Goal: Information Seeking & Learning: Learn about a topic

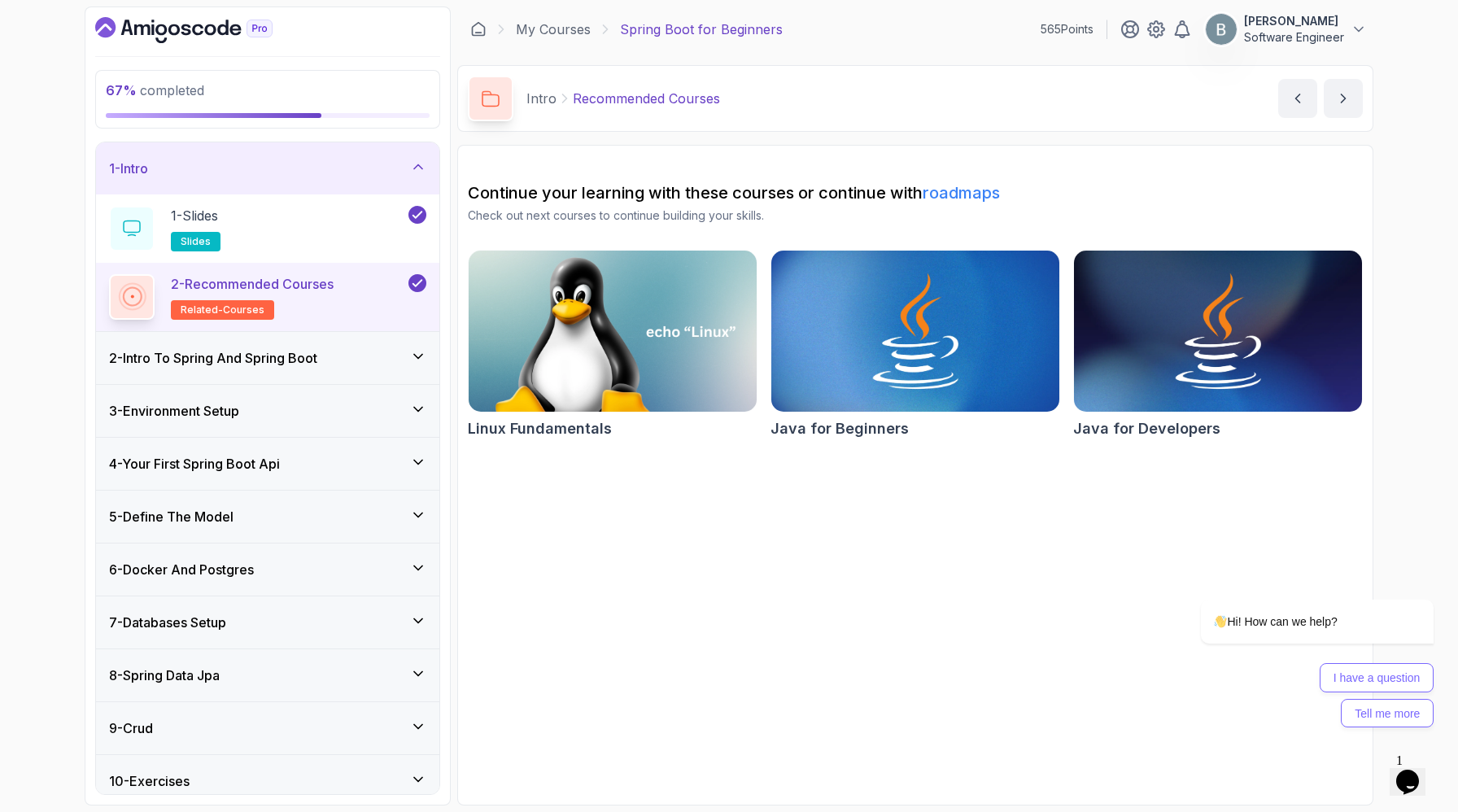
click at [426, 171] on div "1 - Intro" at bounding box center [268, 168] width 343 height 52
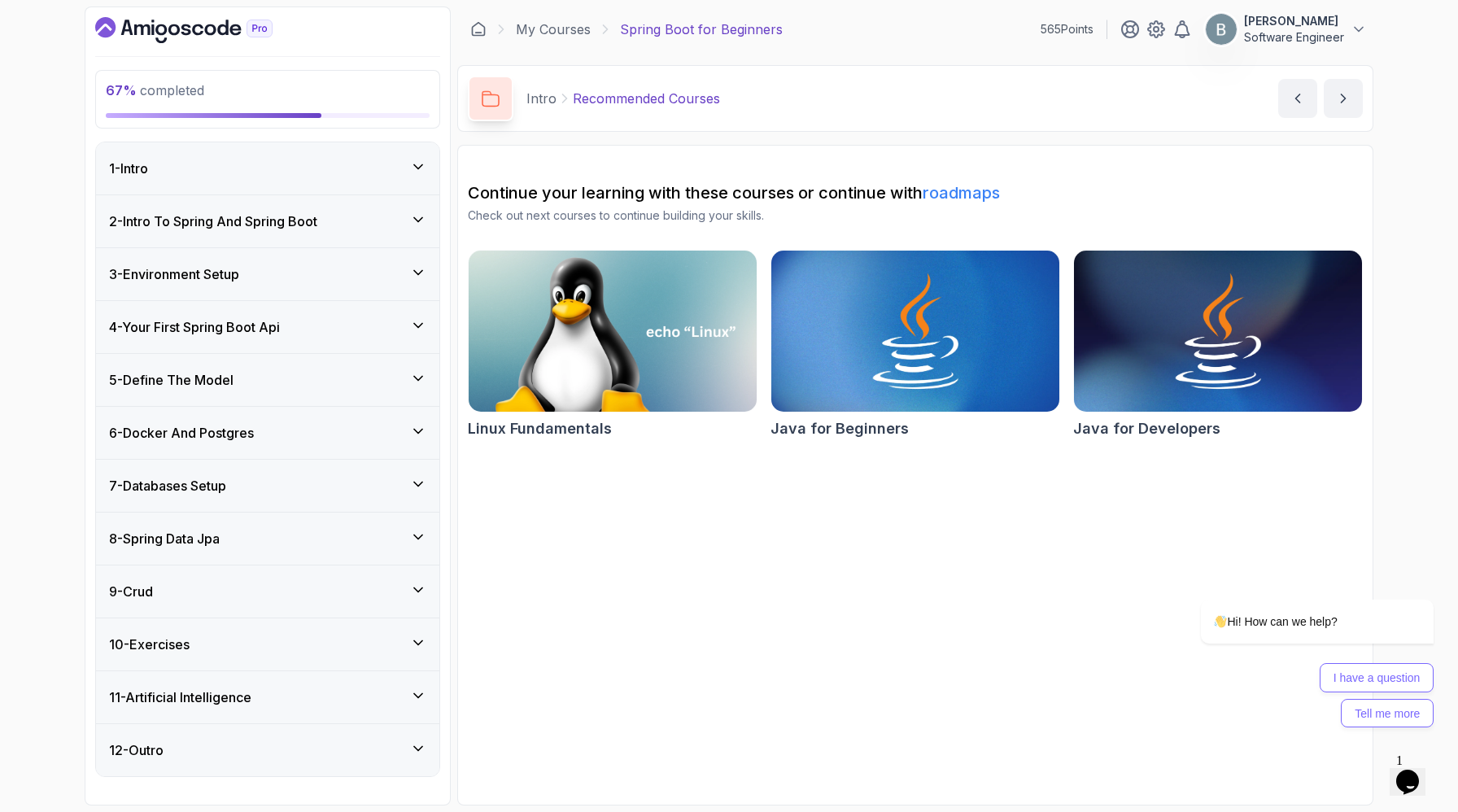
scroll to position [170, 0]
click at [385, 528] on div "8 - Spring Data Jpa" at bounding box center [268, 538] width 318 height 20
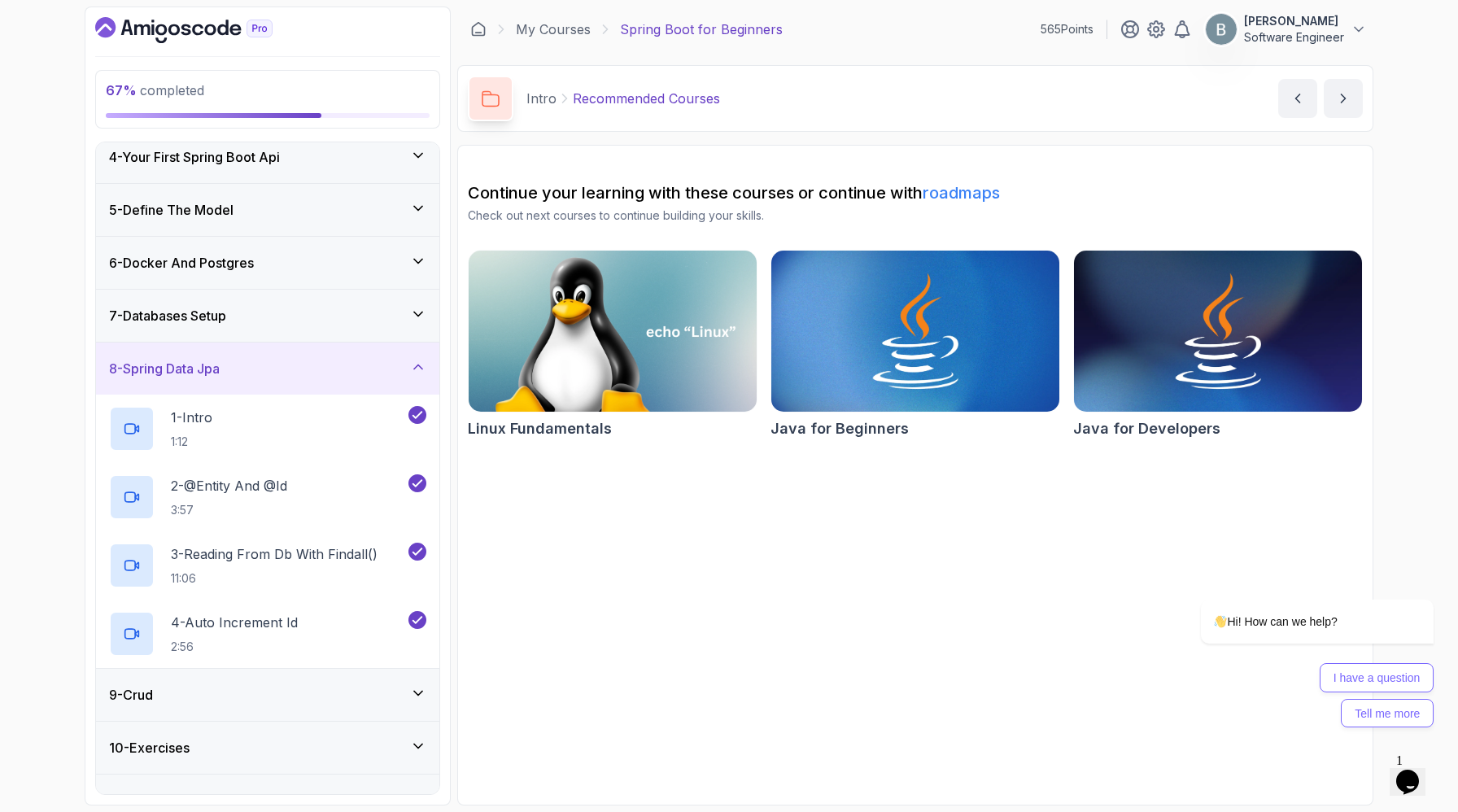
click at [400, 379] on div "8 - Spring Data Jpa" at bounding box center [268, 368] width 318 height 20
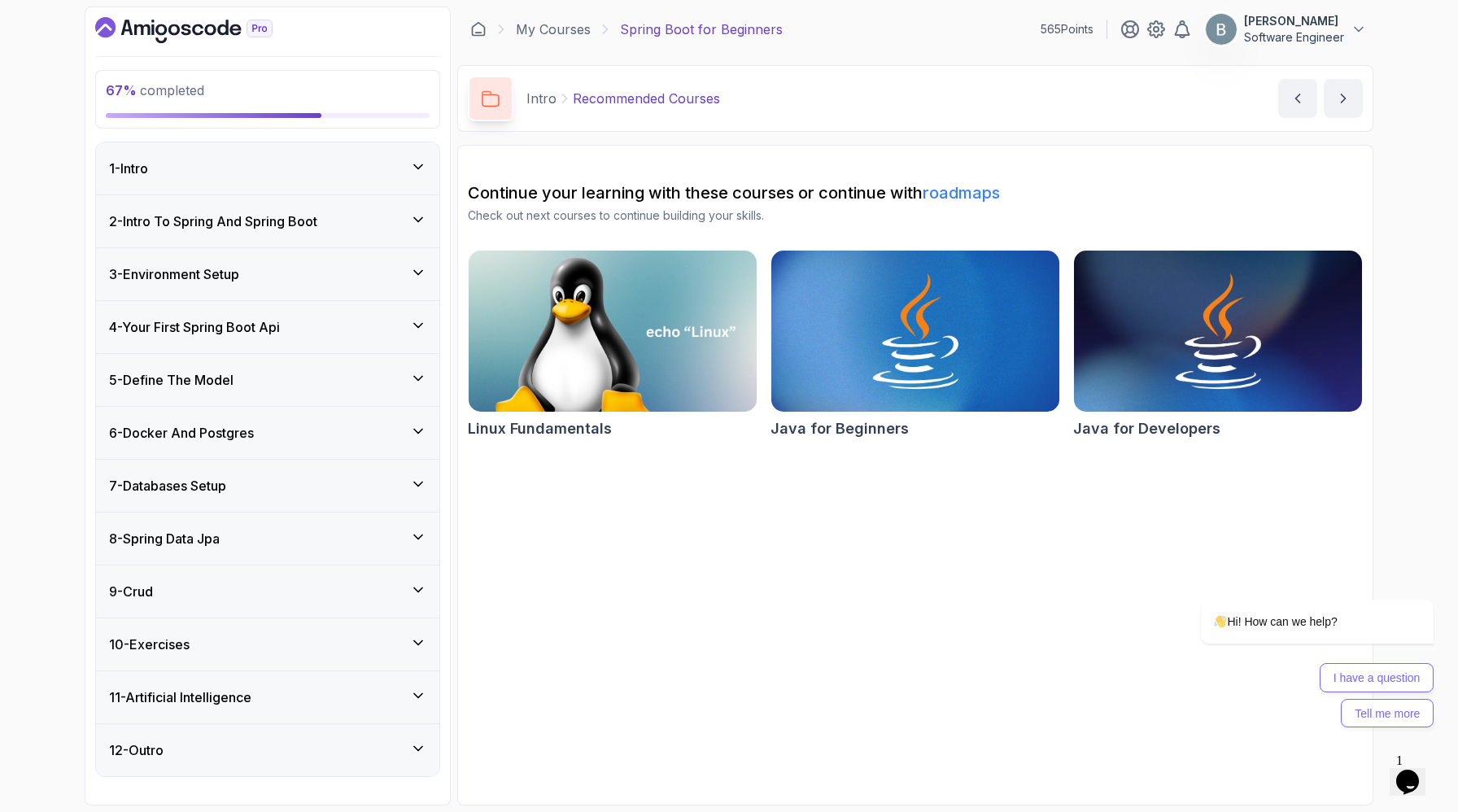
click at [410, 528] on icon at bounding box center [418, 536] width 16 height 16
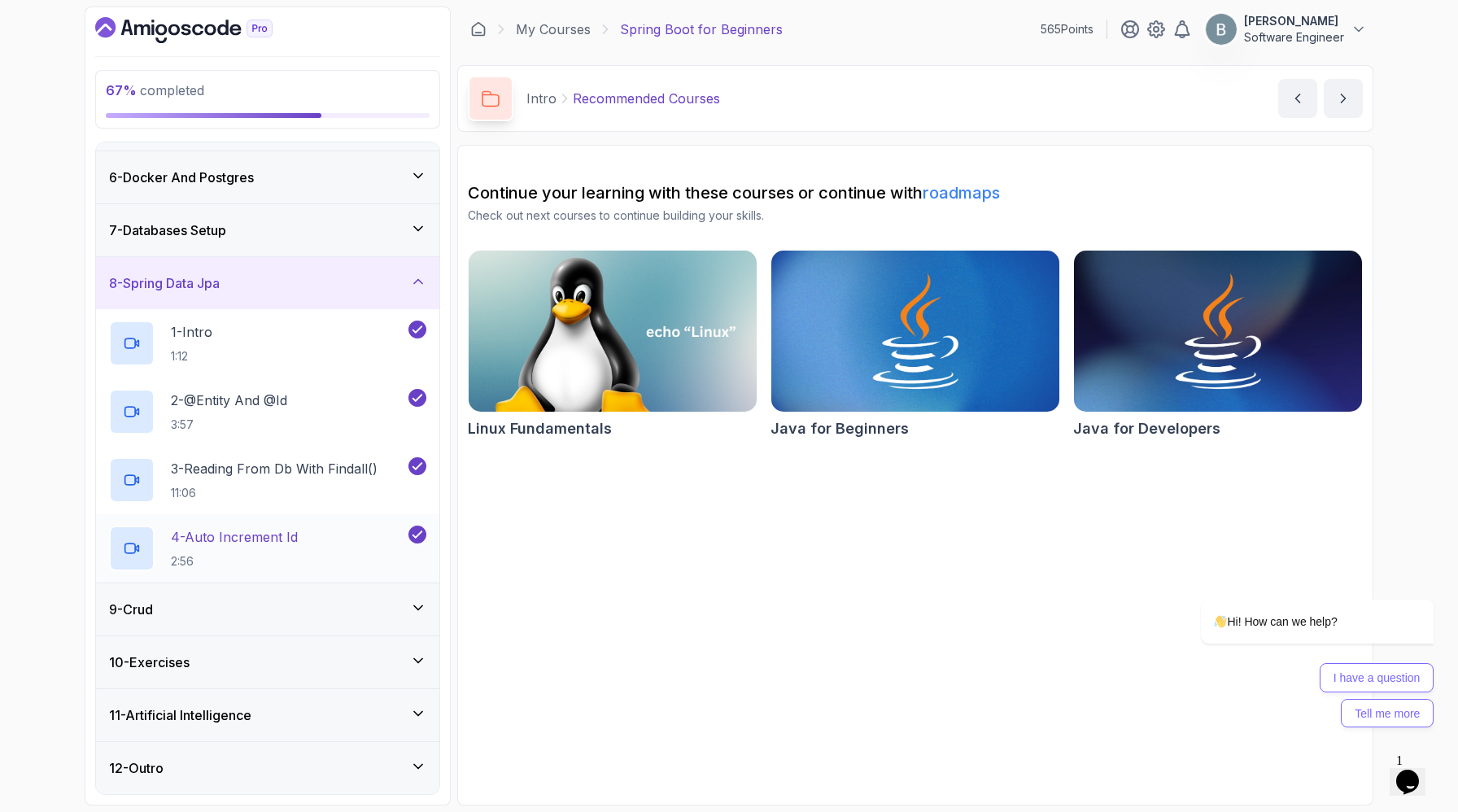
scroll to position [448, 0]
drag, startPoint x: 390, startPoint y: 548, endPoint x: 408, endPoint y: 588, distance: 43.9
click at [408, 582] on div "4 - Auto Increment Id 2:56" at bounding box center [268, 548] width 343 height 69
click at [408, 635] on div "9 - Crud" at bounding box center [268, 609] width 343 height 52
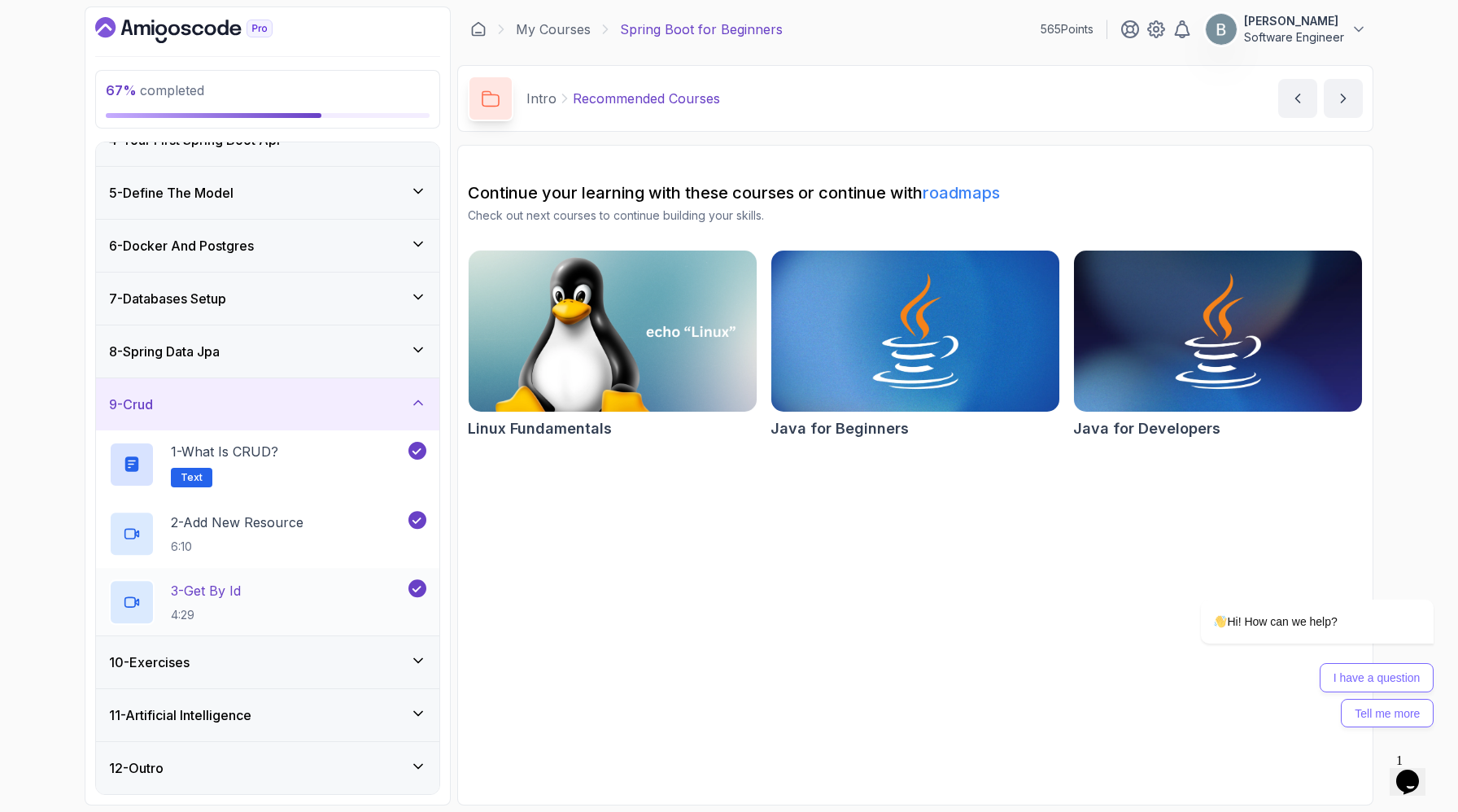
scroll to position [426, 0]
click at [408, 653] on div "10 - Exercises" at bounding box center [268, 662] width 318 height 20
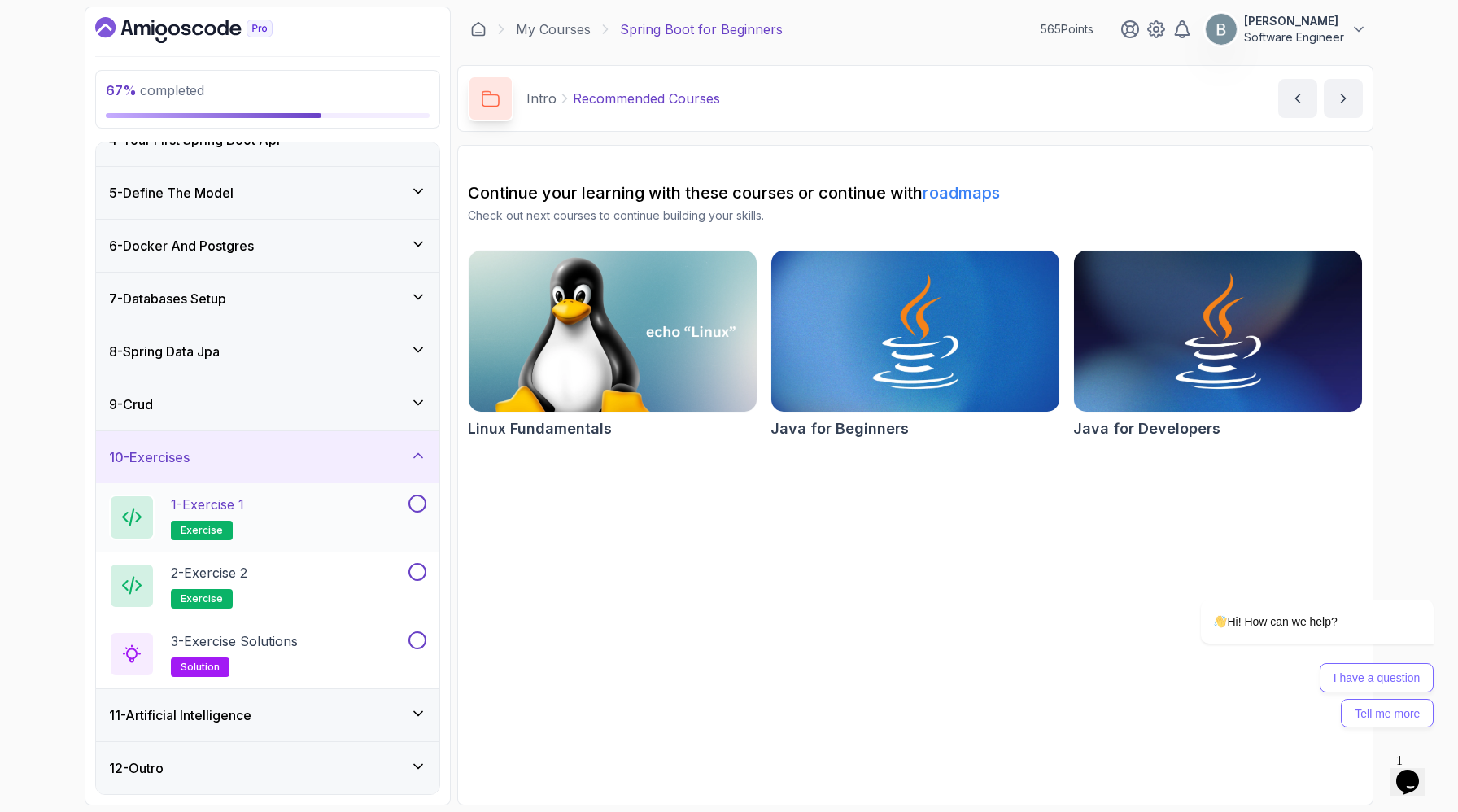
click at [386, 495] on div "1 - Exercise 1 exercise" at bounding box center [257, 517] width 296 height 45
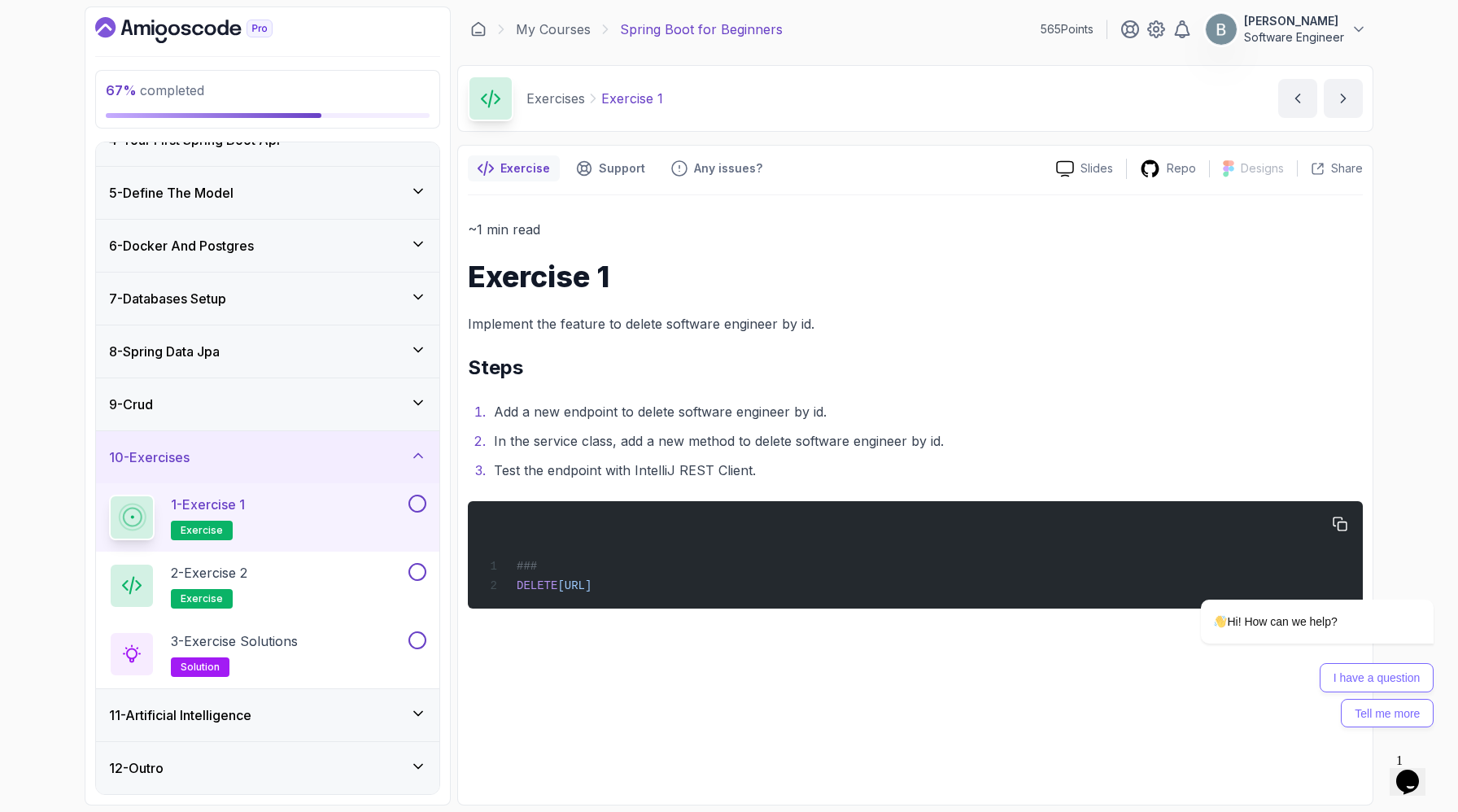
click at [694, 599] on div "### DELETE http://localhost:8080/api/v1/software-engineers/1" at bounding box center [915, 554] width 869 height 88
click at [592, 593] on span "http://localhost:8080/api/v1/software-engineers/1" at bounding box center [575, 586] width 34 height 13
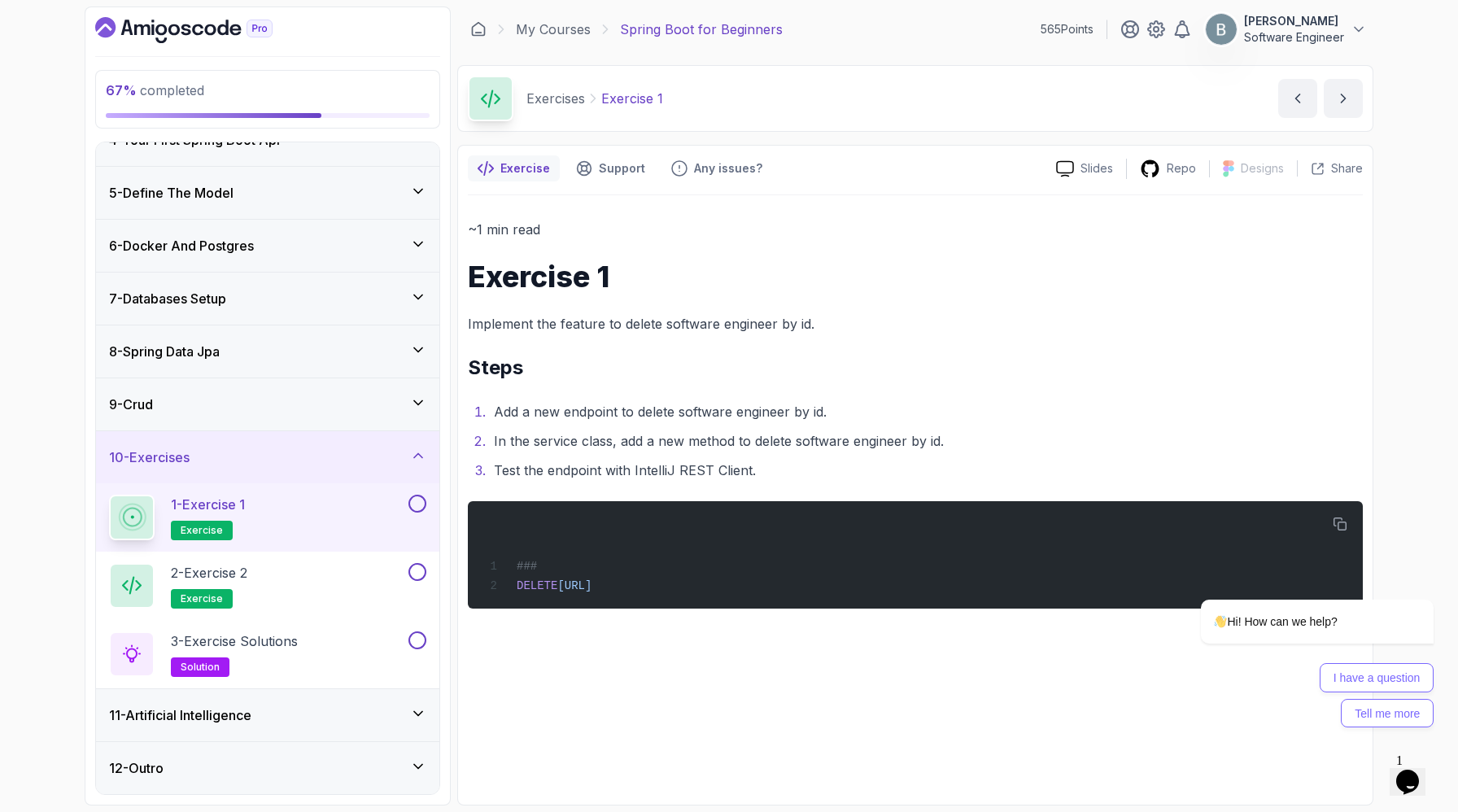
click at [727, 609] on div "~1 min read Exercise 1 Implement the feature to delete software engineer by id.…" at bounding box center [916, 413] width 895 height 391
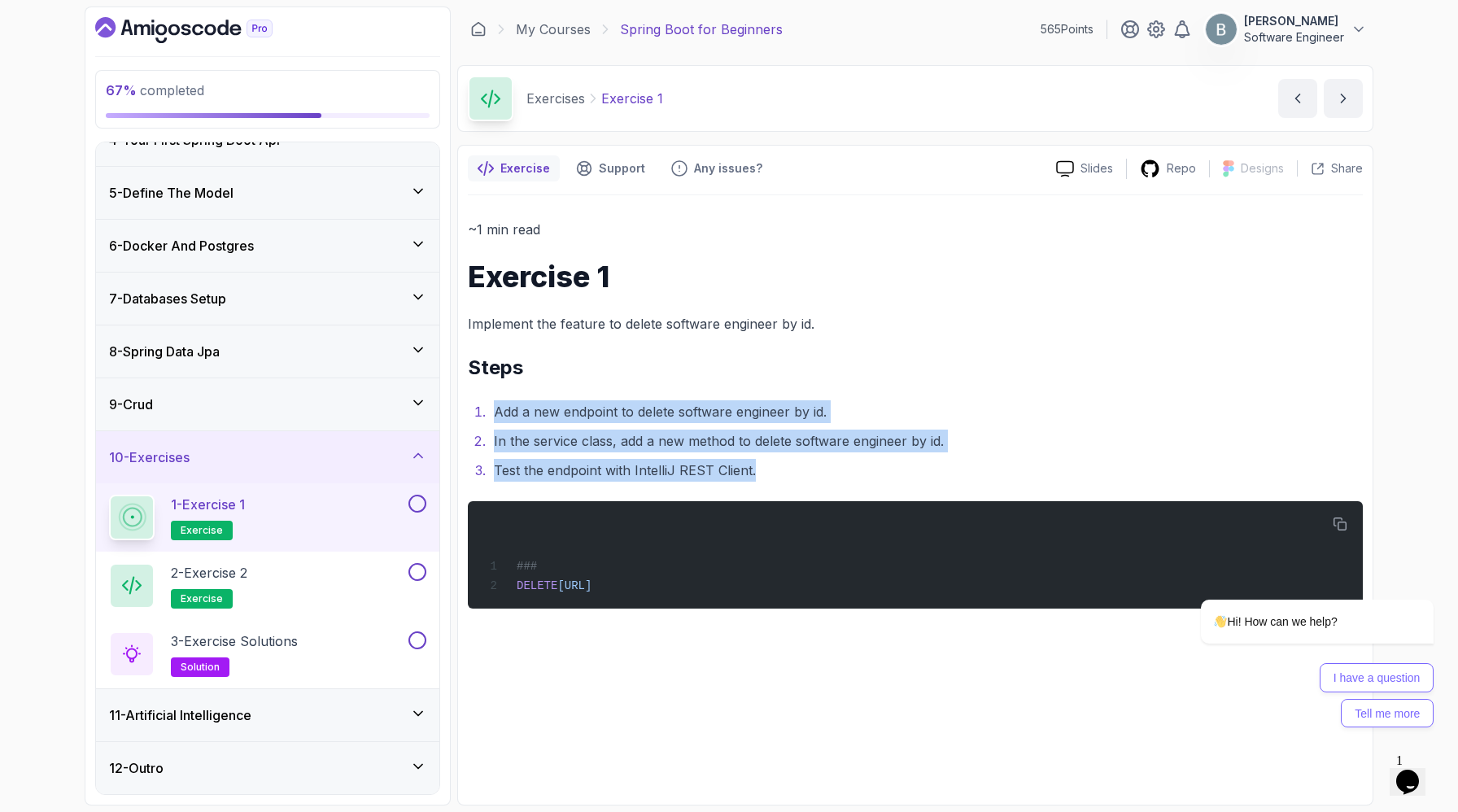
drag, startPoint x: 837, startPoint y: 586, endPoint x: 467, endPoint y: 512, distance: 377.3
click at [467, 512] on div "Exercise Support Any issues? Slides Repo Designs Design not available Share ~1 …" at bounding box center [915, 475] width 916 height 660
click at [416, 495] on button at bounding box center [418, 503] width 18 height 18
click at [343, 563] on div "2 - Exercise 2 exercise" at bounding box center [257, 586] width 296 height 45
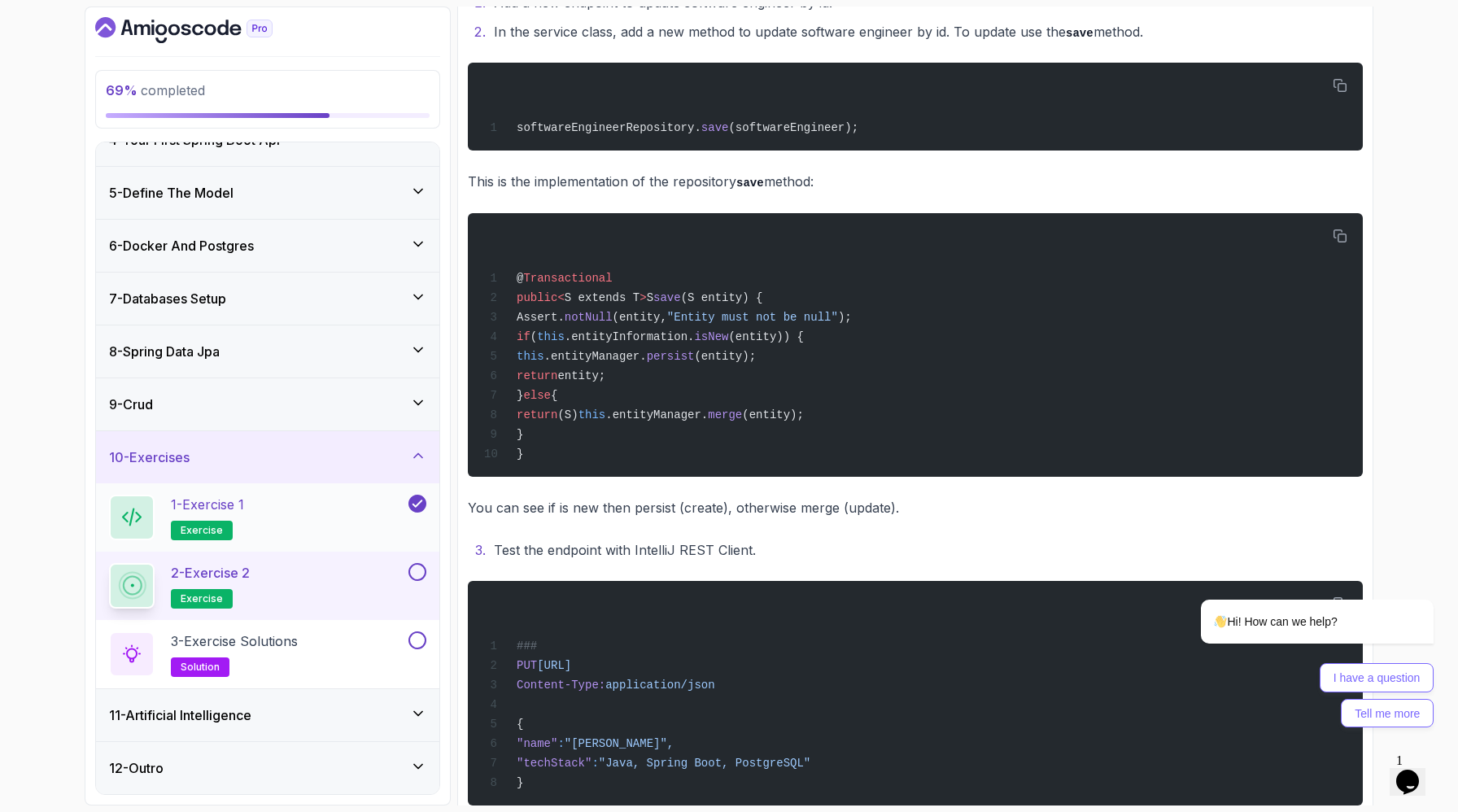
scroll to position [431, 0]
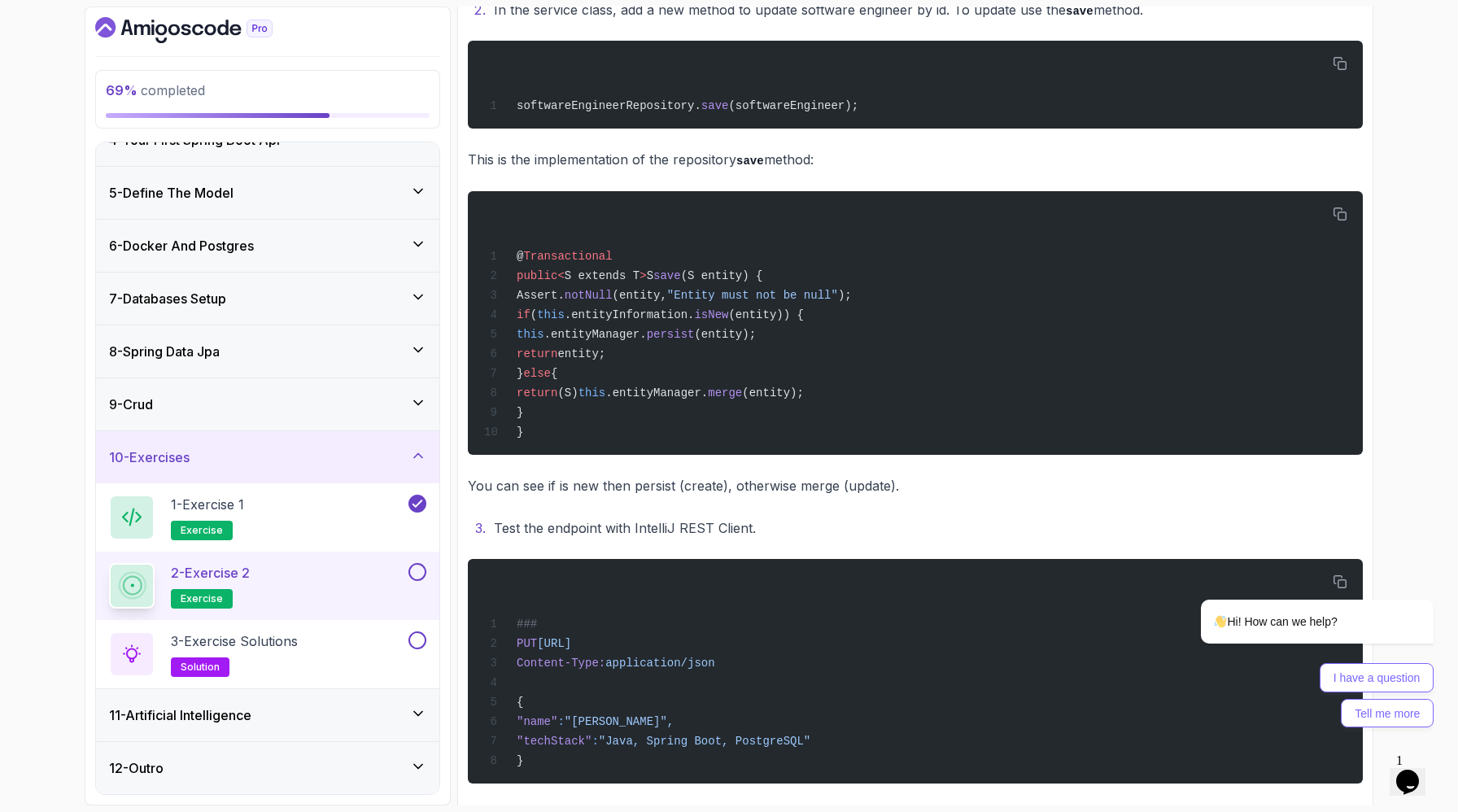
click at [418, 563] on button at bounding box center [418, 572] width 18 height 18
click at [298, 631] on p "3 - Exercise Solutions" at bounding box center [234, 641] width 127 height 20
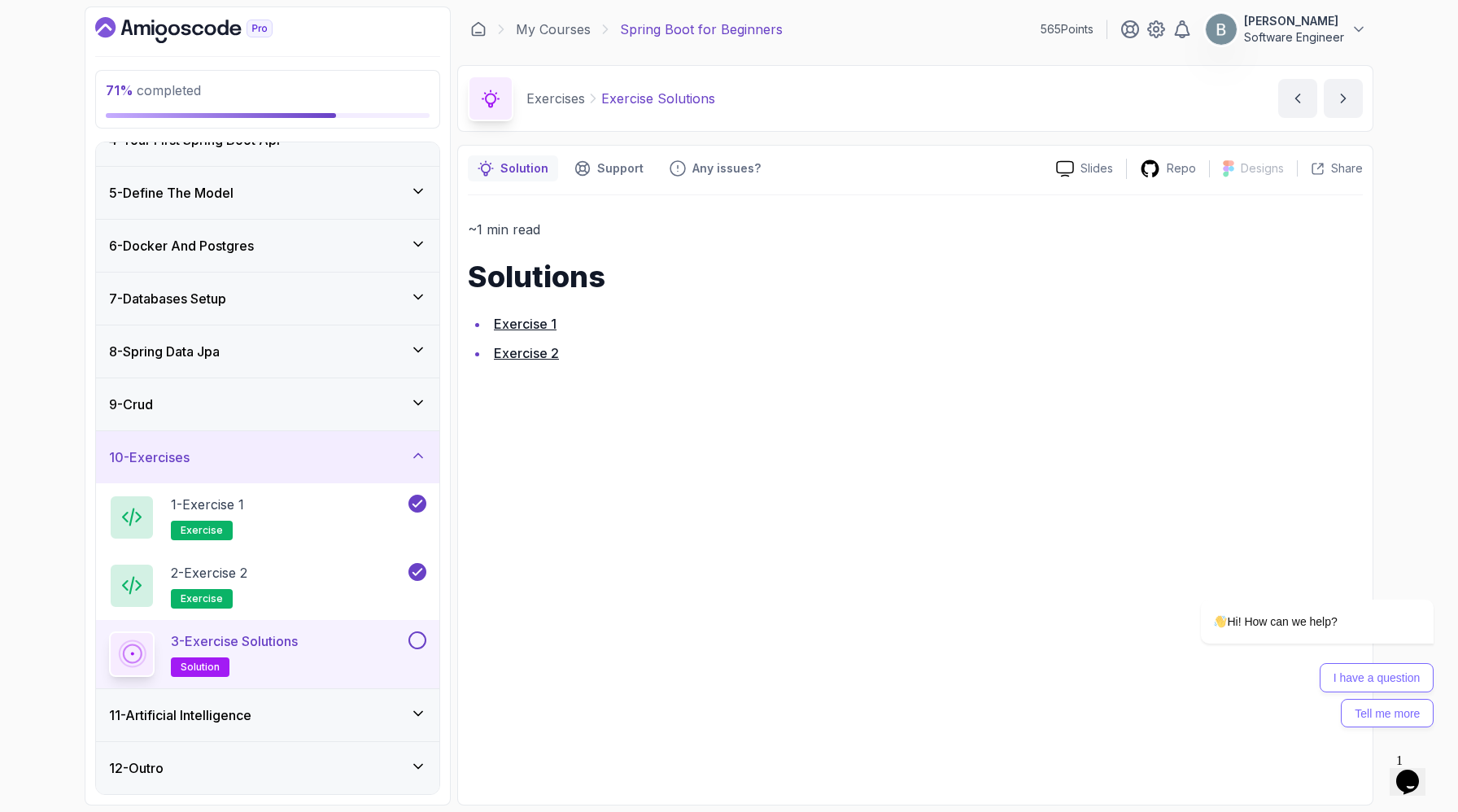
click at [557, 332] on link "Exercise 1" at bounding box center [525, 323] width 62 height 16
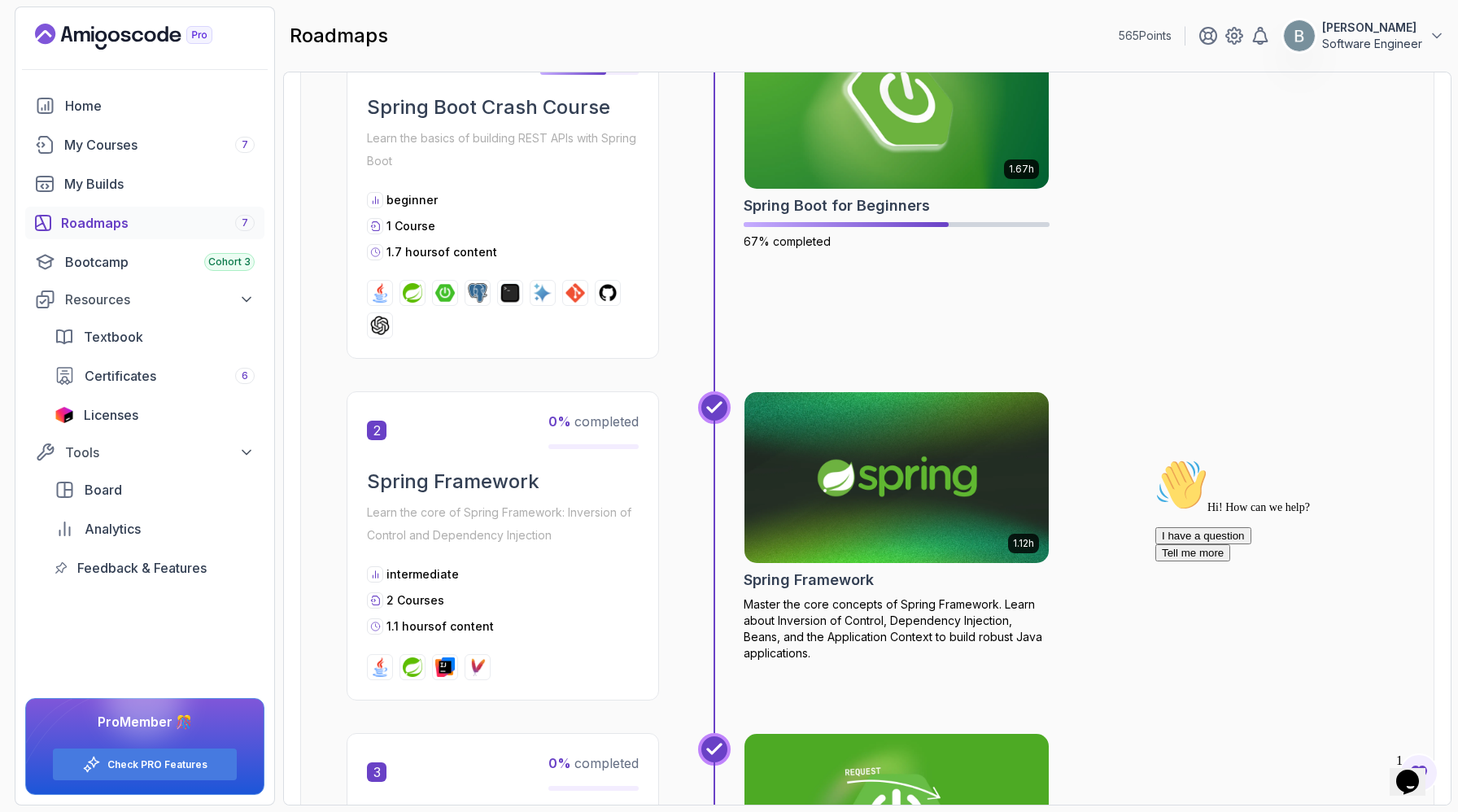
scroll to position [164, 0]
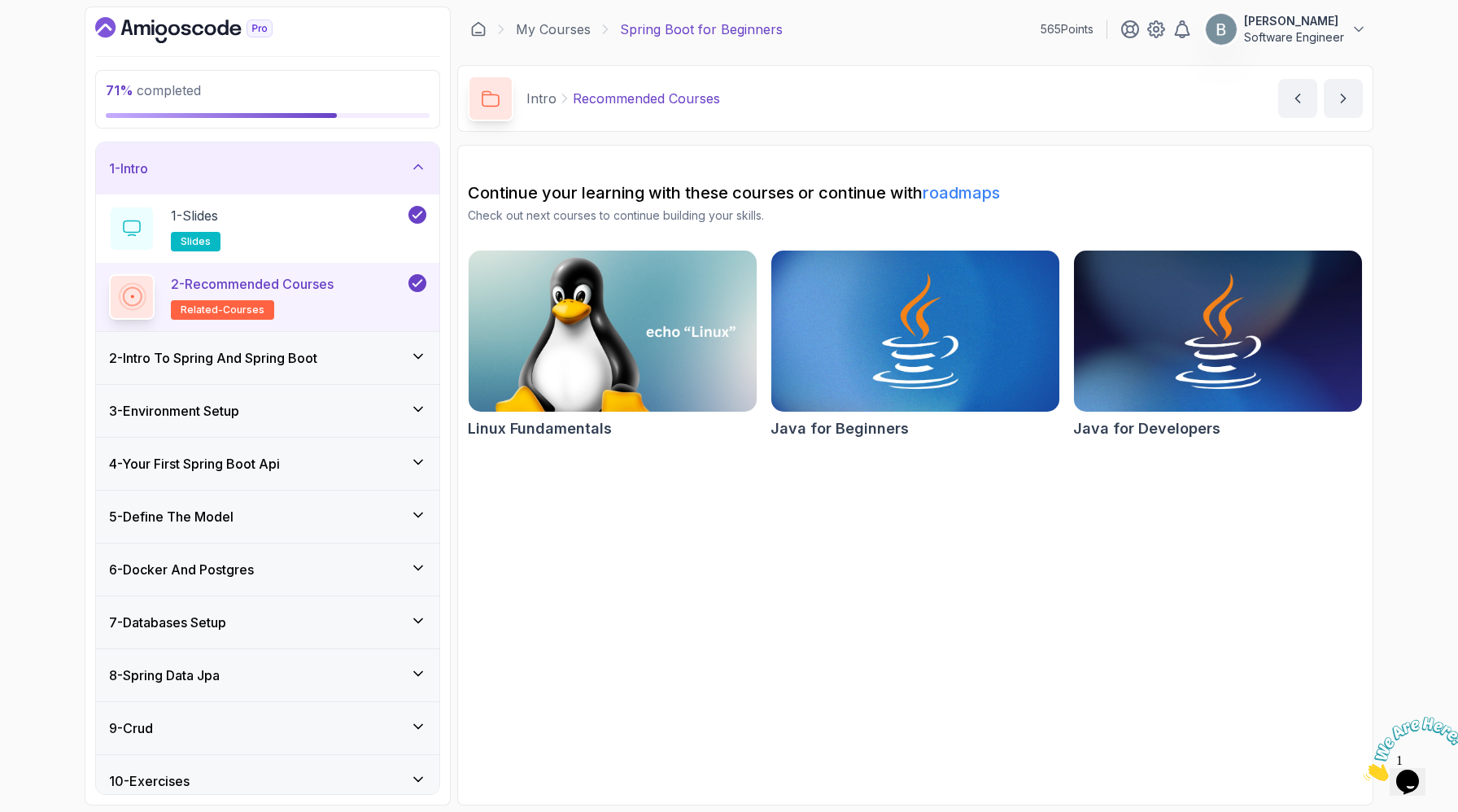
click at [421, 576] on icon at bounding box center [418, 567] width 16 height 16
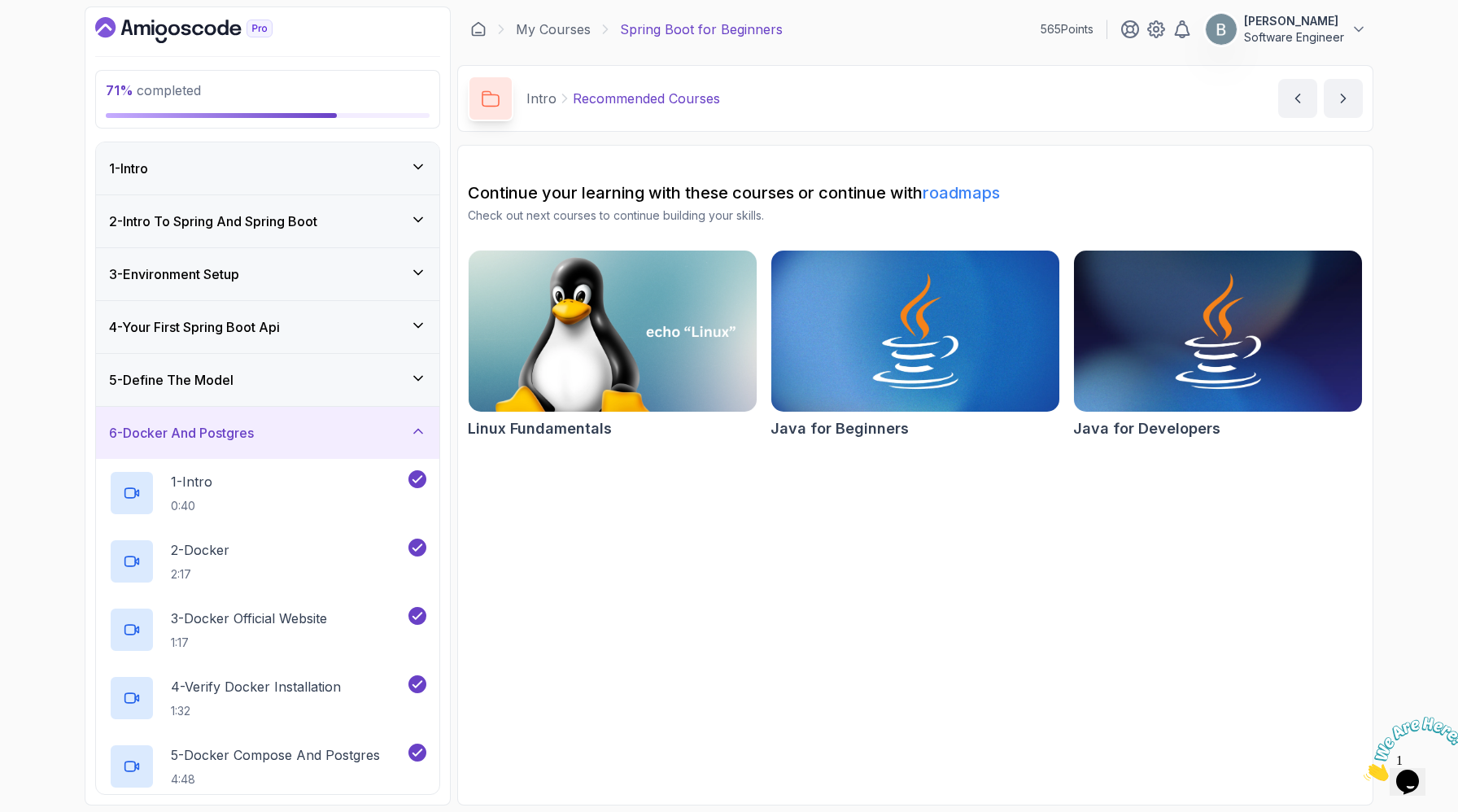
click at [410, 439] on icon at bounding box center [418, 430] width 16 height 16
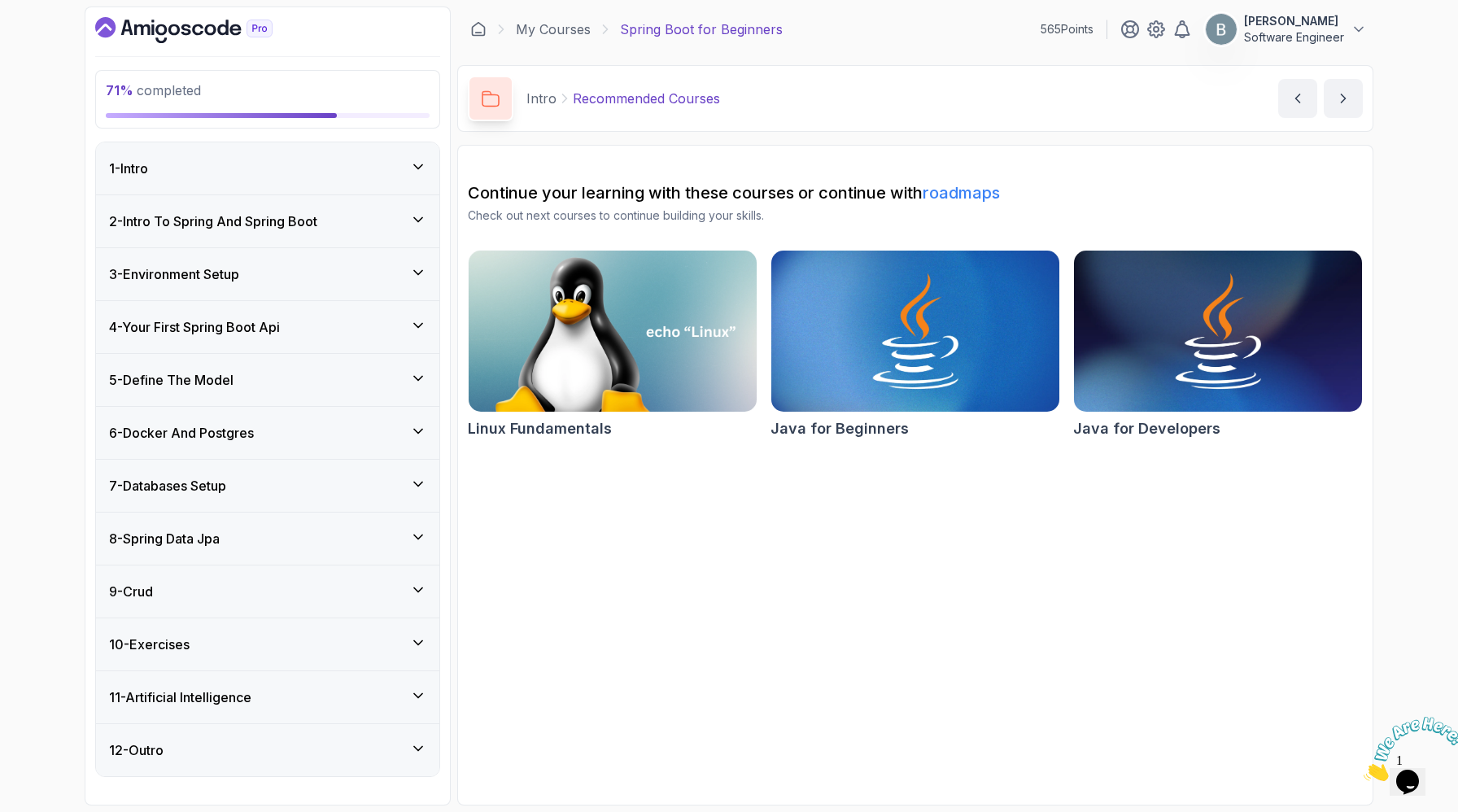
scroll to position [170, 0]
click at [415, 635] on icon at bounding box center [418, 642] width 16 height 16
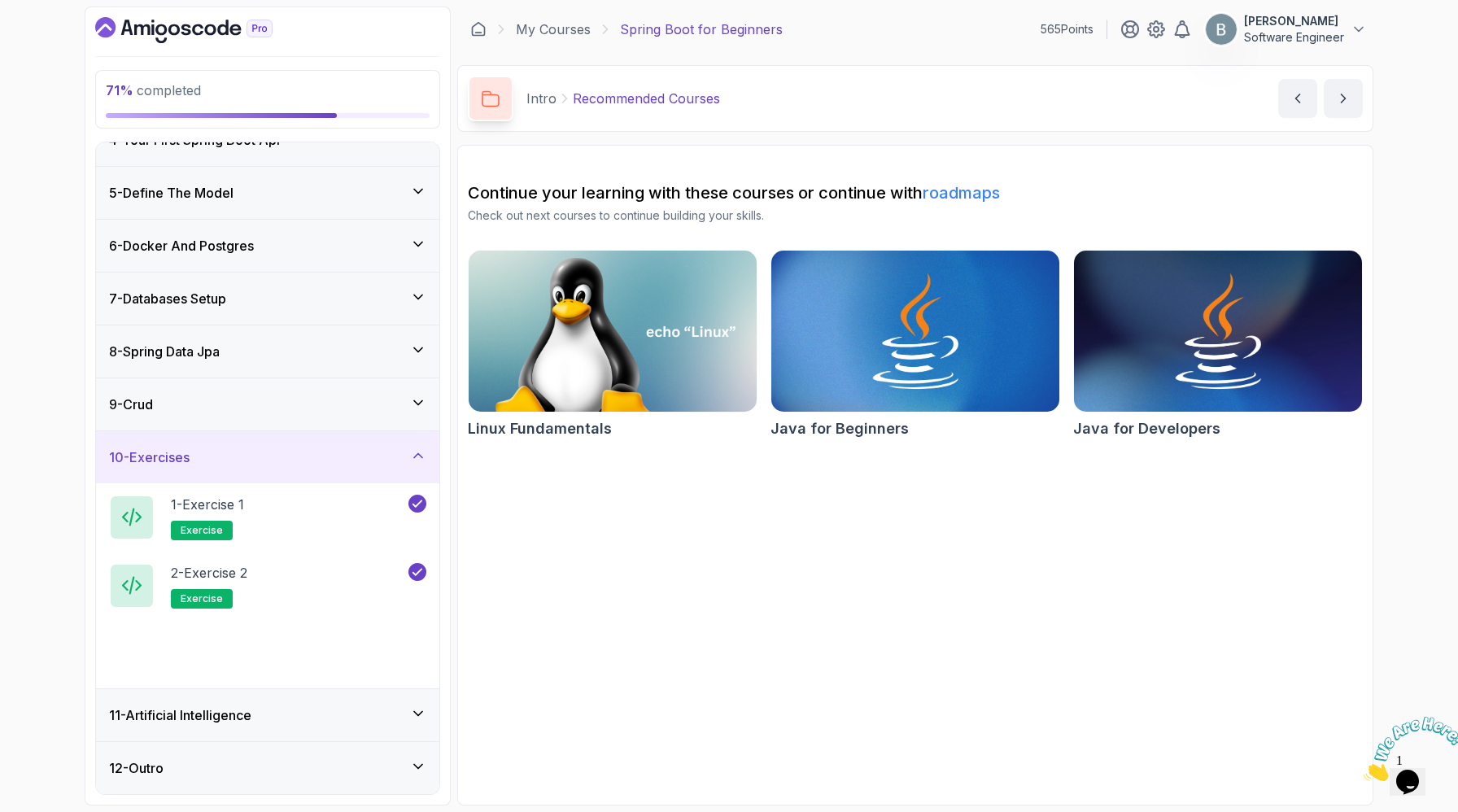
scroll to position [426, 0]
click at [391, 631] on div "3 - Exercise Solutions solution" at bounding box center [257, 654] width 296 height 45
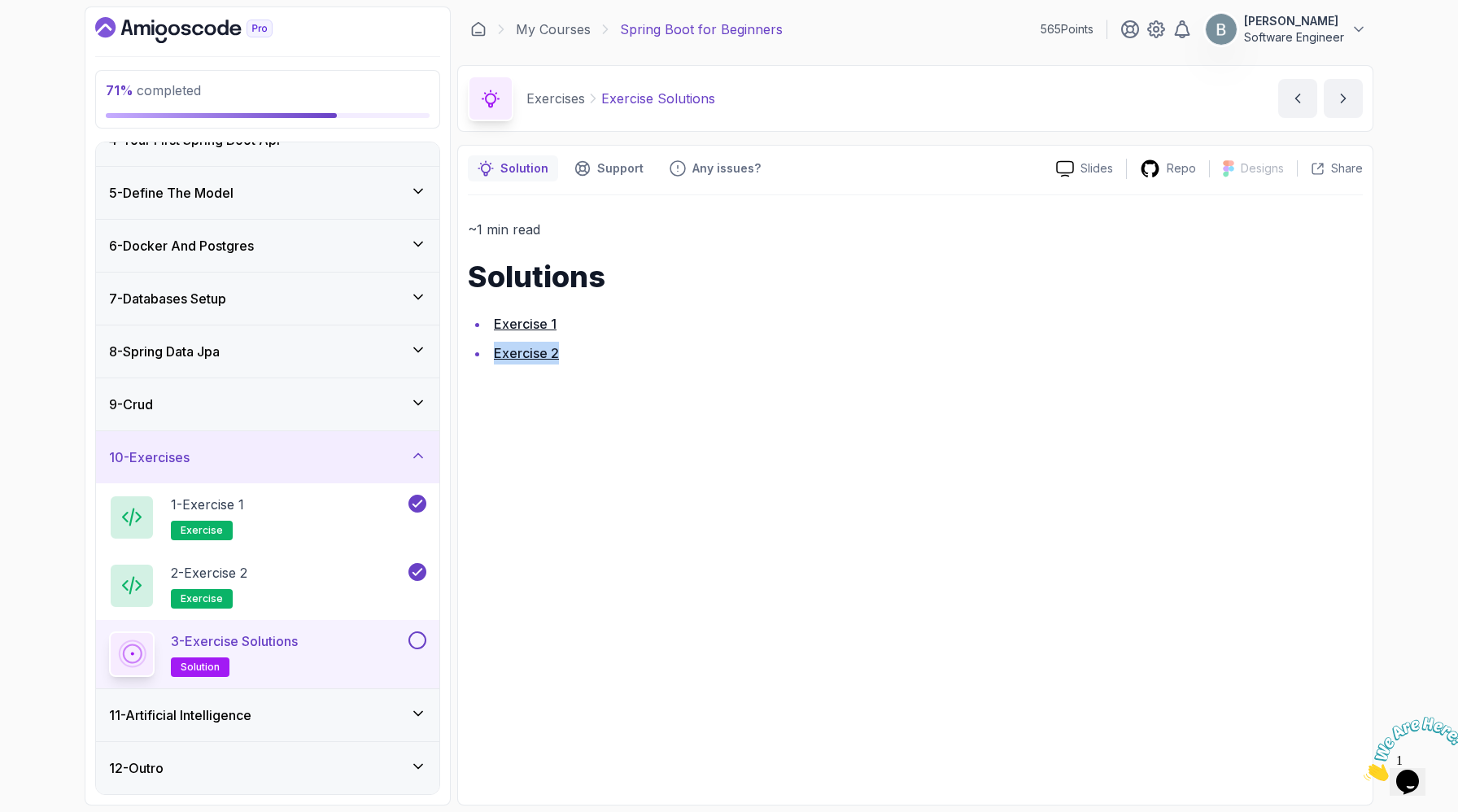
click at [409, 631] on button at bounding box center [418, 640] width 18 height 18
click at [413, 706] on icon at bounding box center [418, 713] width 16 height 16
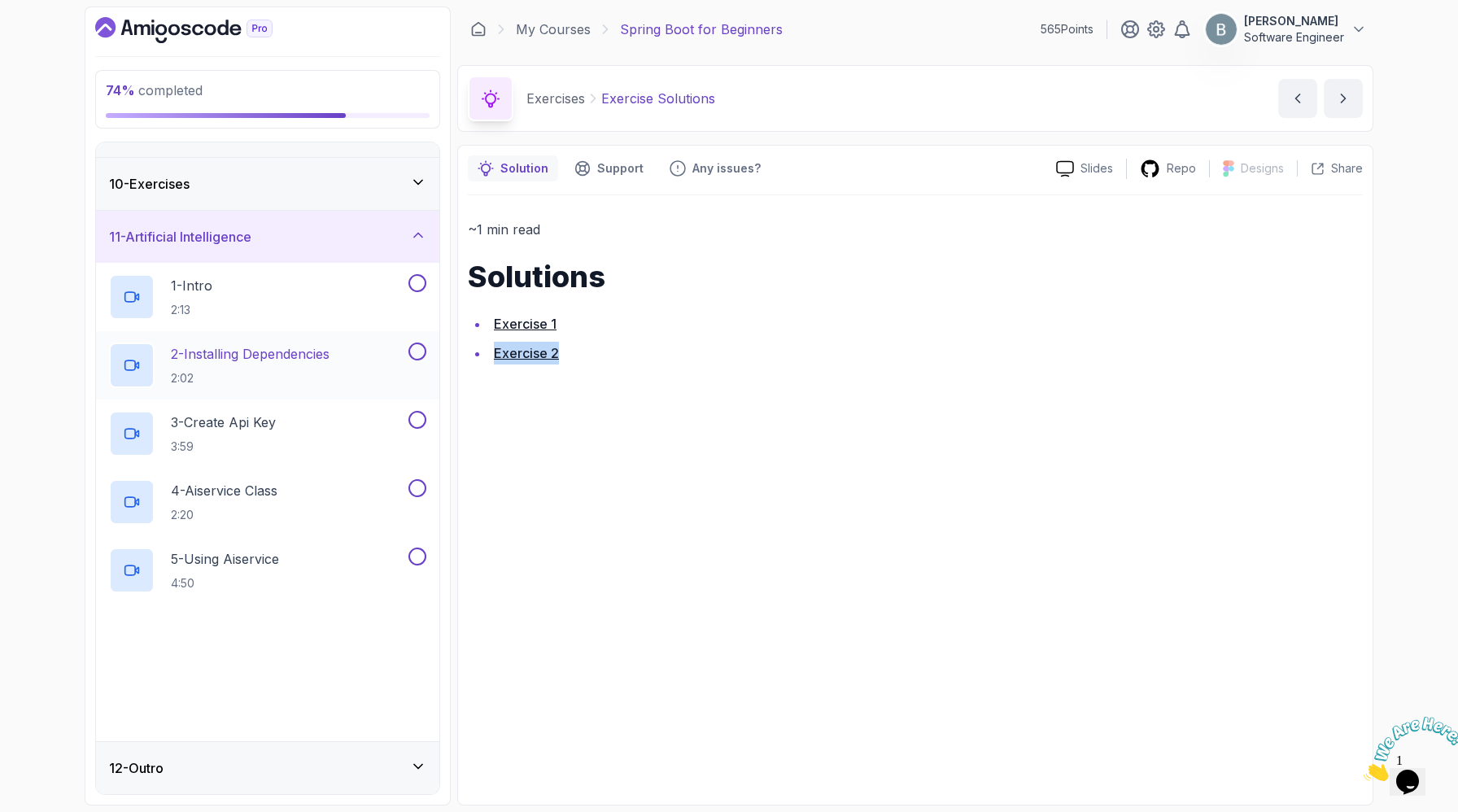
scroll to position [542, 0]
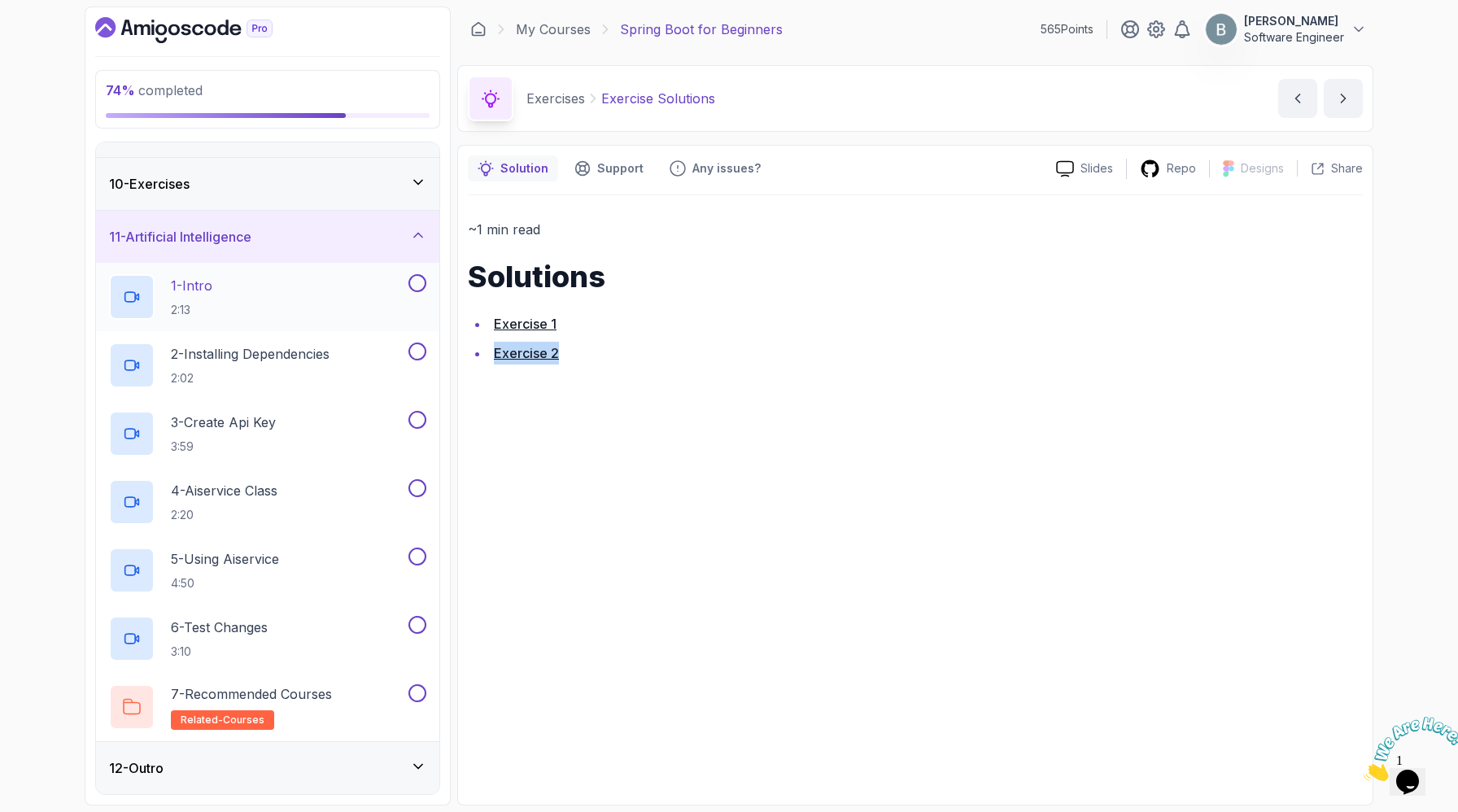
click at [379, 319] on div "1 - Intro 2:13" at bounding box center [257, 297] width 296 height 45
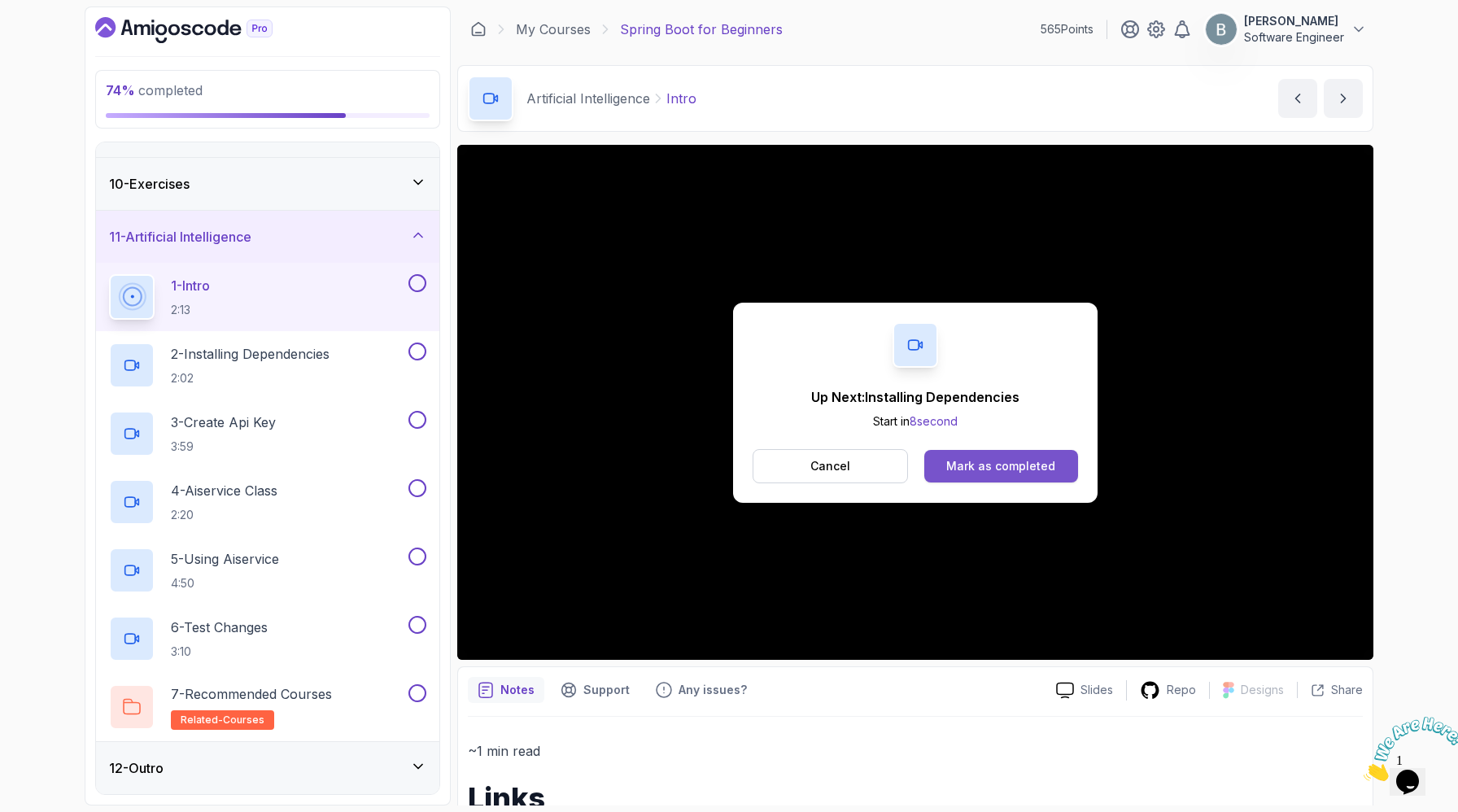
click at [1056, 474] on div "Mark as completed" at bounding box center [1001, 465] width 109 height 16
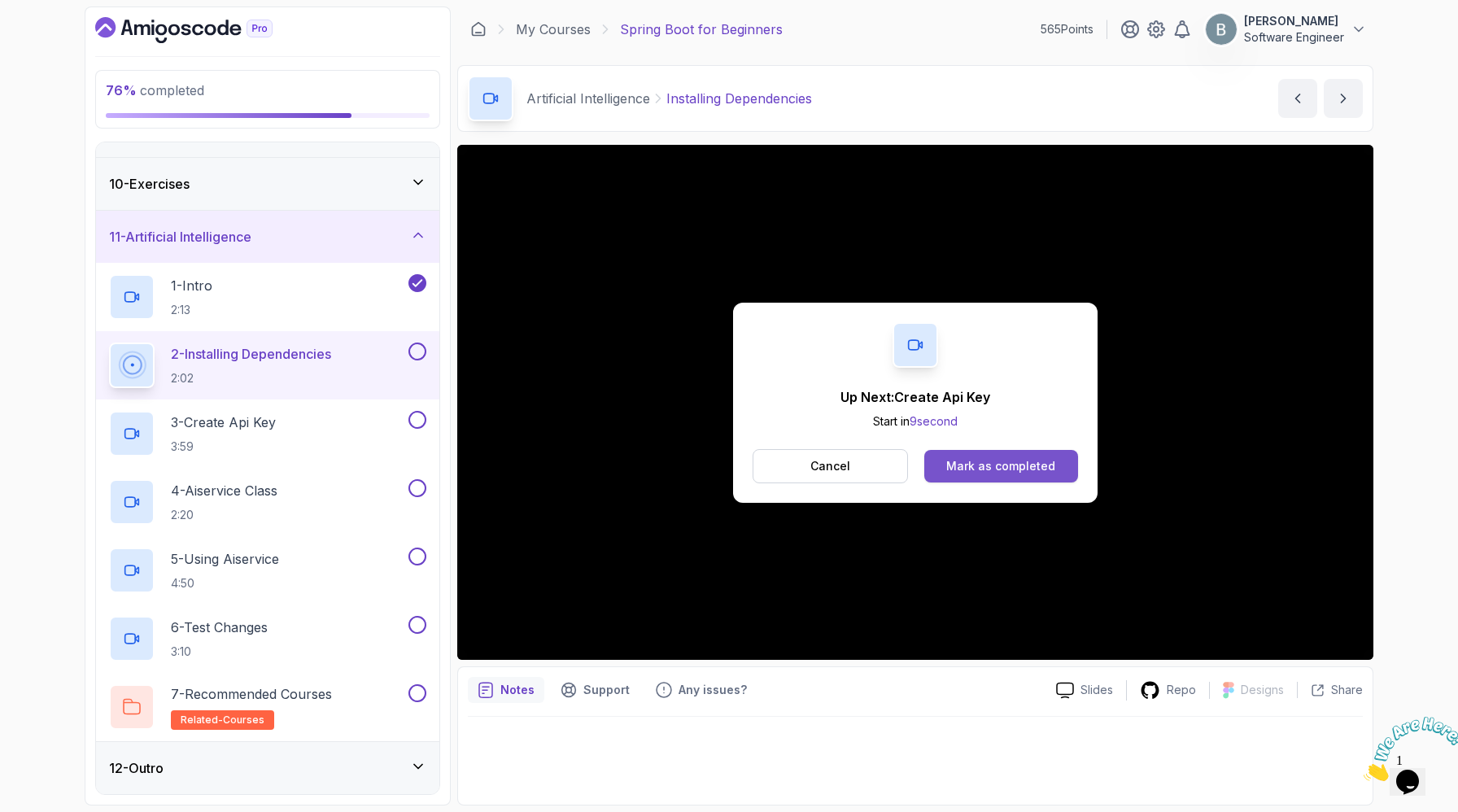
click at [1077, 482] on button "Mark as completed" at bounding box center [1001, 466] width 154 height 33
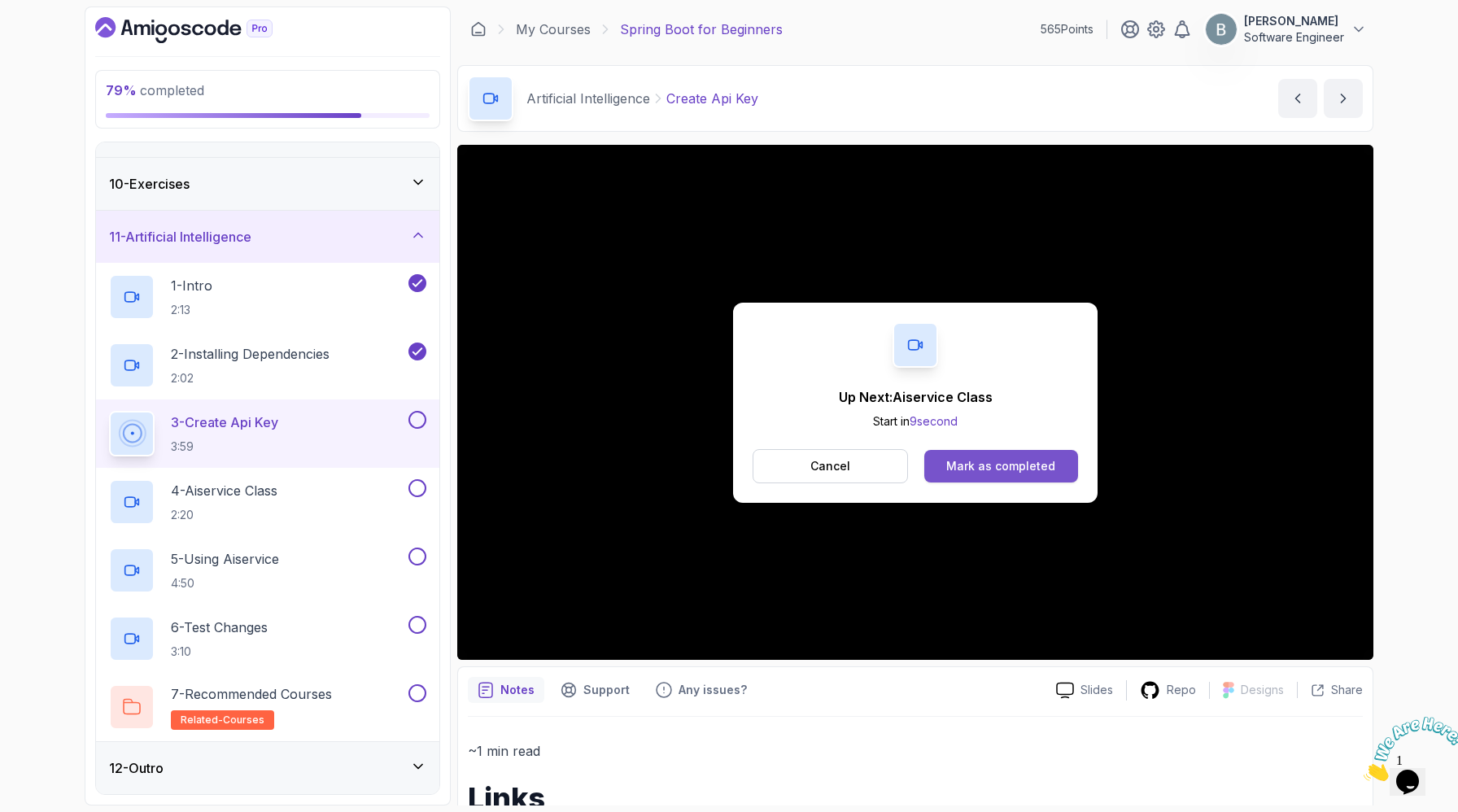
click at [1056, 474] on div "Mark as completed" at bounding box center [1001, 465] width 109 height 16
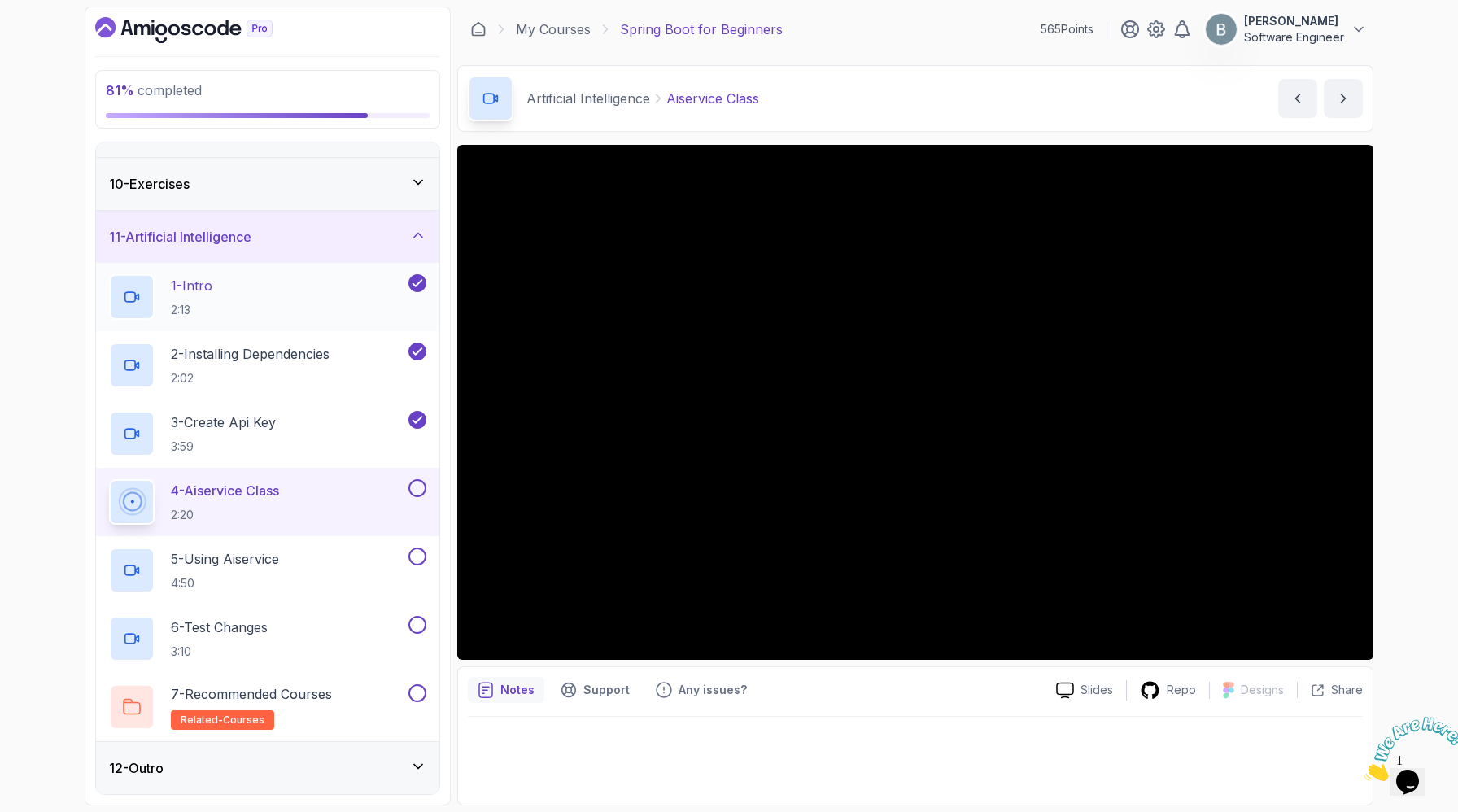
scroll to position [768, 0]
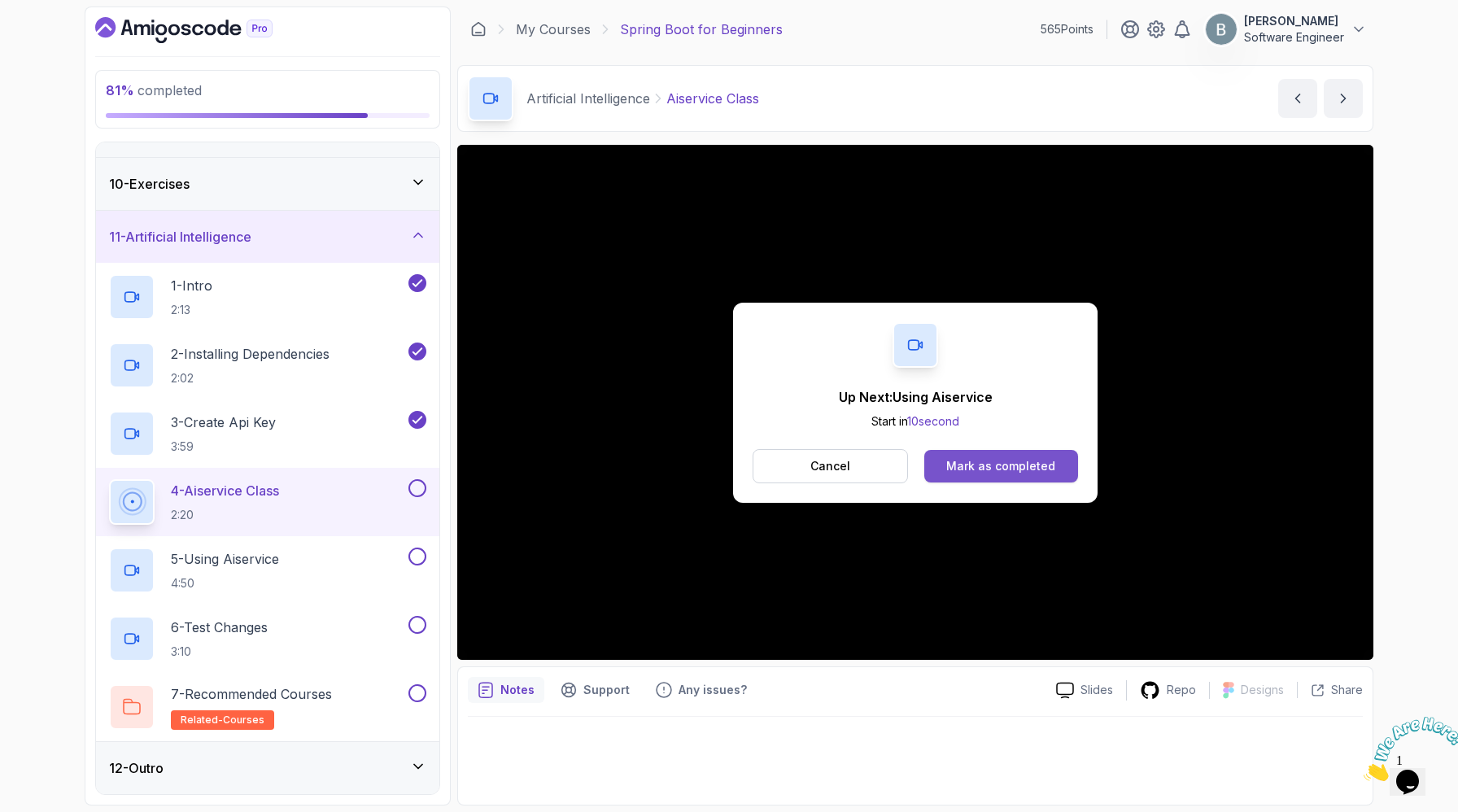
click at [1005, 474] on div "Mark as completed" at bounding box center [1001, 465] width 109 height 16
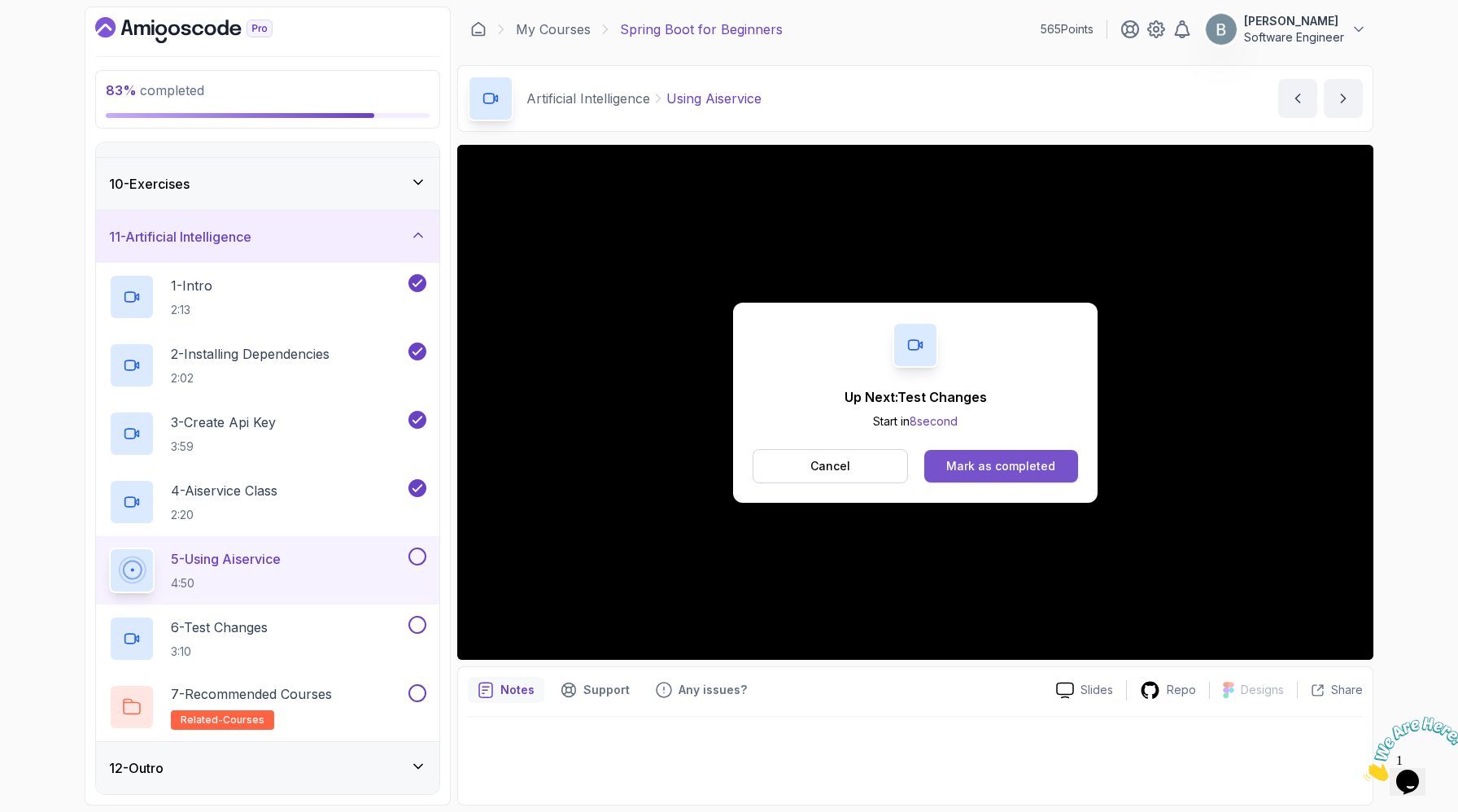
click at [1056, 474] on div "Mark as completed" at bounding box center [1001, 465] width 109 height 16
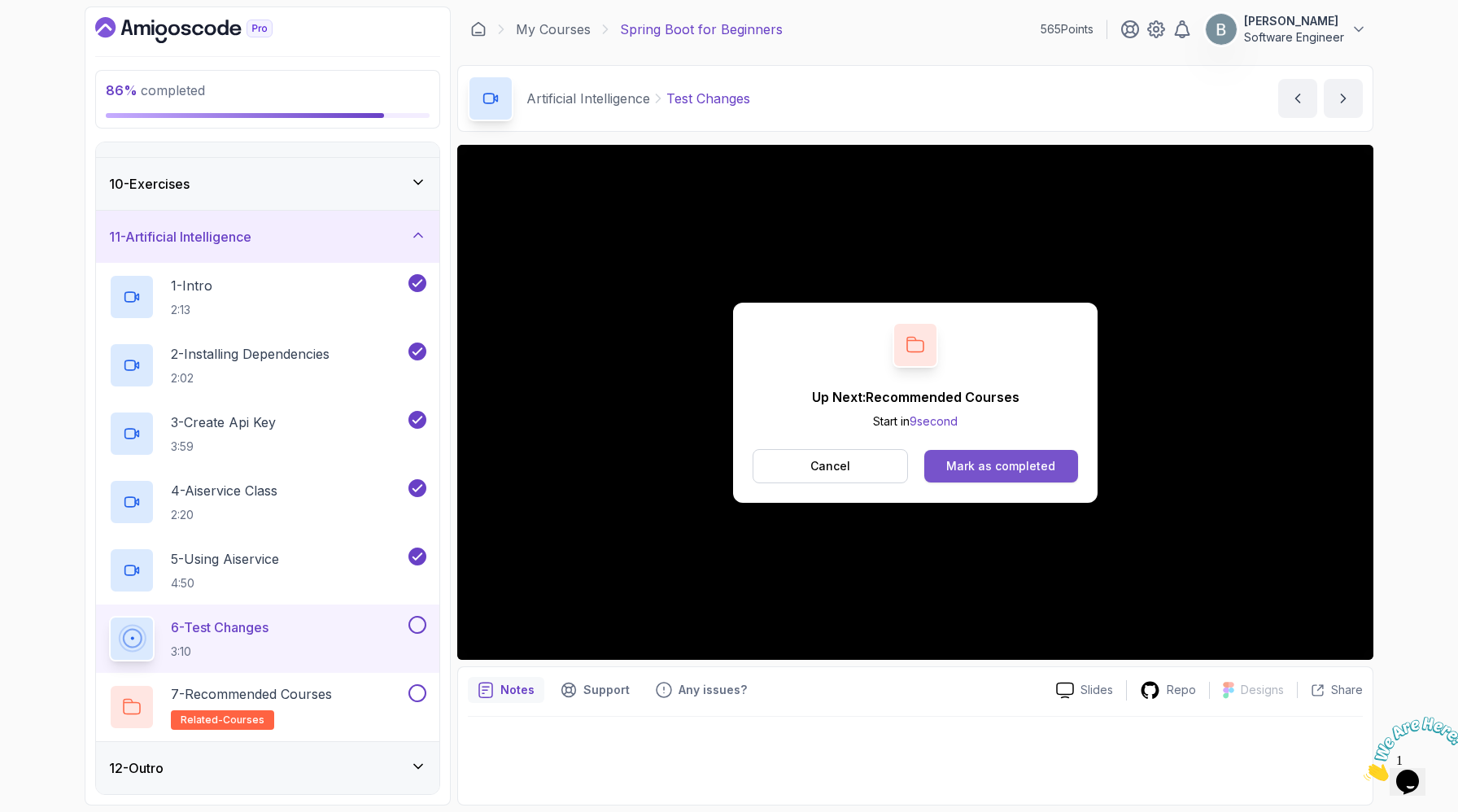
click at [1042, 474] on div "Mark as completed" at bounding box center [1001, 465] width 109 height 16
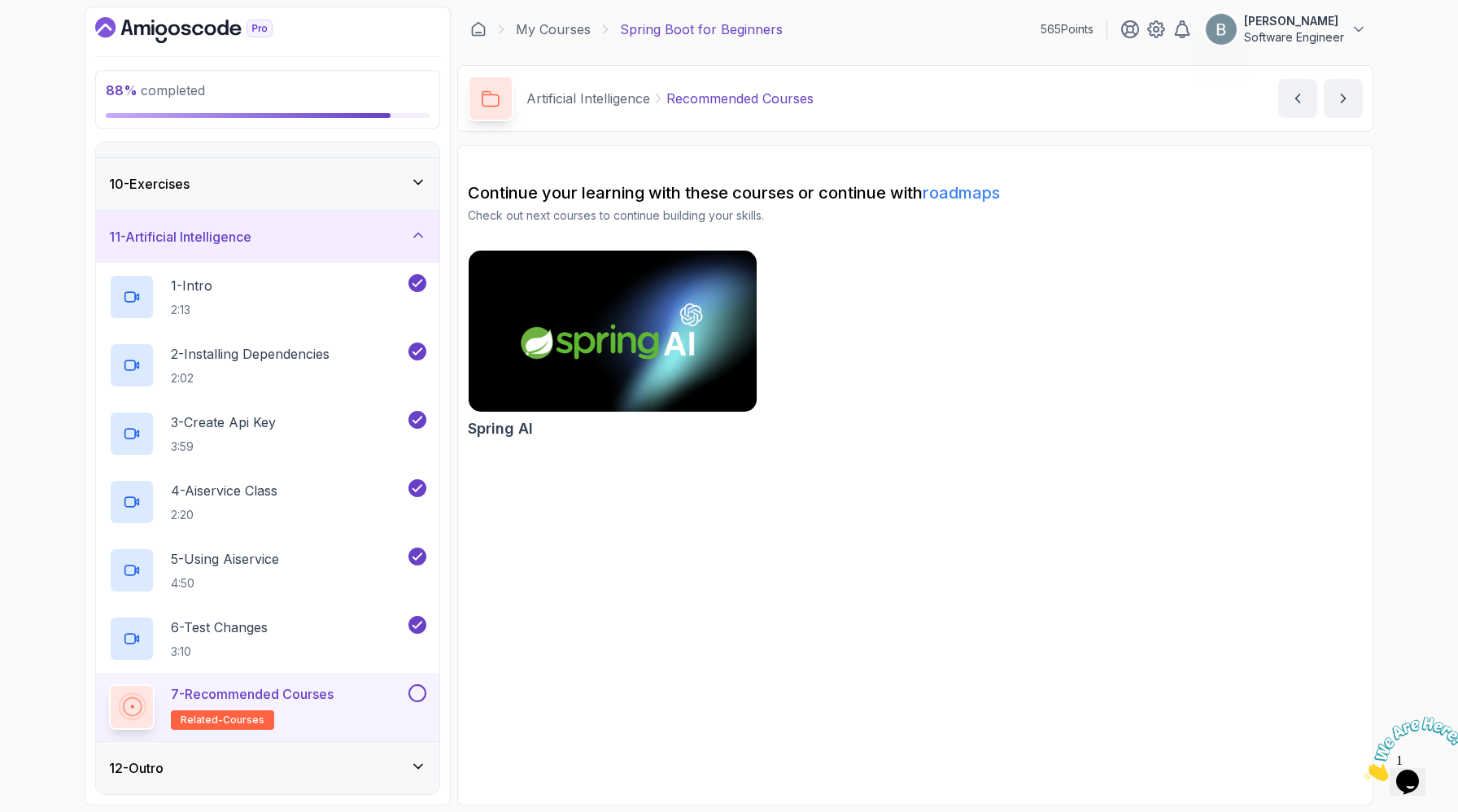
click at [419, 684] on button at bounding box center [418, 692] width 18 height 18
click at [410, 761] on div "12 - Outro" at bounding box center [268, 768] width 318 height 20
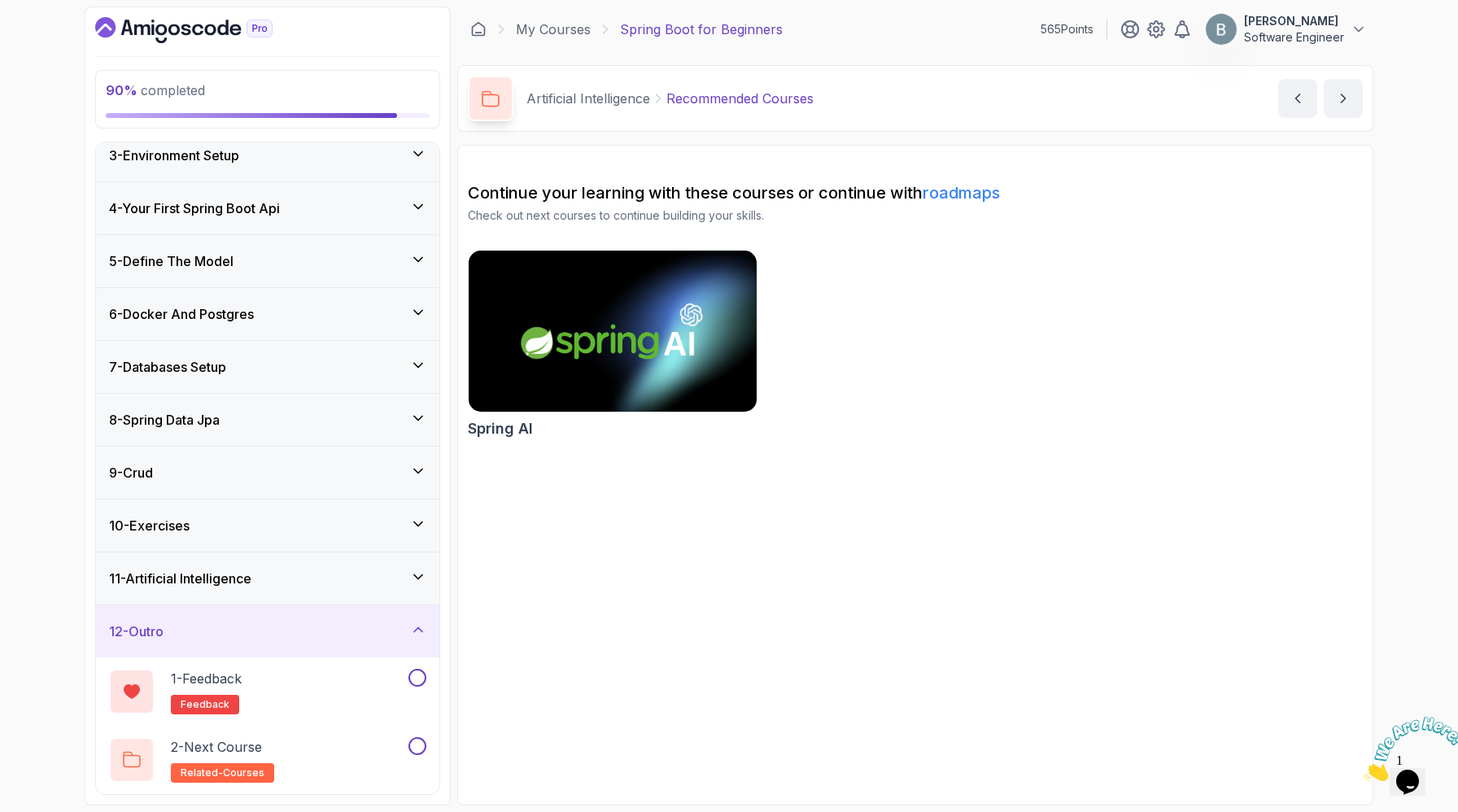
scroll to position [341, 0]
click at [391, 669] on div "1 - Feedback feedback" at bounding box center [257, 691] width 296 height 45
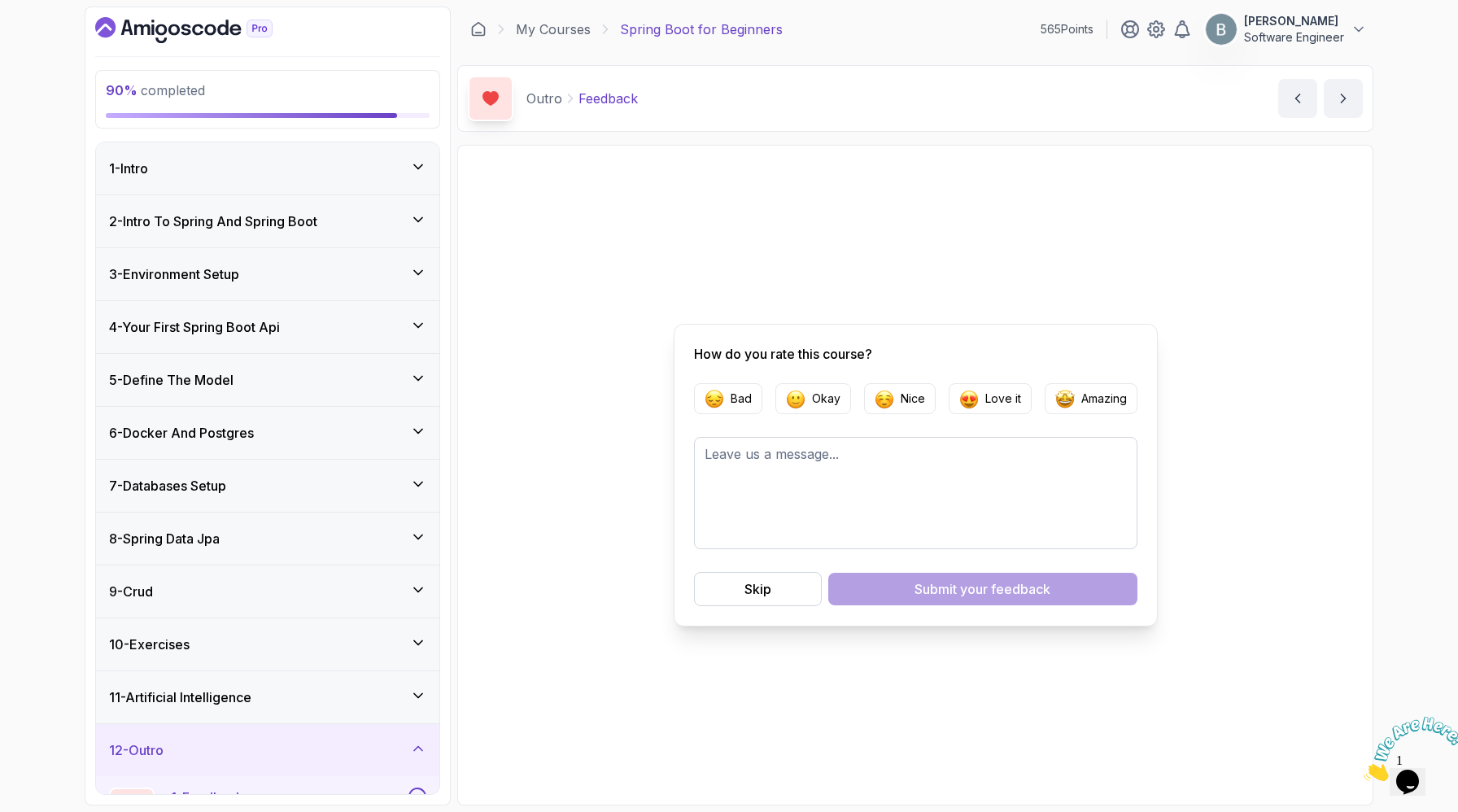
click at [410, 248] on div "2 - Intro To Spring And Spring Boot" at bounding box center [268, 220] width 343 height 52
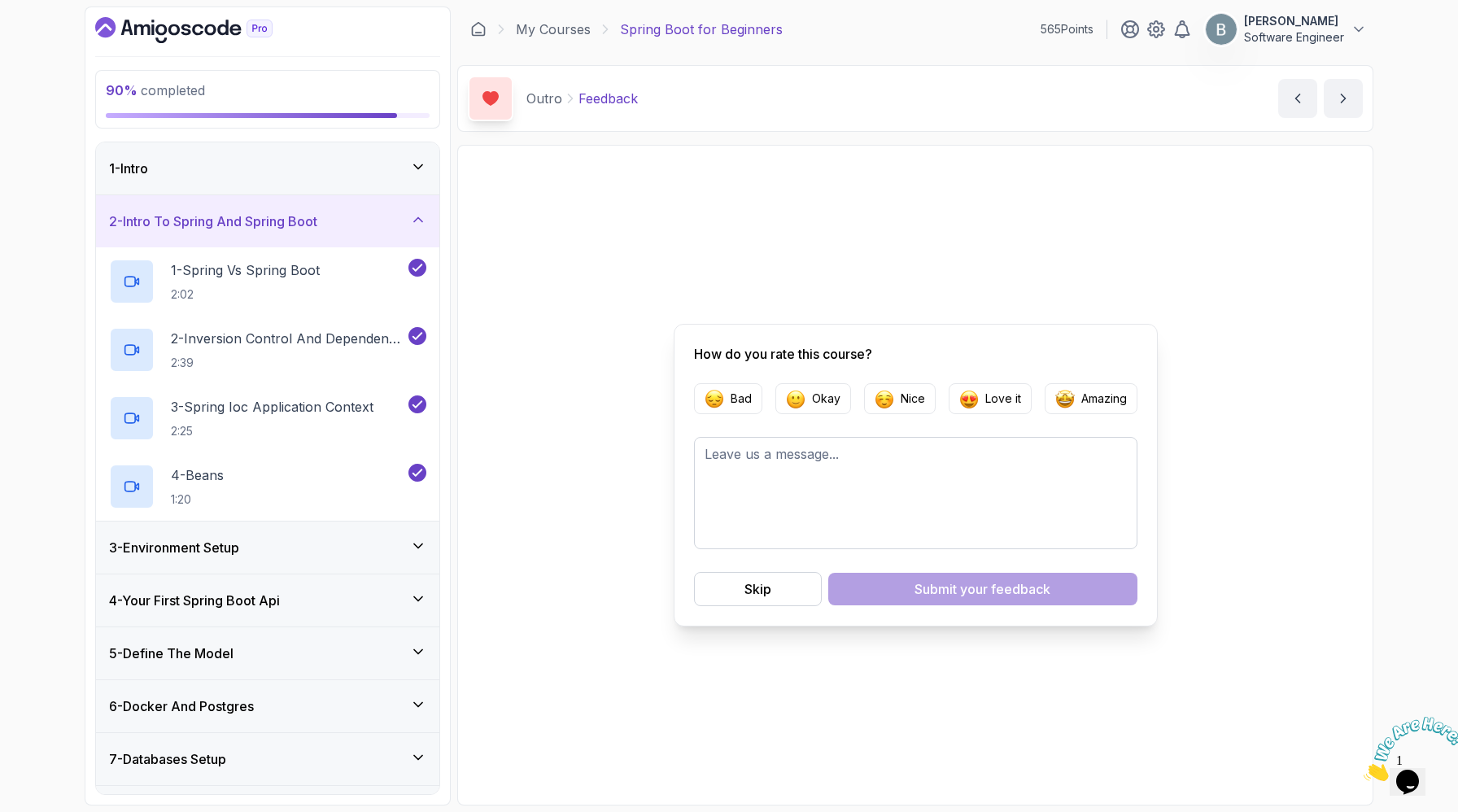
click at [411, 228] on icon at bounding box center [418, 219] width 16 height 16
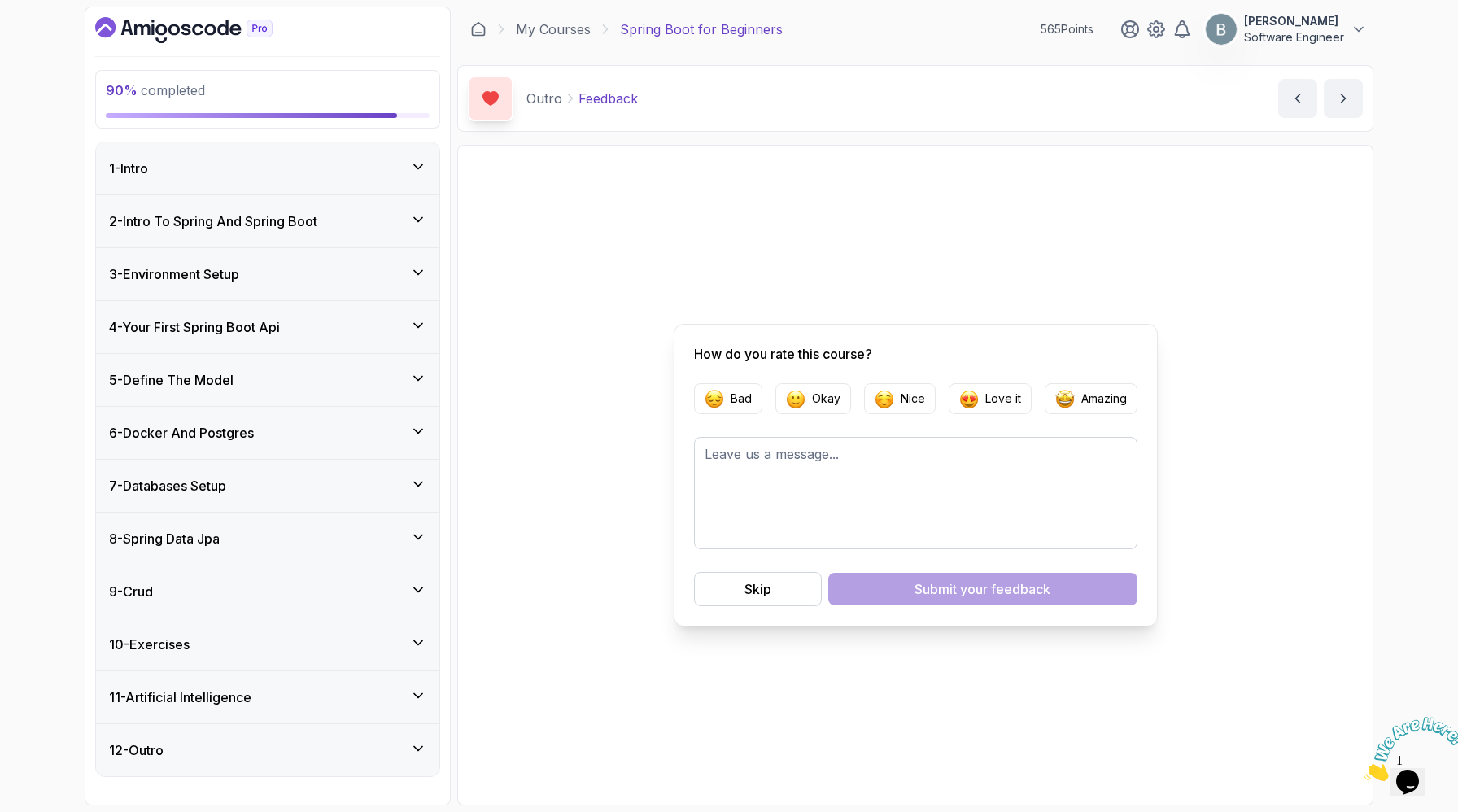
click at [411, 188] on div "1 - Intro" at bounding box center [268, 168] width 343 height 52
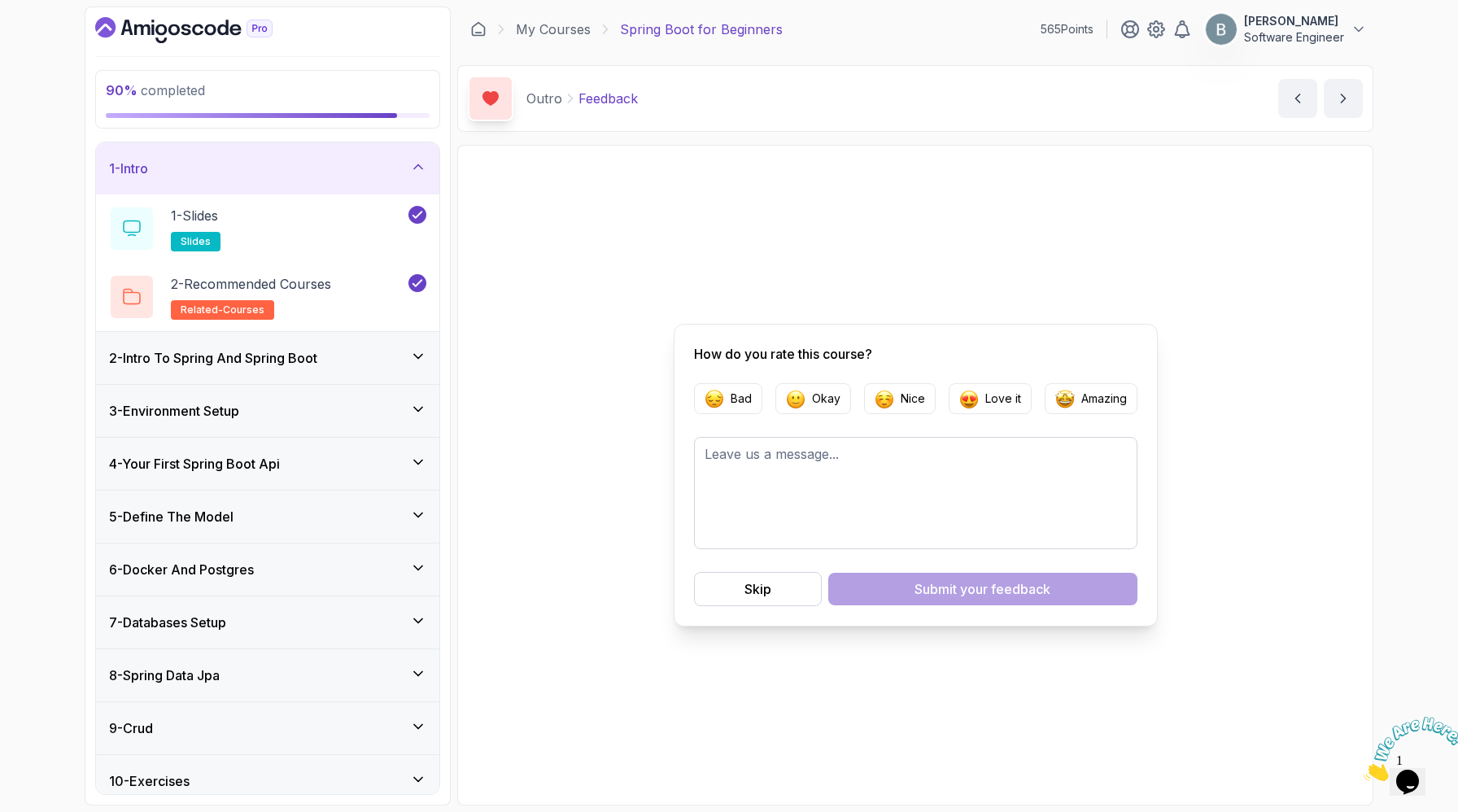
click at [414, 194] on div "1 - Intro" at bounding box center [268, 168] width 343 height 52
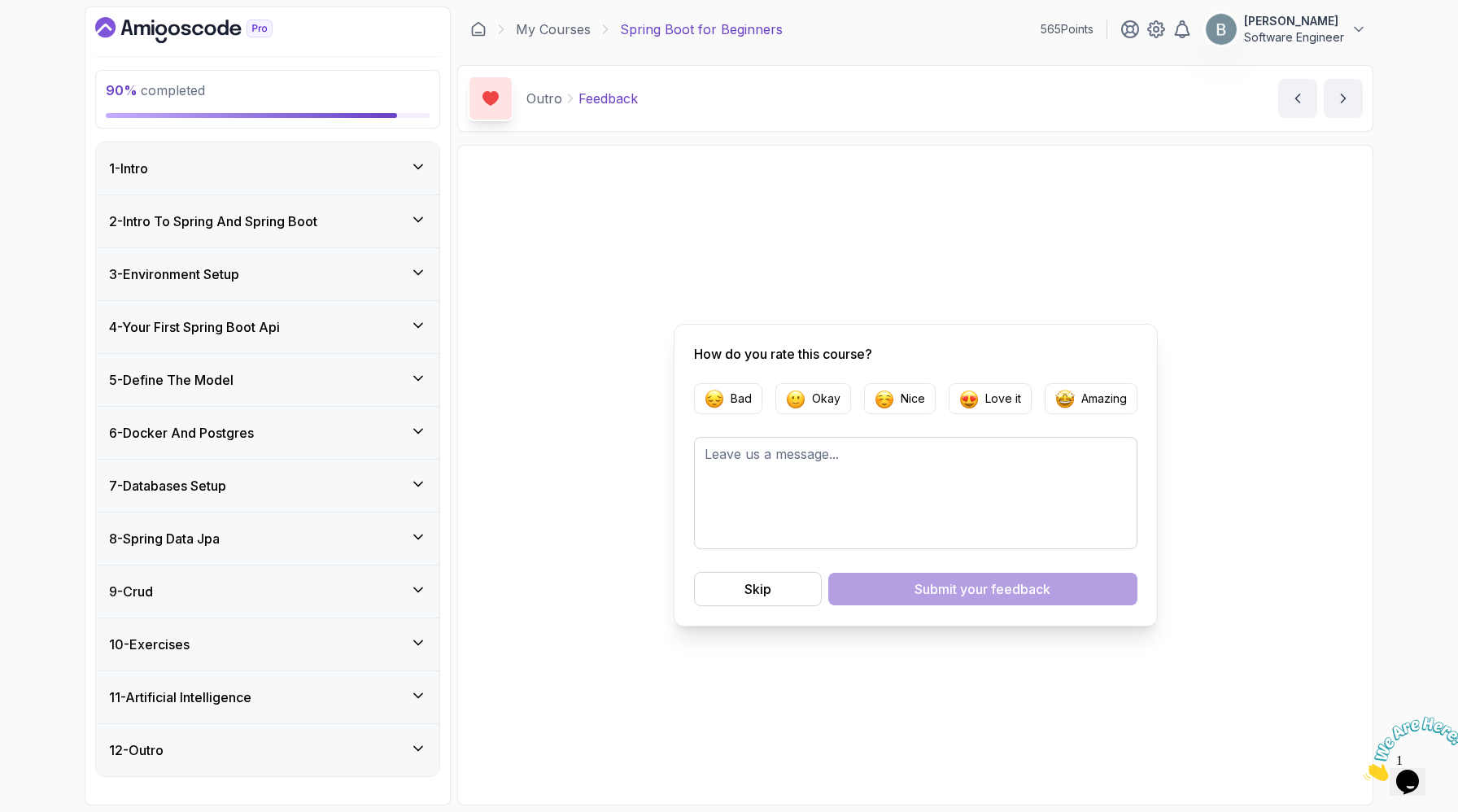
click at [413, 300] on div "3 - Environment Setup" at bounding box center [268, 273] width 343 height 52
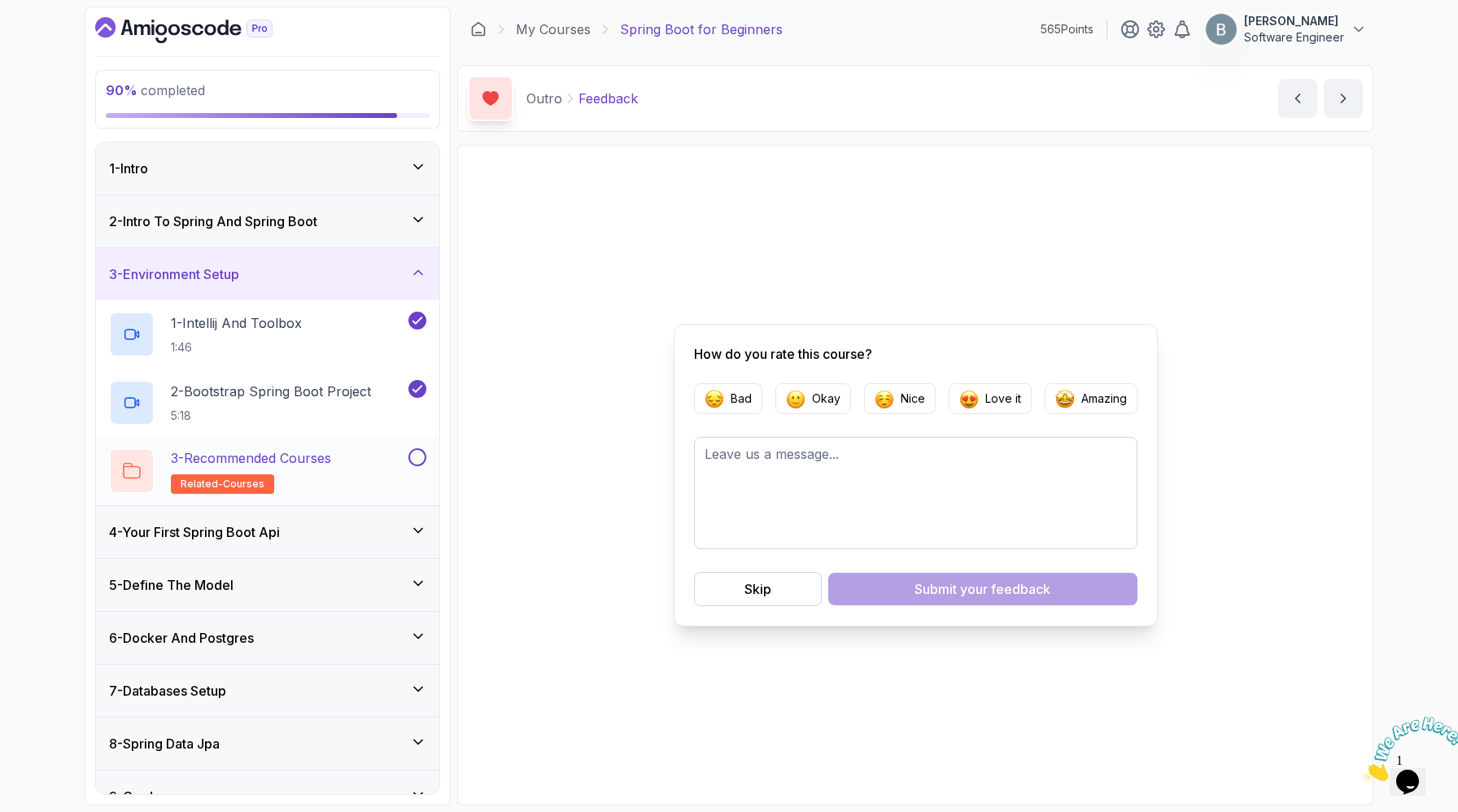
click at [415, 466] on button at bounding box center [418, 457] width 18 height 18
click at [411, 284] on div "3 - Environment Setup" at bounding box center [268, 274] width 318 height 20
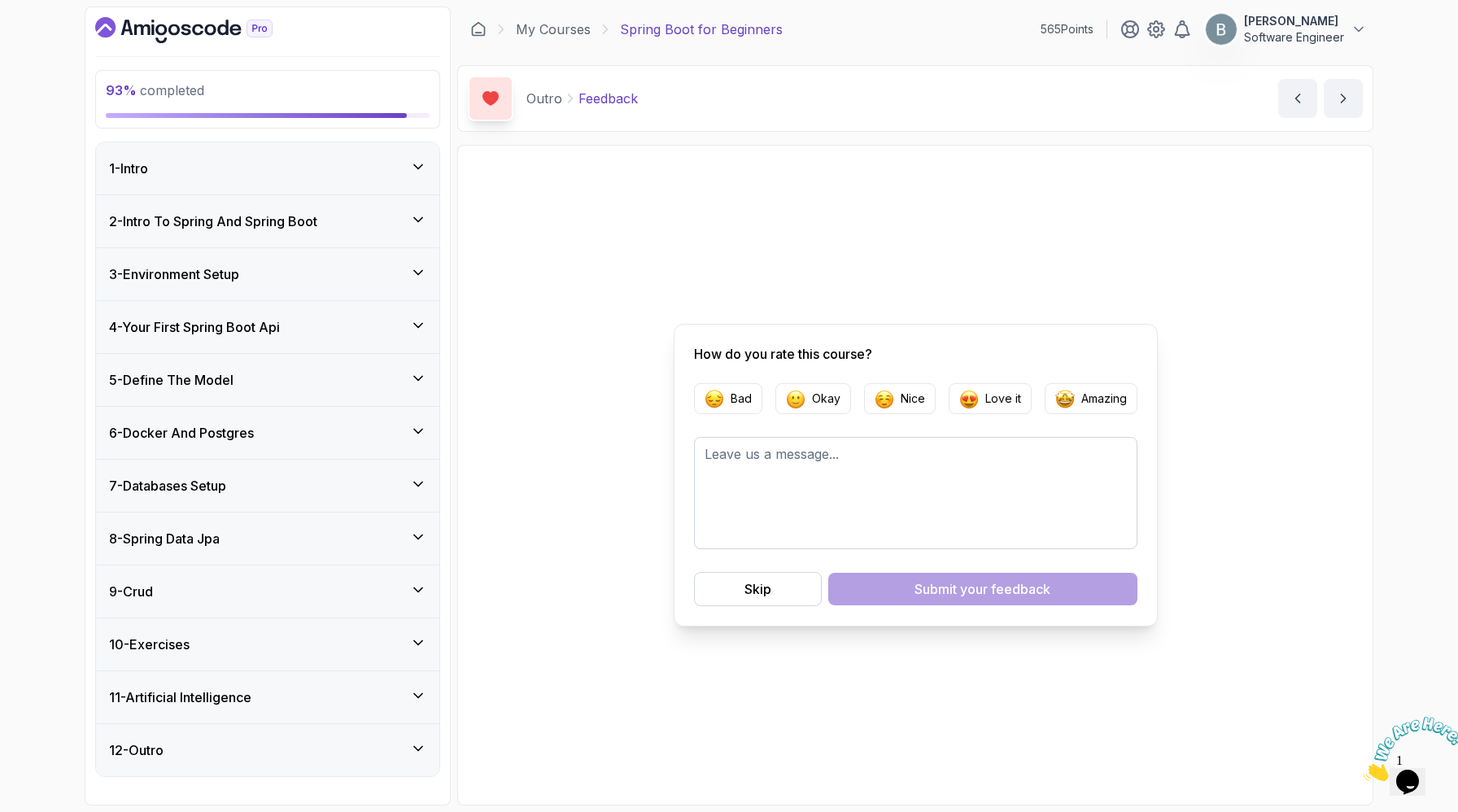
click at [413, 337] on div "4 - Your First Spring Boot Api" at bounding box center [268, 327] width 318 height 20
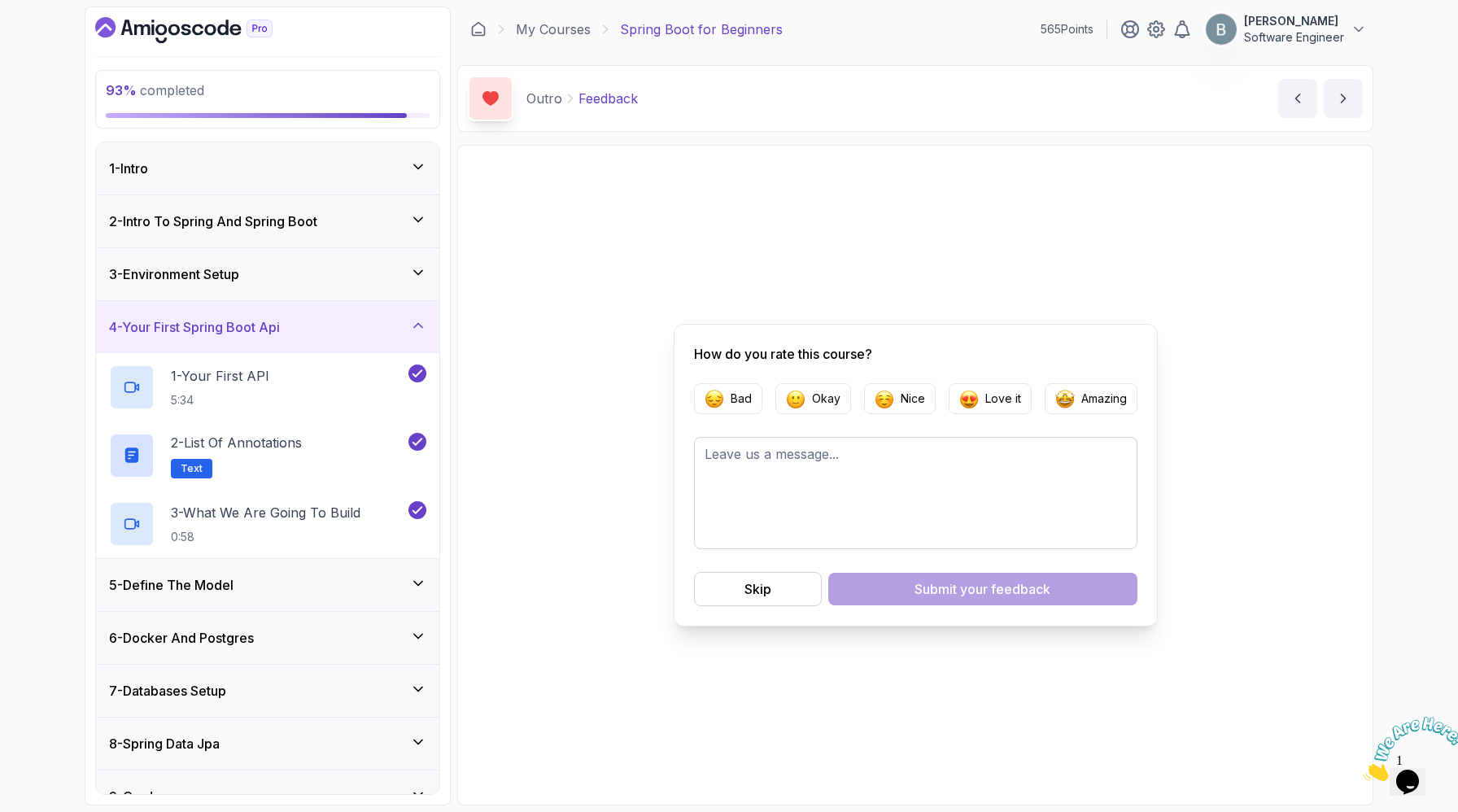
click at [413, 337] on div "4 - Your First Spring Boot Api" at bounding box center [268, 327] width 318 height 20
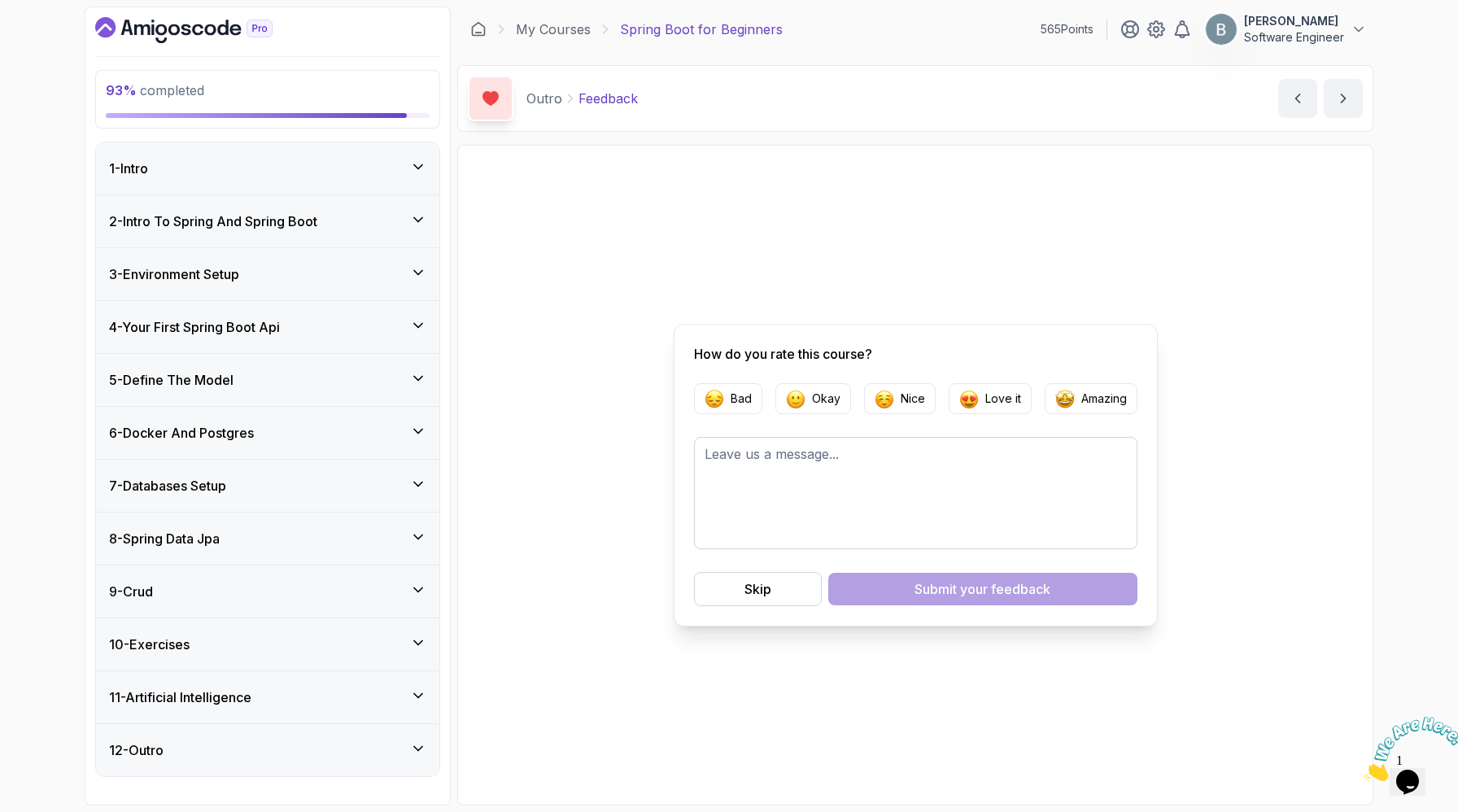
scroll to position [54, 0]
click at [413, 390] on div "5 - Define The Model" at bounding box center [268, 380] width 318 height 20
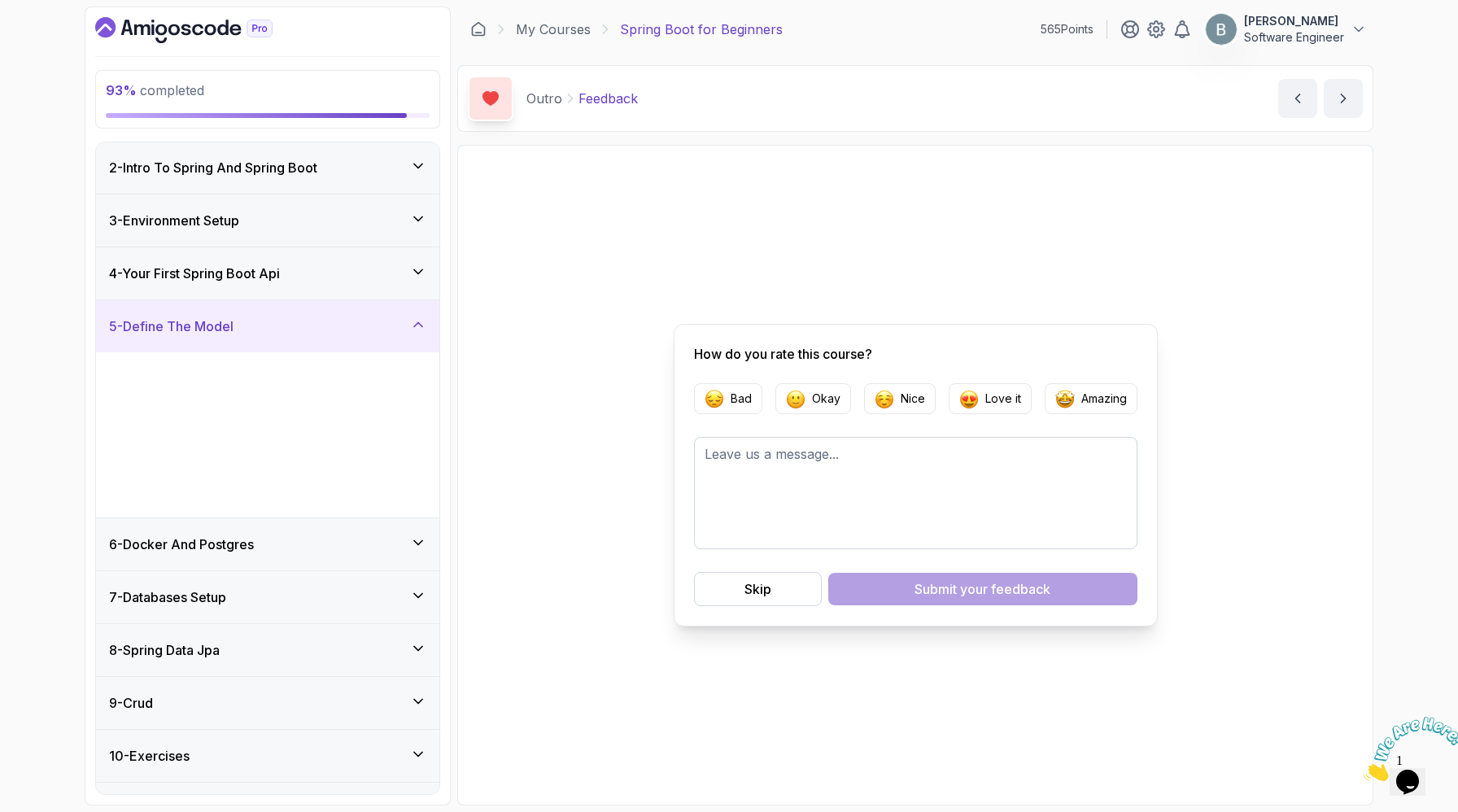
click at [413, 336] on div "5 - Define The Model" at bounding box center [268, 326] width 318 height 20
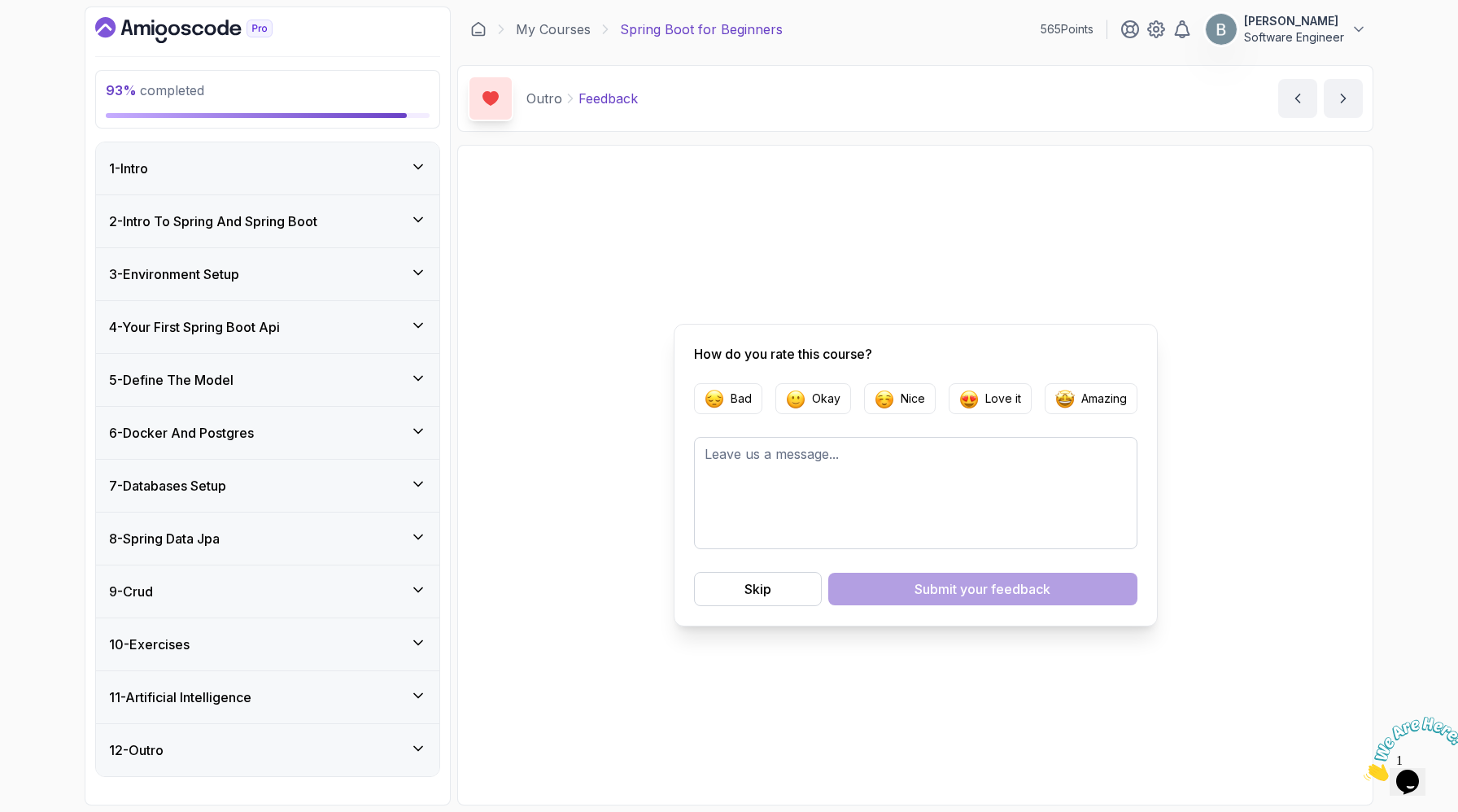
scroll to position [170, 0]
click at [411, 739] on div "12 - Outro" at bounding box center [268, 750] width 343 height 52
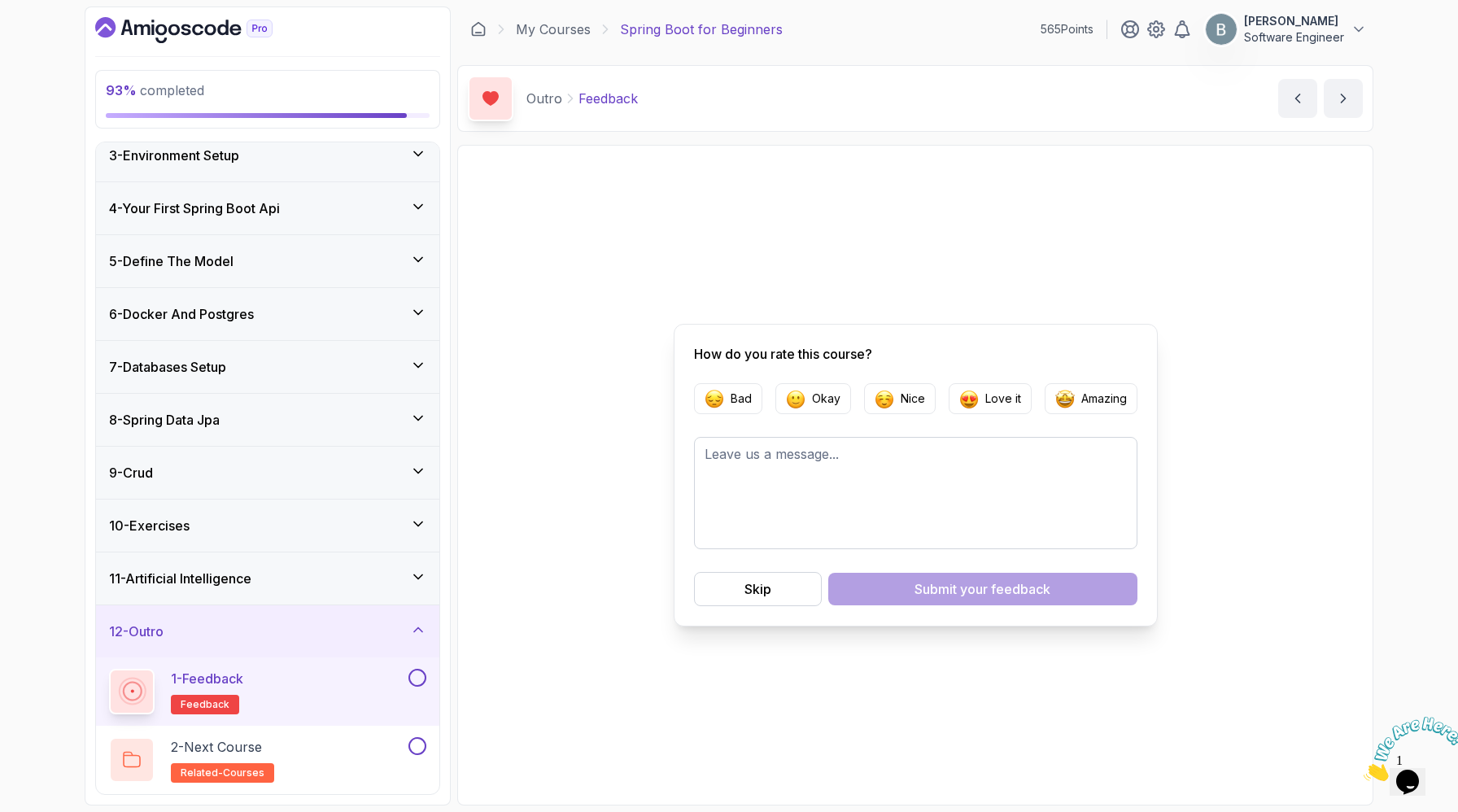
scroll to position [341, 0]
click at [884, 397] on img "button" at bounding box center [884, 398] width 20 height 20
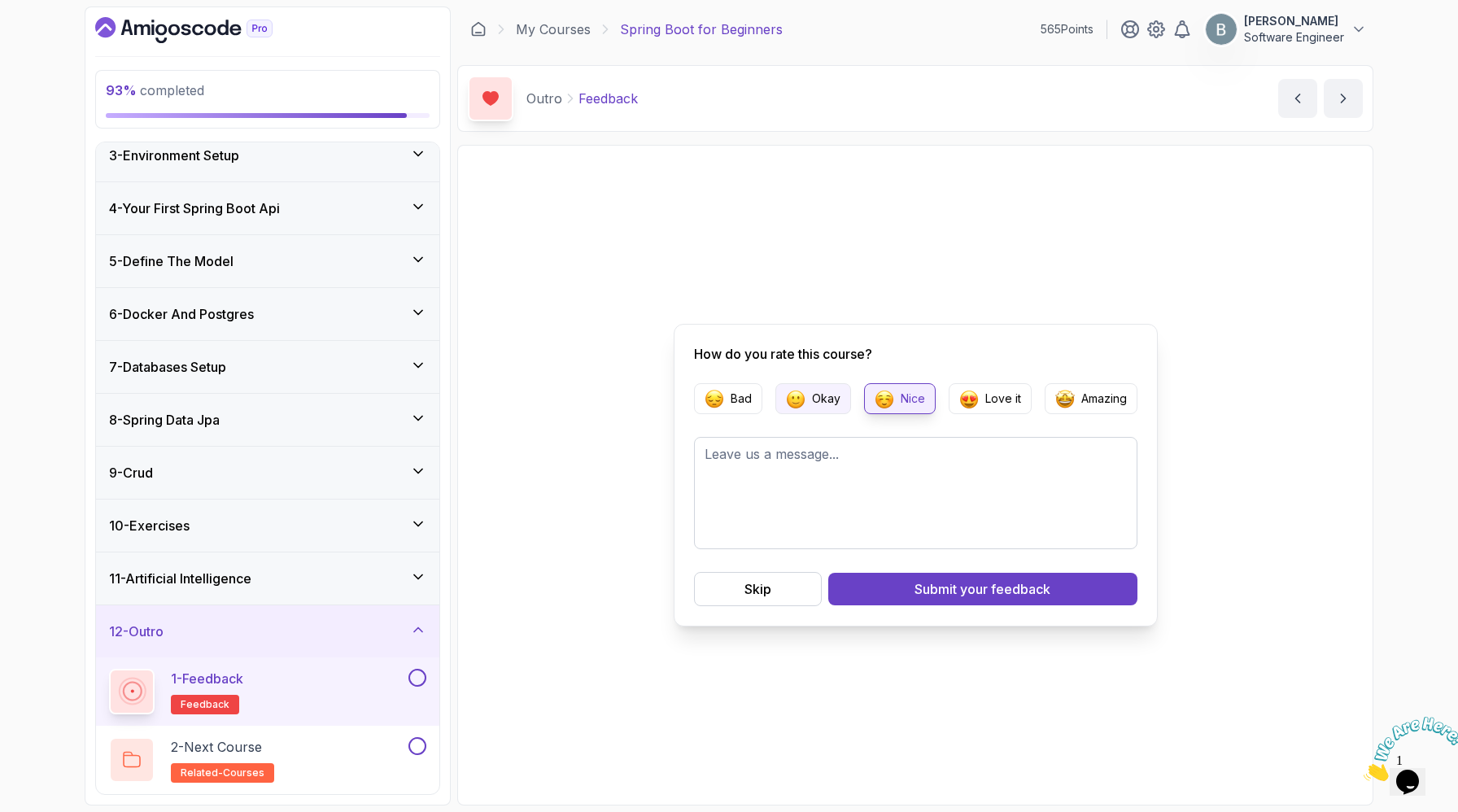
click at [814, 406] on p "Okay" at bounding box center [827, 398] width 28 height 16
click at [901, 406] on p "Nice" at bounding box center [913, 398] width 25 height 16
click at [926, 599] on div "Submit your feedback" at bounding box center [983, 589] width 136 height 20
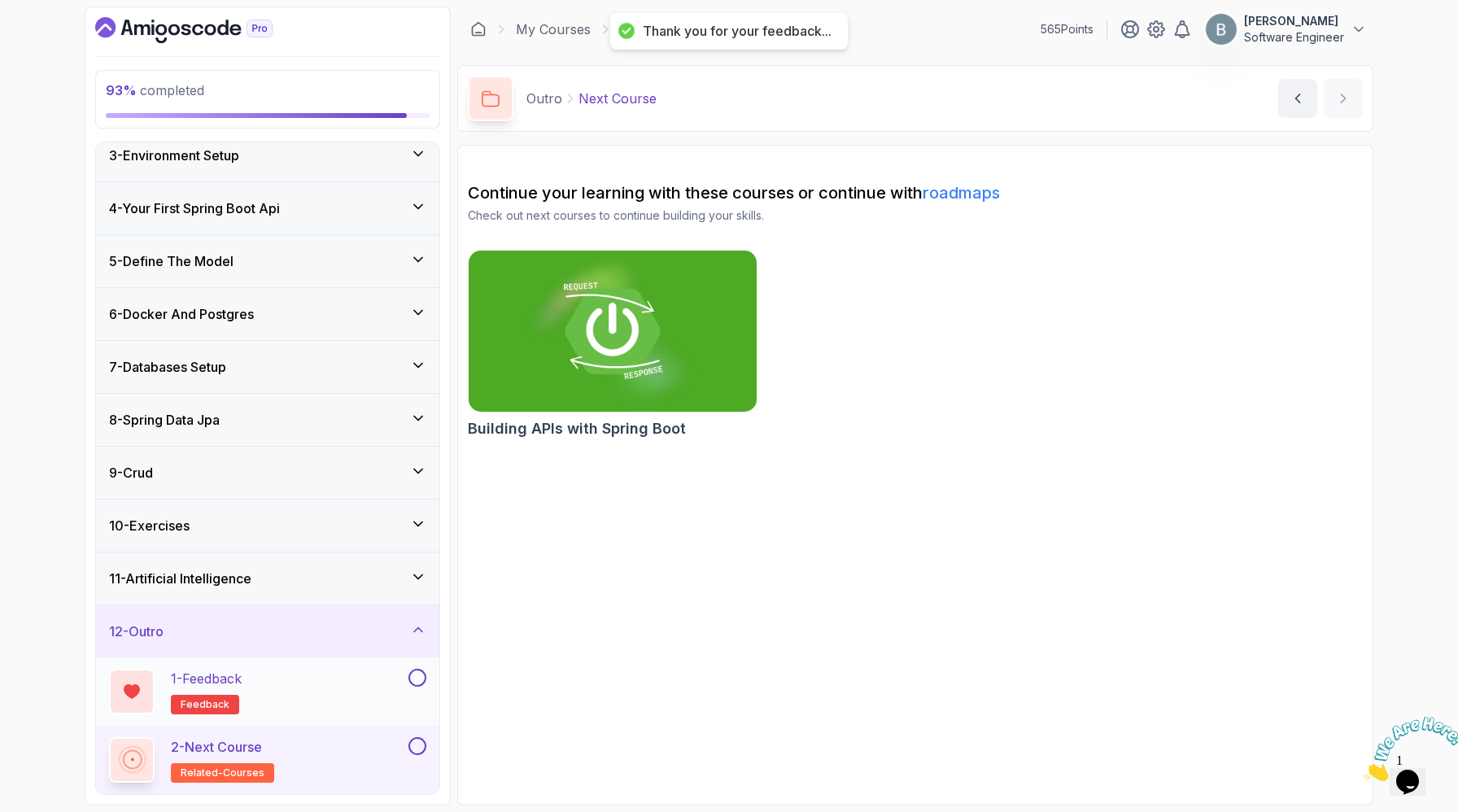
click at [412, 669] on button at bounding box center [418, 677] width 18 height 18
click at [379, 737] on div "2 - Next Course related-courses" at bounding box center [257, 759] width 296 height 45
click at [418, 737] on button at bounding box center [418, 745] width 18 height 18
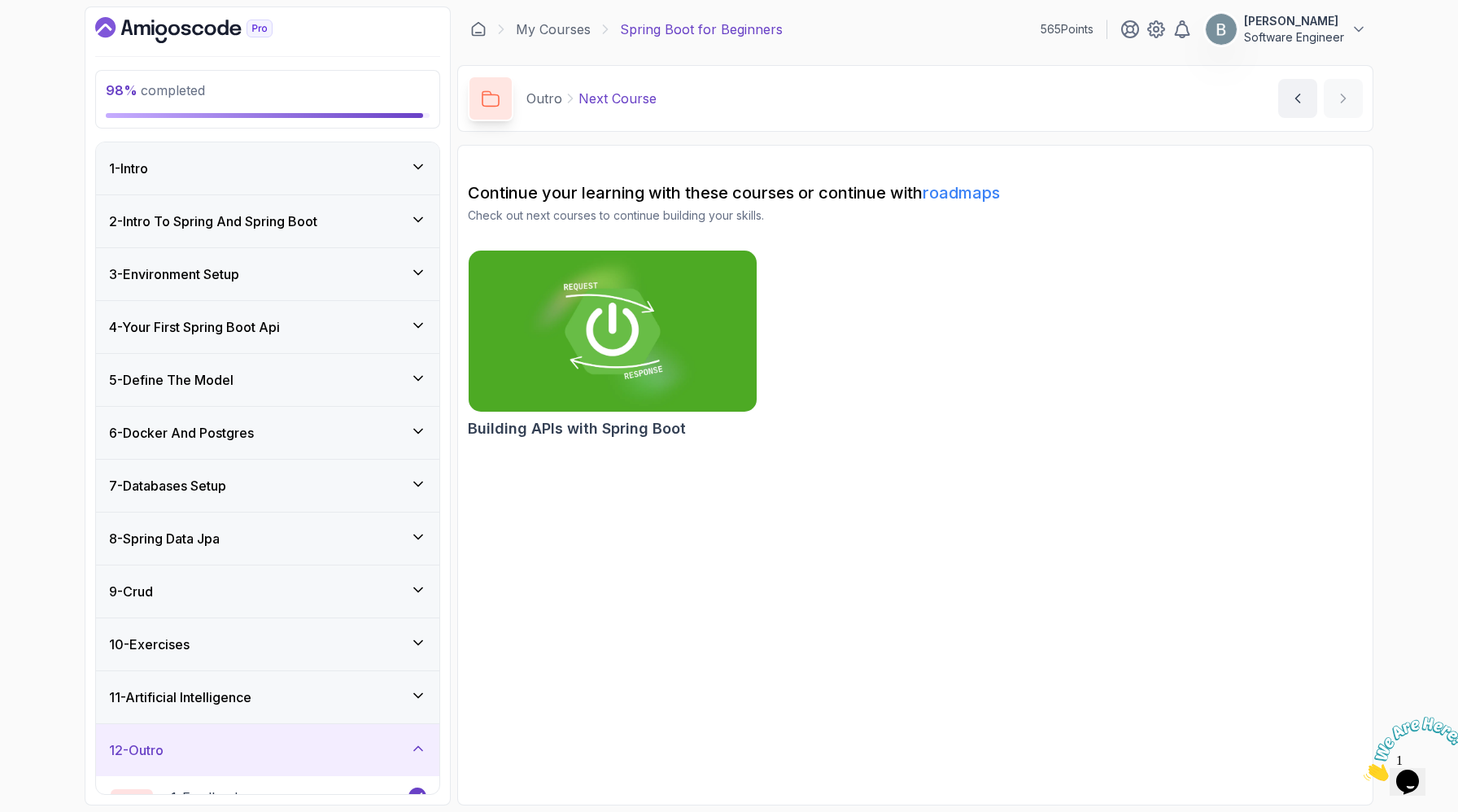
click at [367, 178] on div "1 - Intro" at bounding box center [268, 168] width 318 height 20
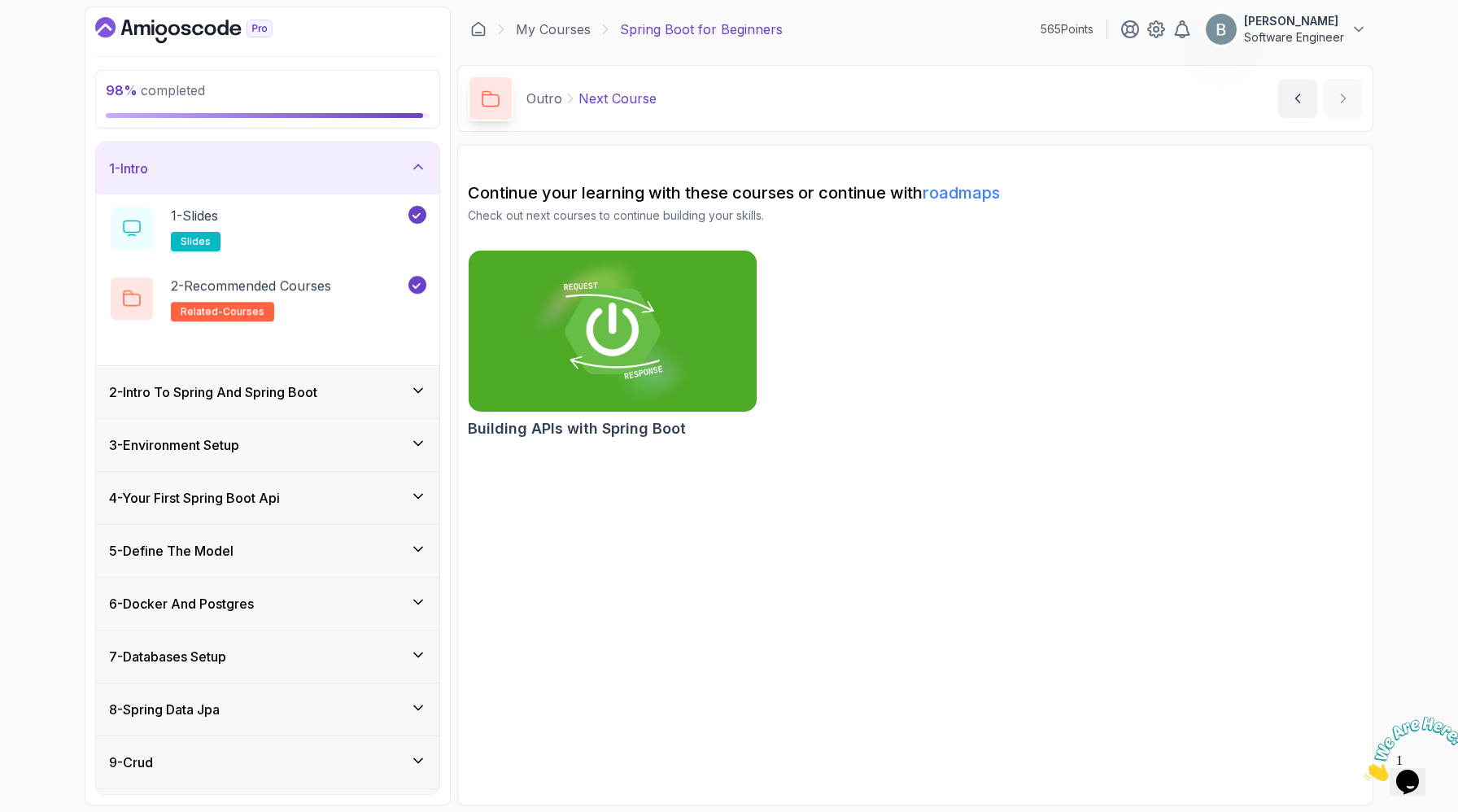
click at [367, 178] on div "1 - Intro" at bounding box center [268, 168] width 318 height 20
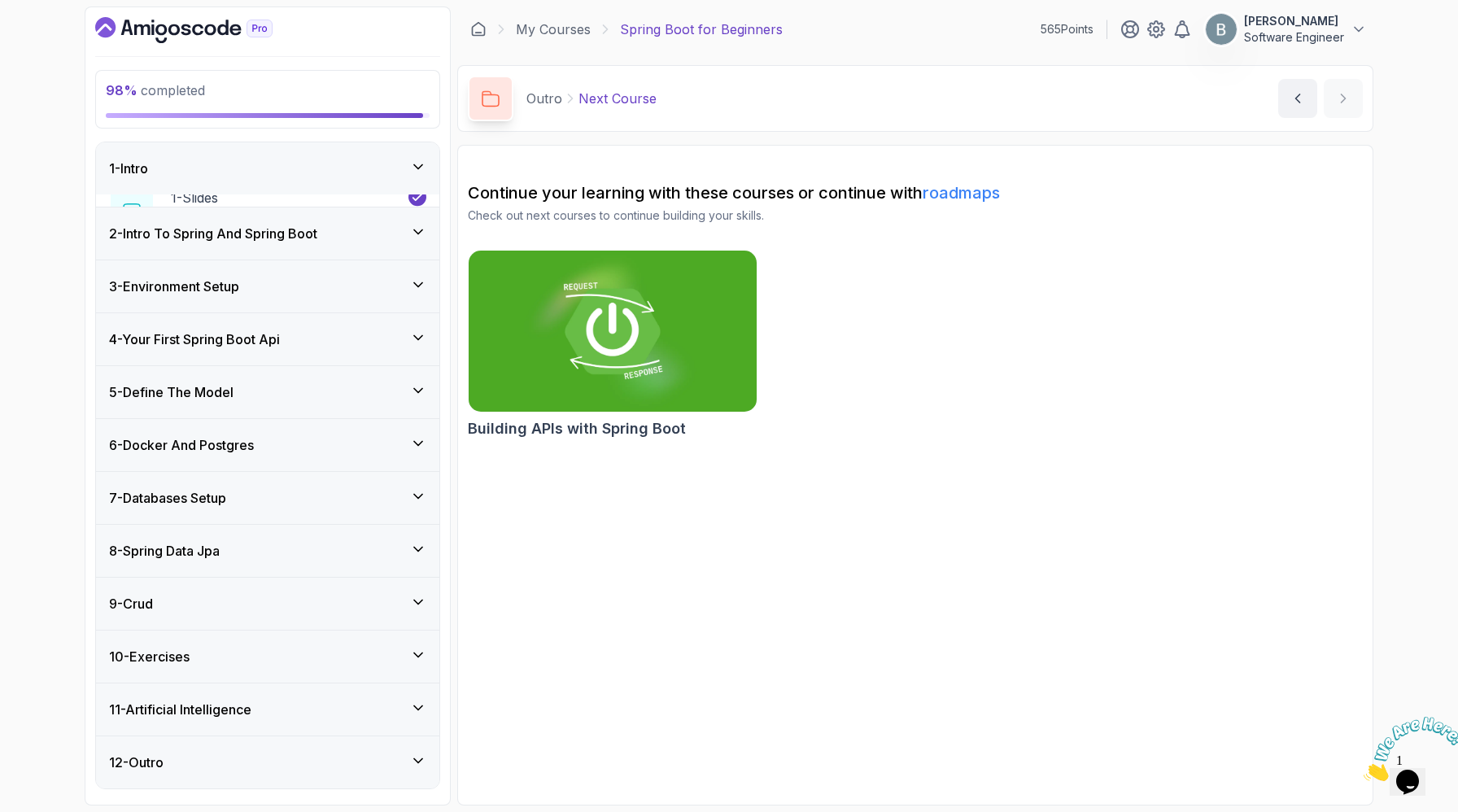
click at [367, 178] on div "1 - Intro" at bounding box center [268, 168] width 318 height 20
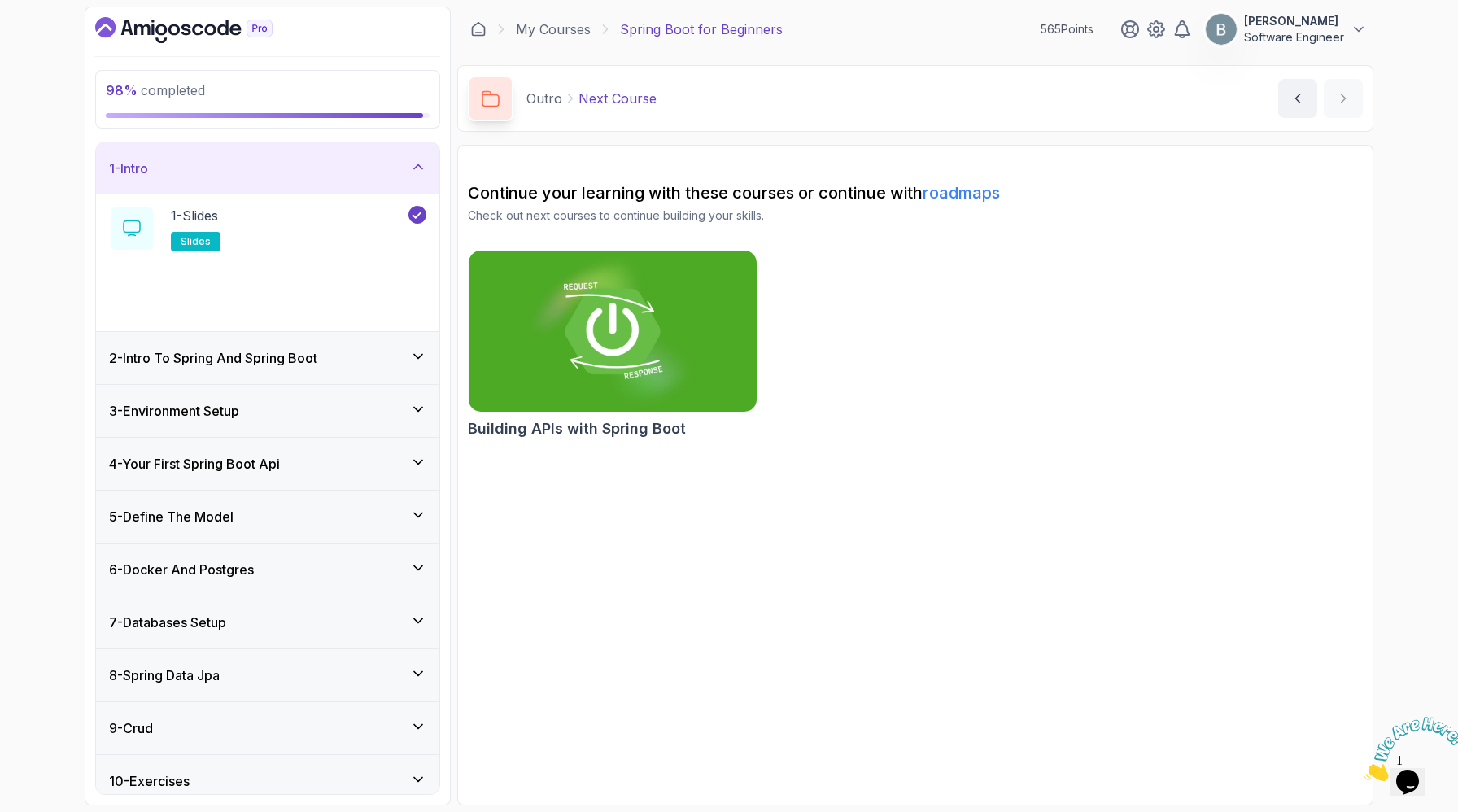
click at [367, 178] on div "1 - Intro" at bounding box center [268, 168] width 318 height 20
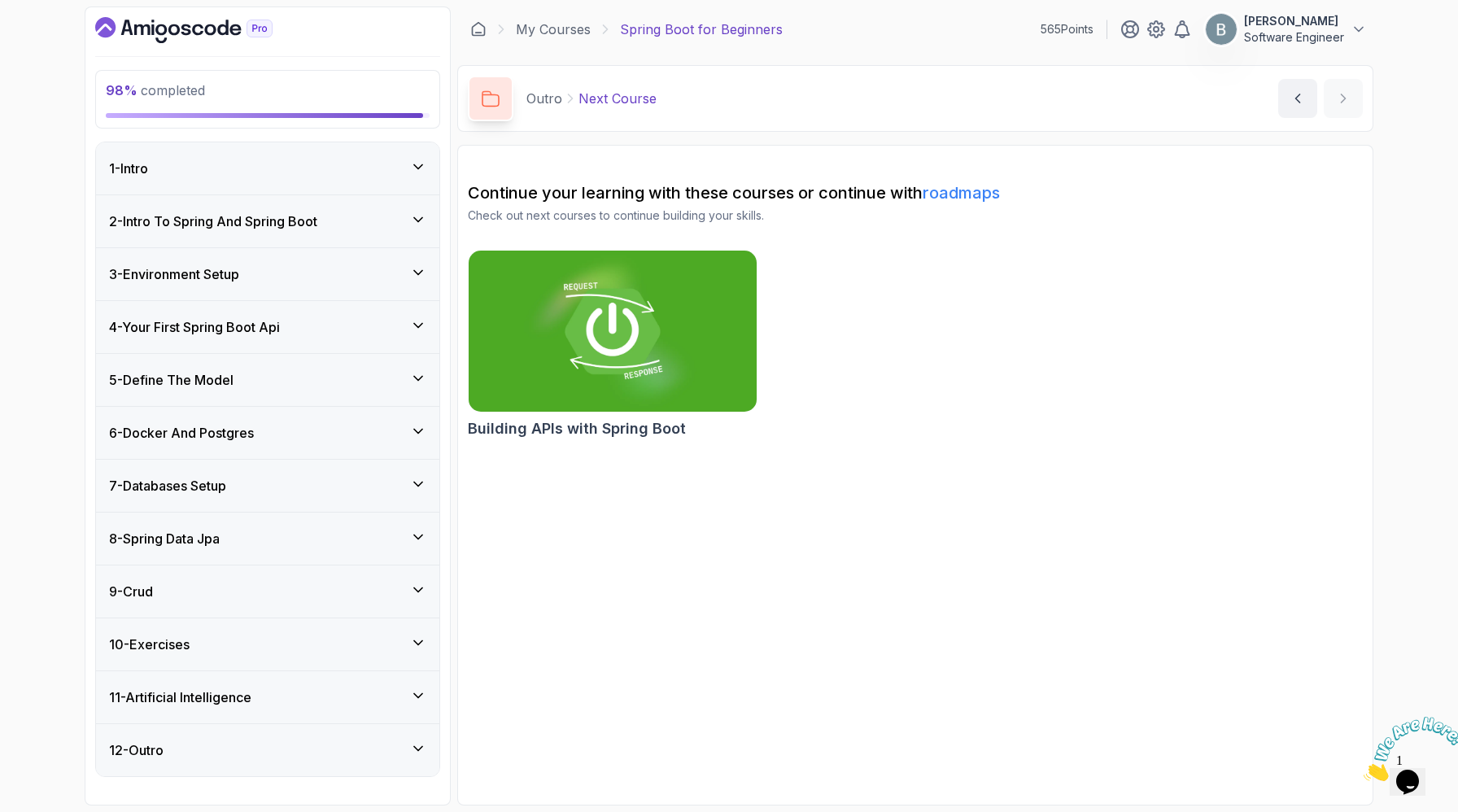
click at [318, 231] on h3 "2 - Intro To Spring And Spring Boot" at bounding box center [213, 221] width 208 height 20
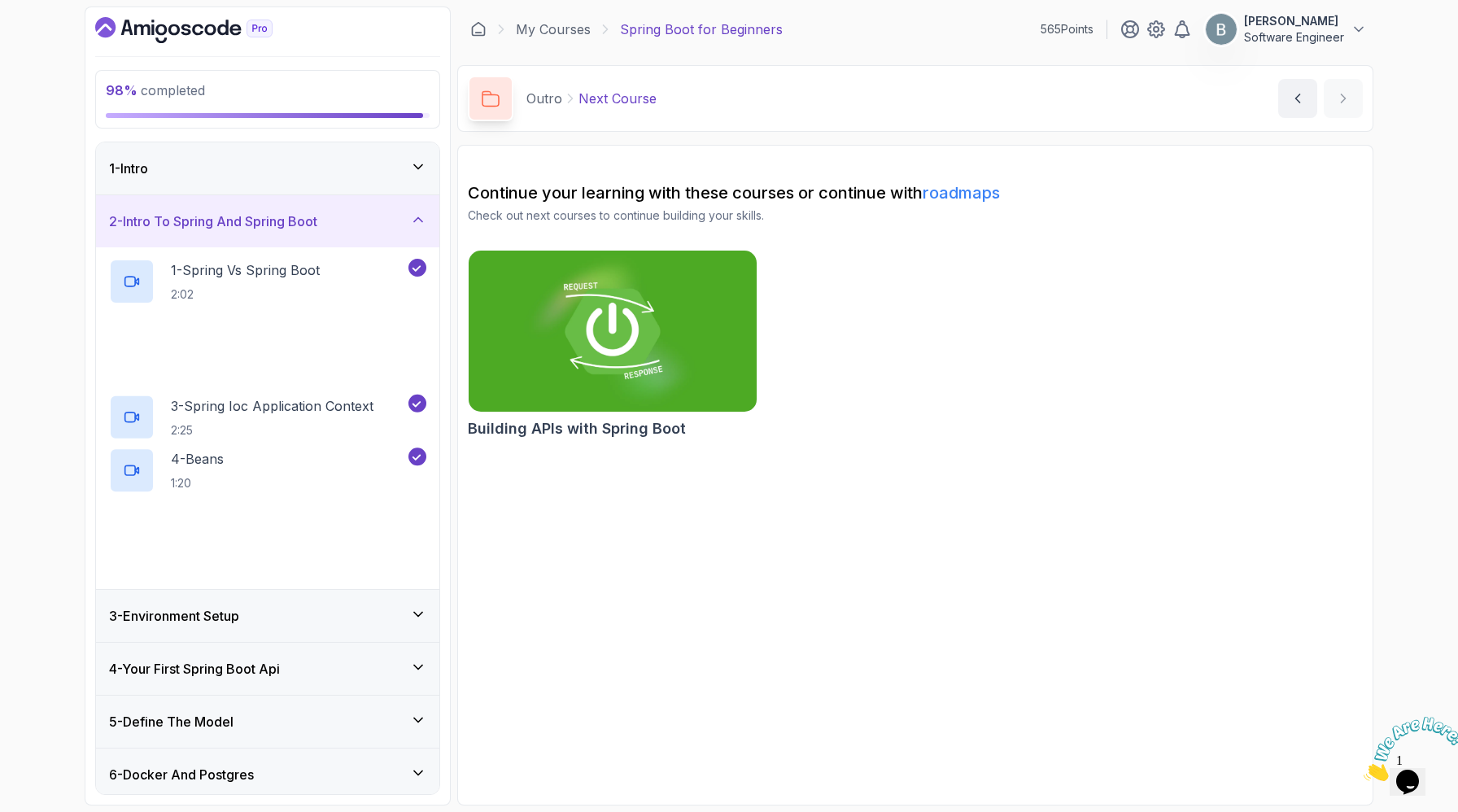
click at [318, 231] on h3 "2 - Intro To Spring And Spring Boot" at bounding box center [213, 221] width 208 height 20
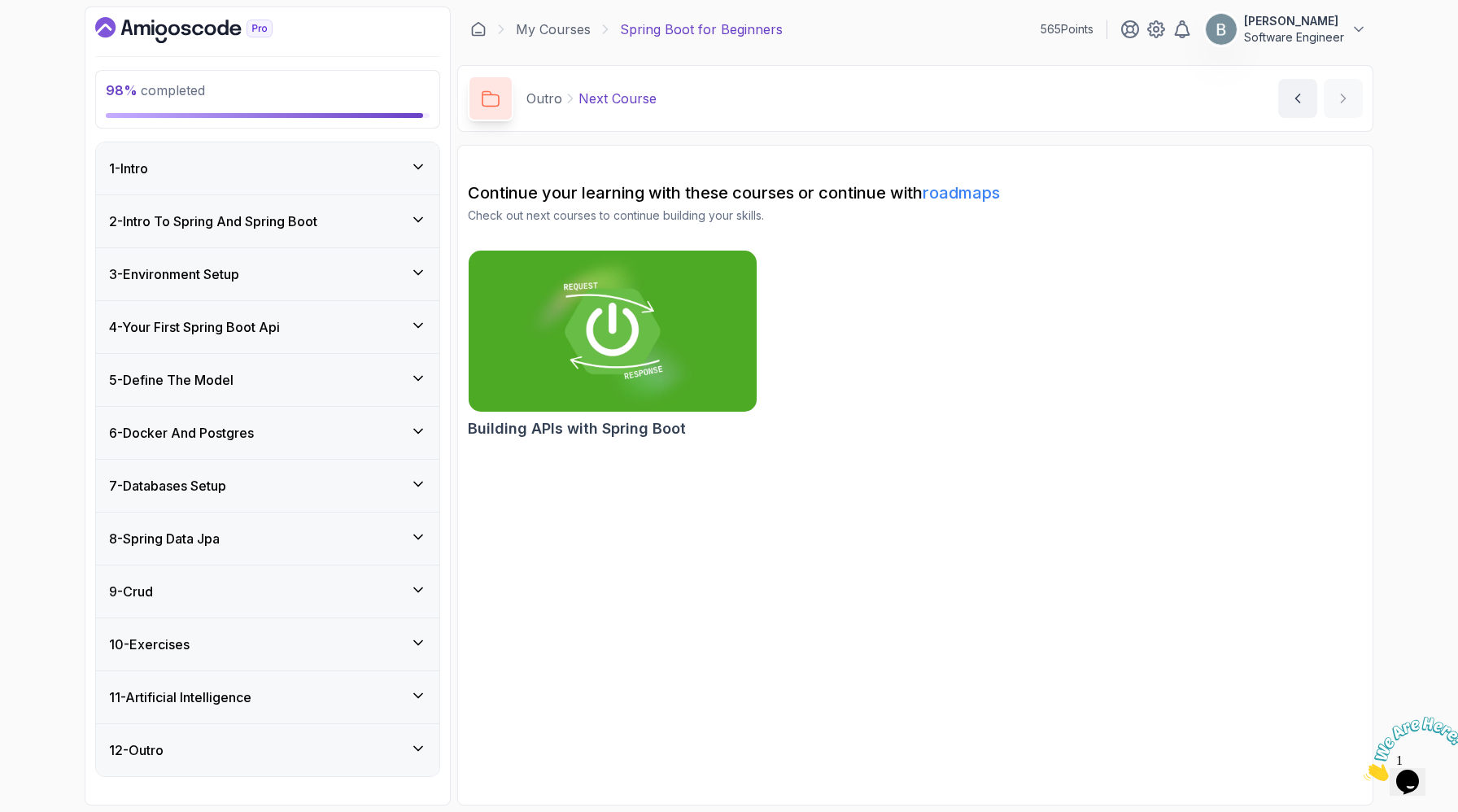
click at [385, 300] on div "3 - Environment Setup" at bounding box center [268, 273] width 343 height 52
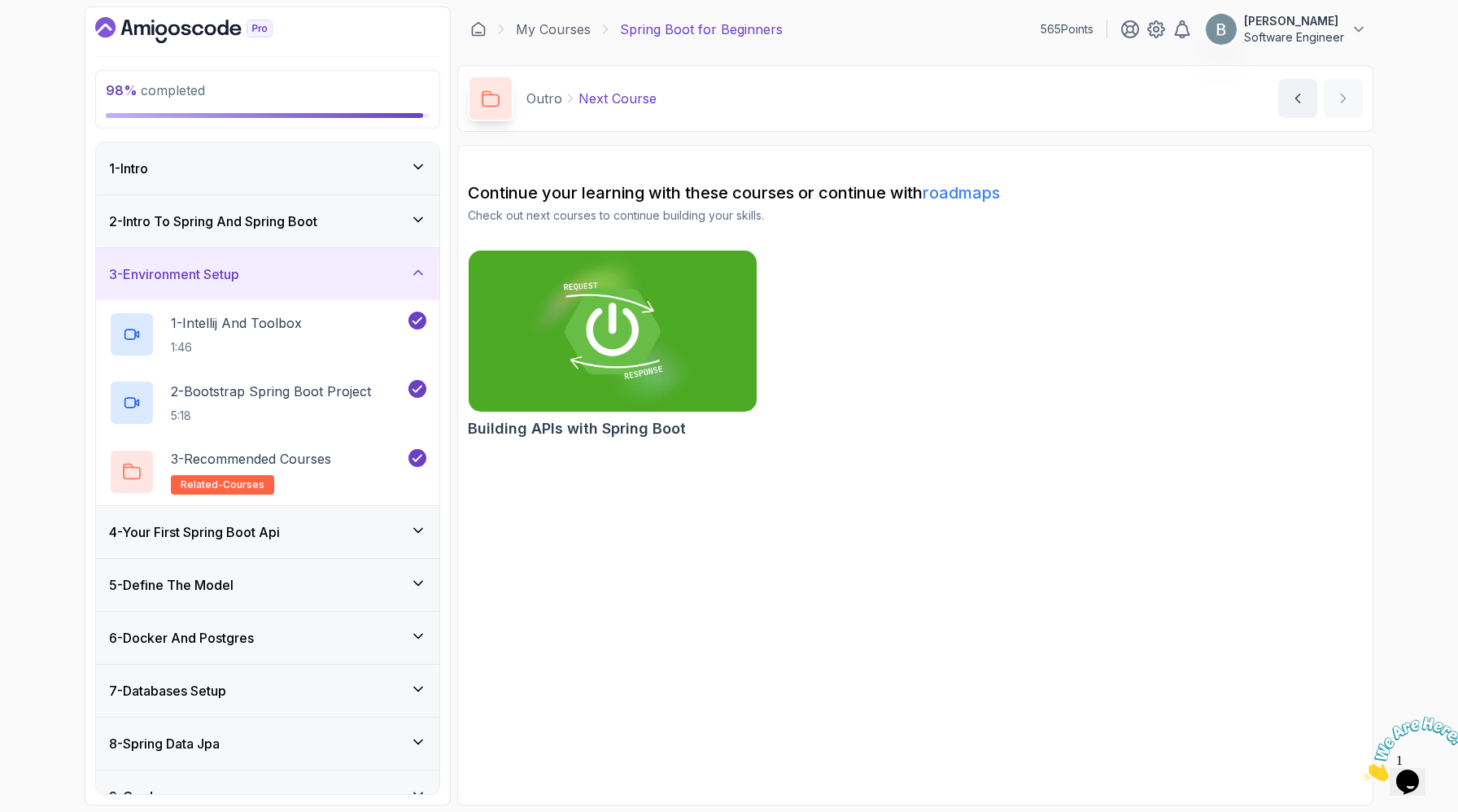
click at [385, 300] on div "3 - Environment Setup" at bounding box center [268, 273] width 343 height 52
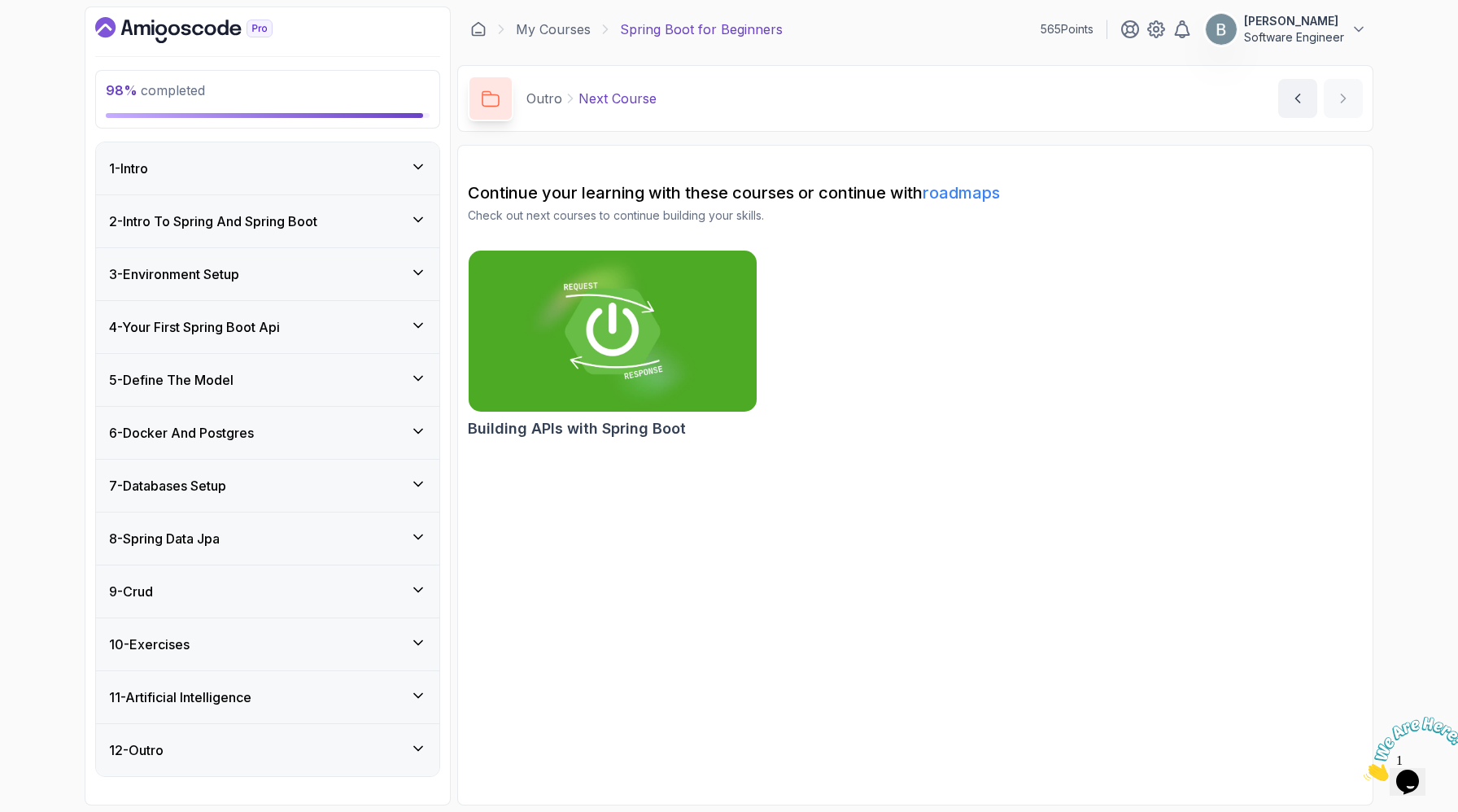
click at [385, 423] on div "6 - Docker And Postgres" at bounding box center [268, 432] width 318 height 20
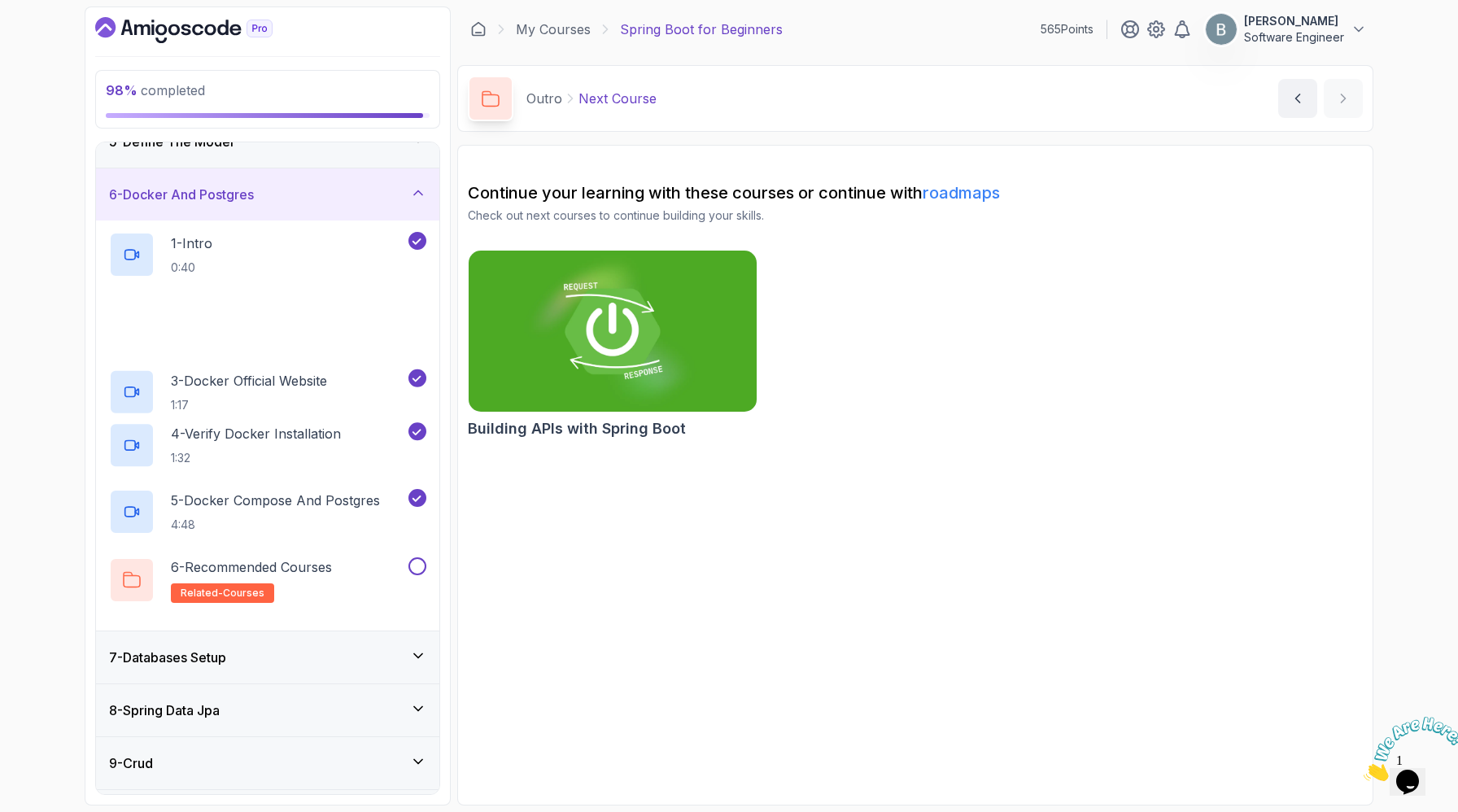
scroll to position [402, 0]
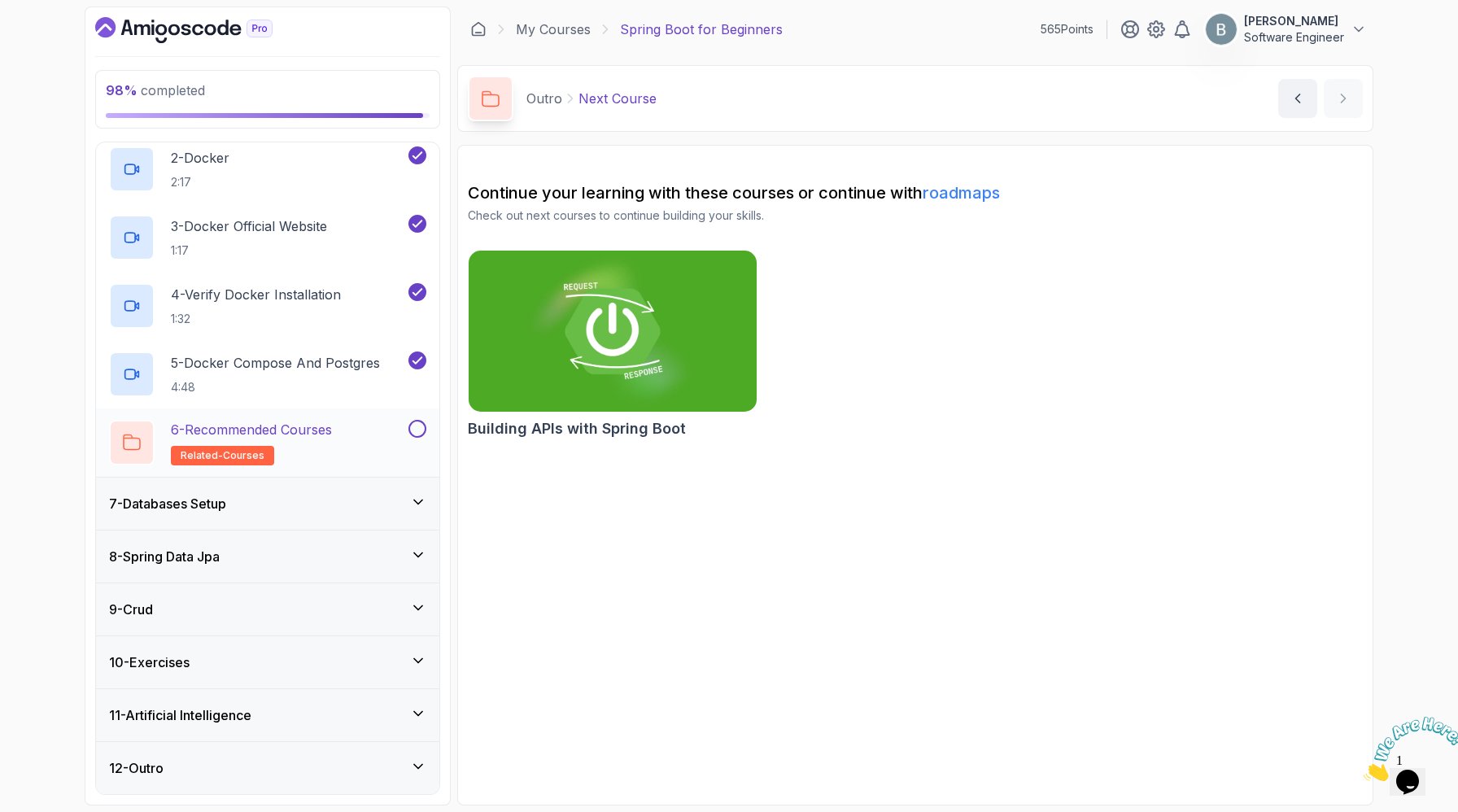
click at [416, 438] on button at bounding box center [418, 429] width 18 height 18
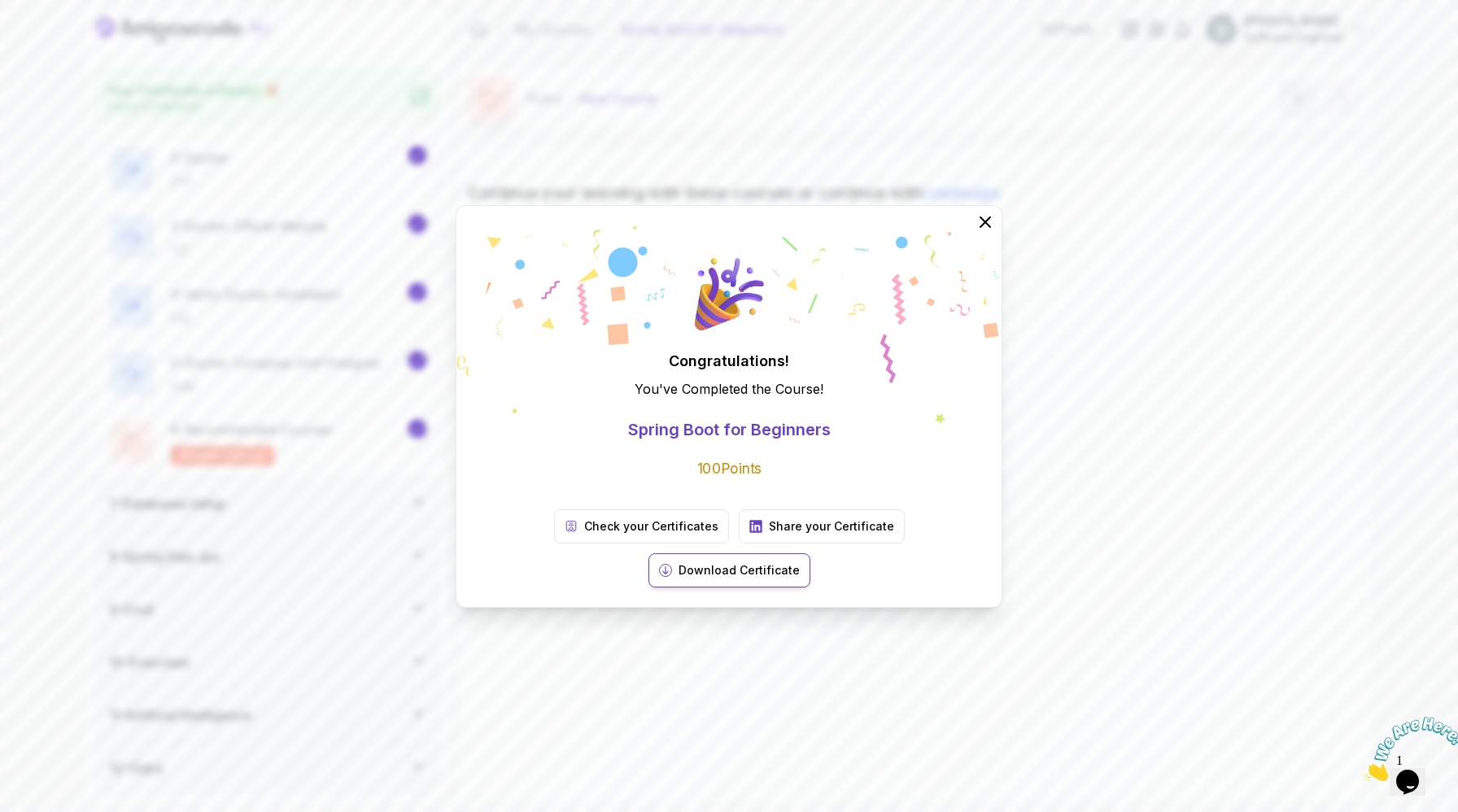
click at [800, 574] on p "Download Certificate" at bounding box center [739, 570] width 122 height 16
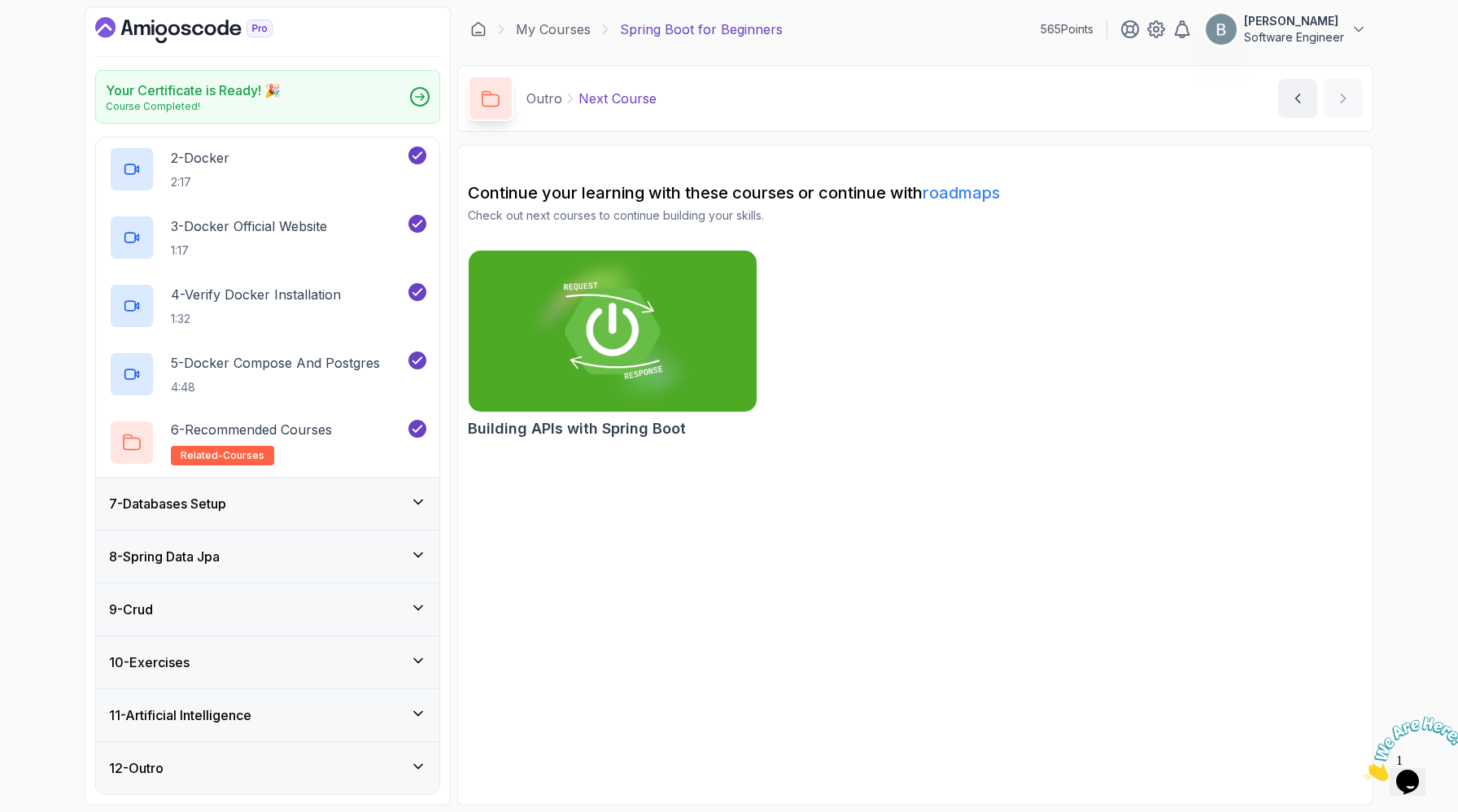
click at [1000, 203] on link "roadmaps" at bounding box center [961, 192] width 77 height 20
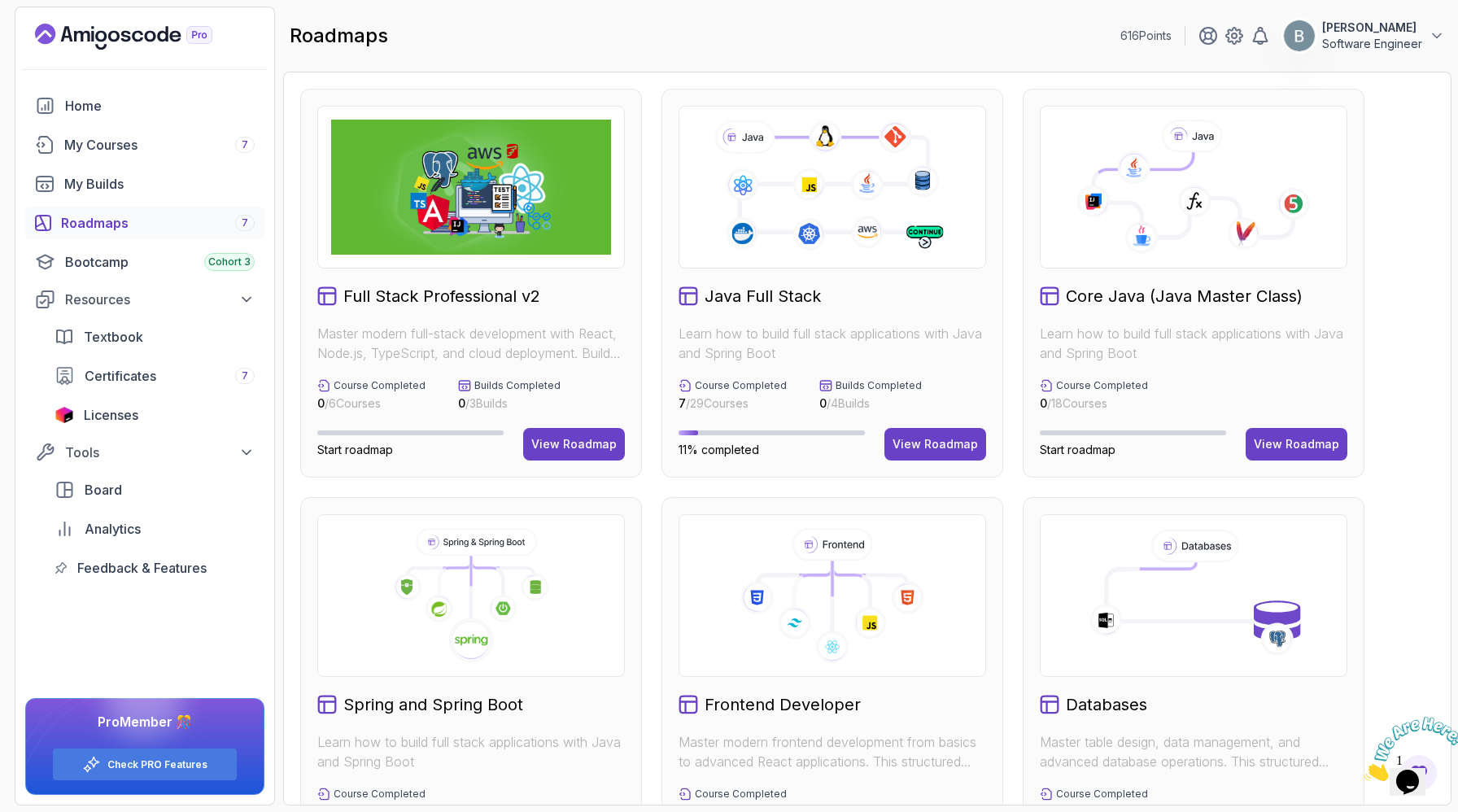
scroll to position [384, 0]
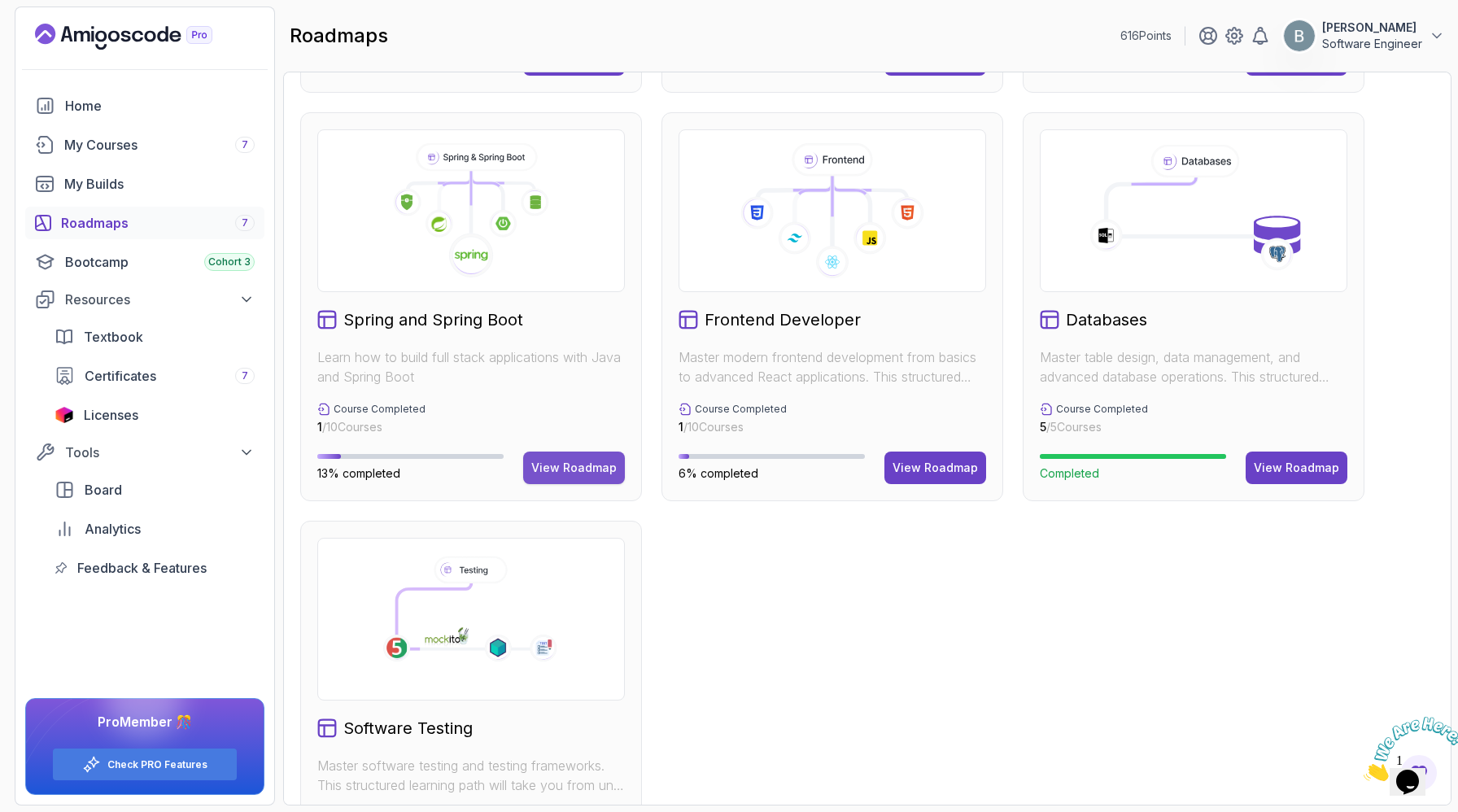
click at [574, 476] on div "View Roadmap" at bounding box center [574, 467] width 86 height 16
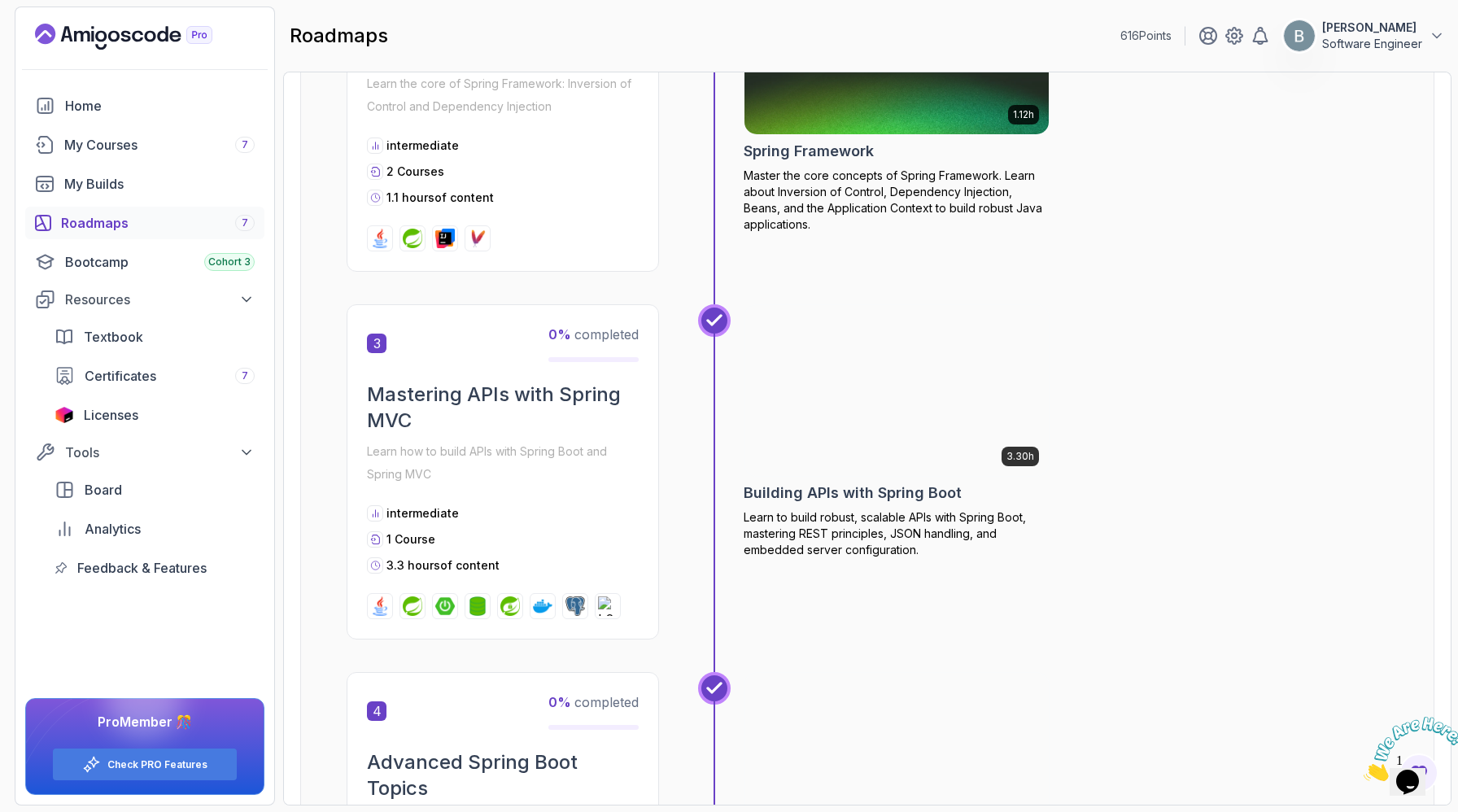
scroll to position [778, 0]
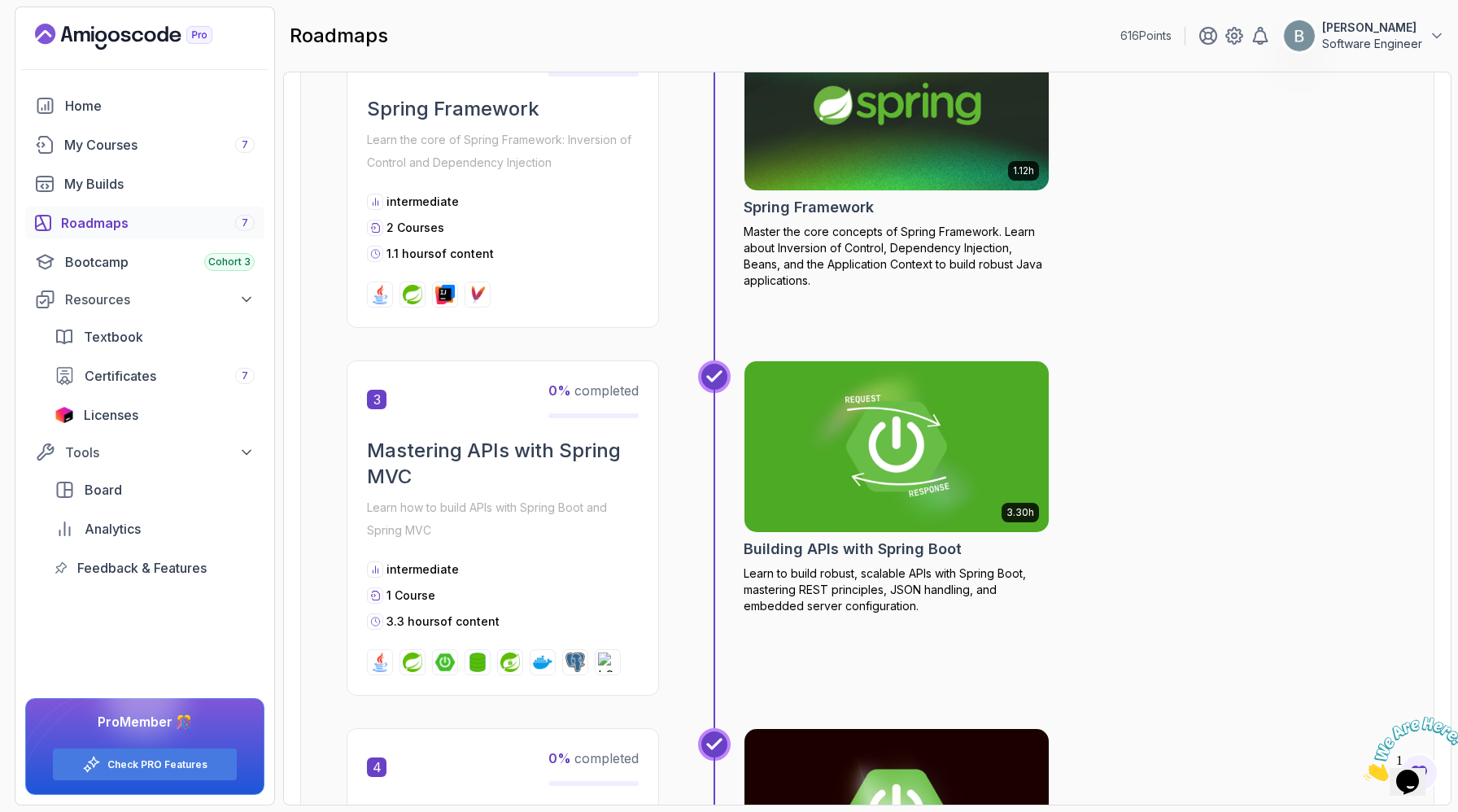
click at [950, 194] on img at bounding box center [896, 105] width 319 height 179
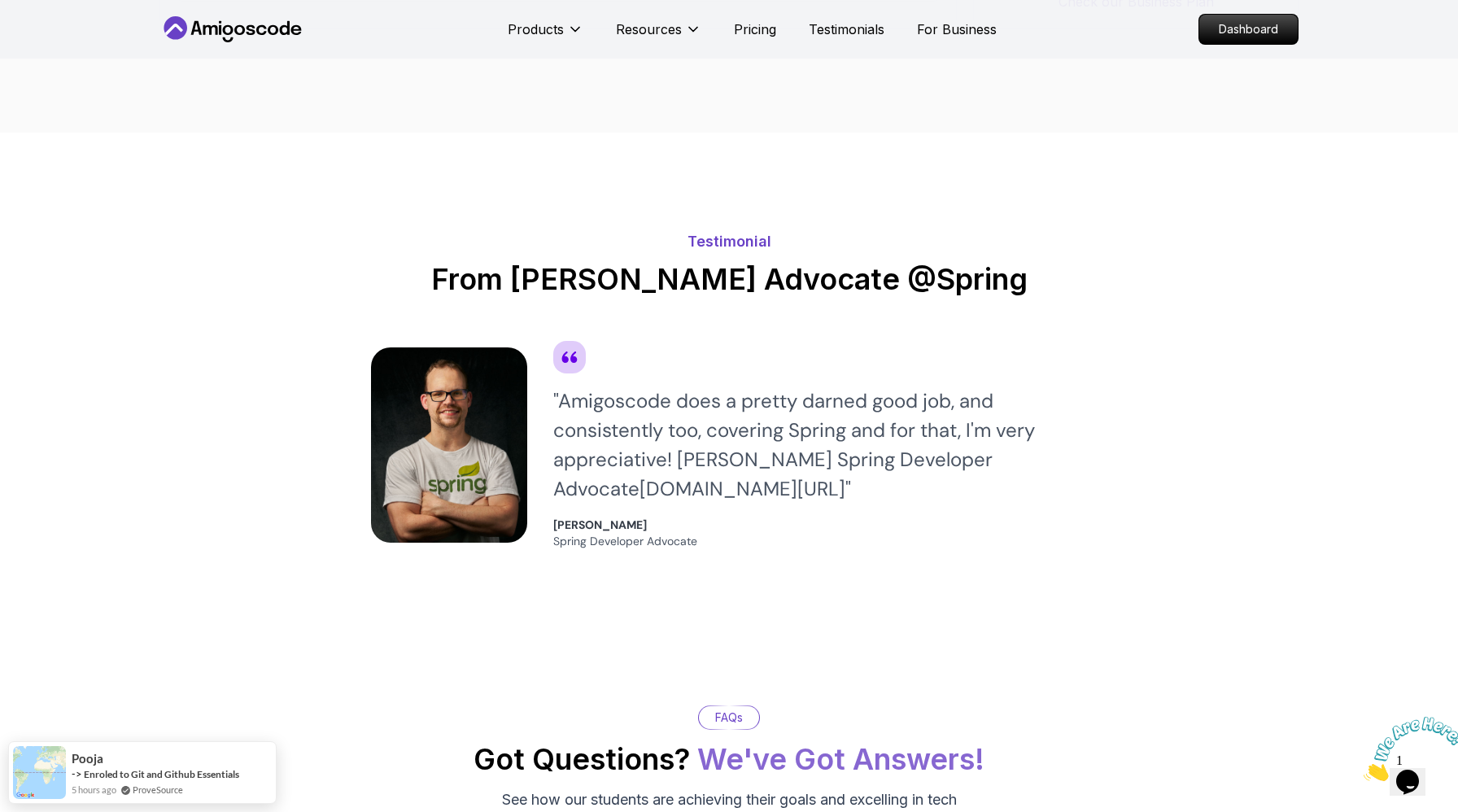
scroll to position [2696, 0]
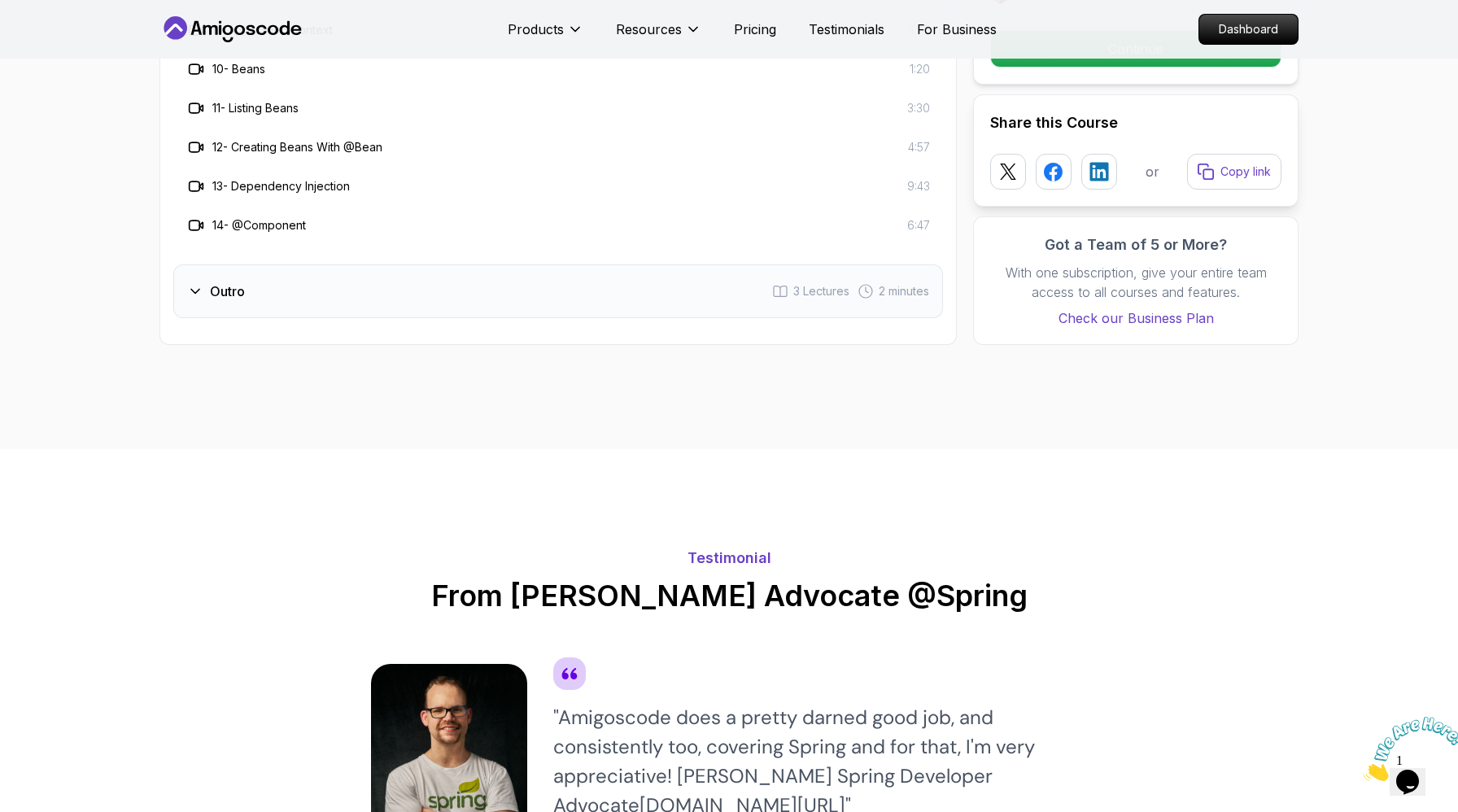
scroll to position [2701, 0]
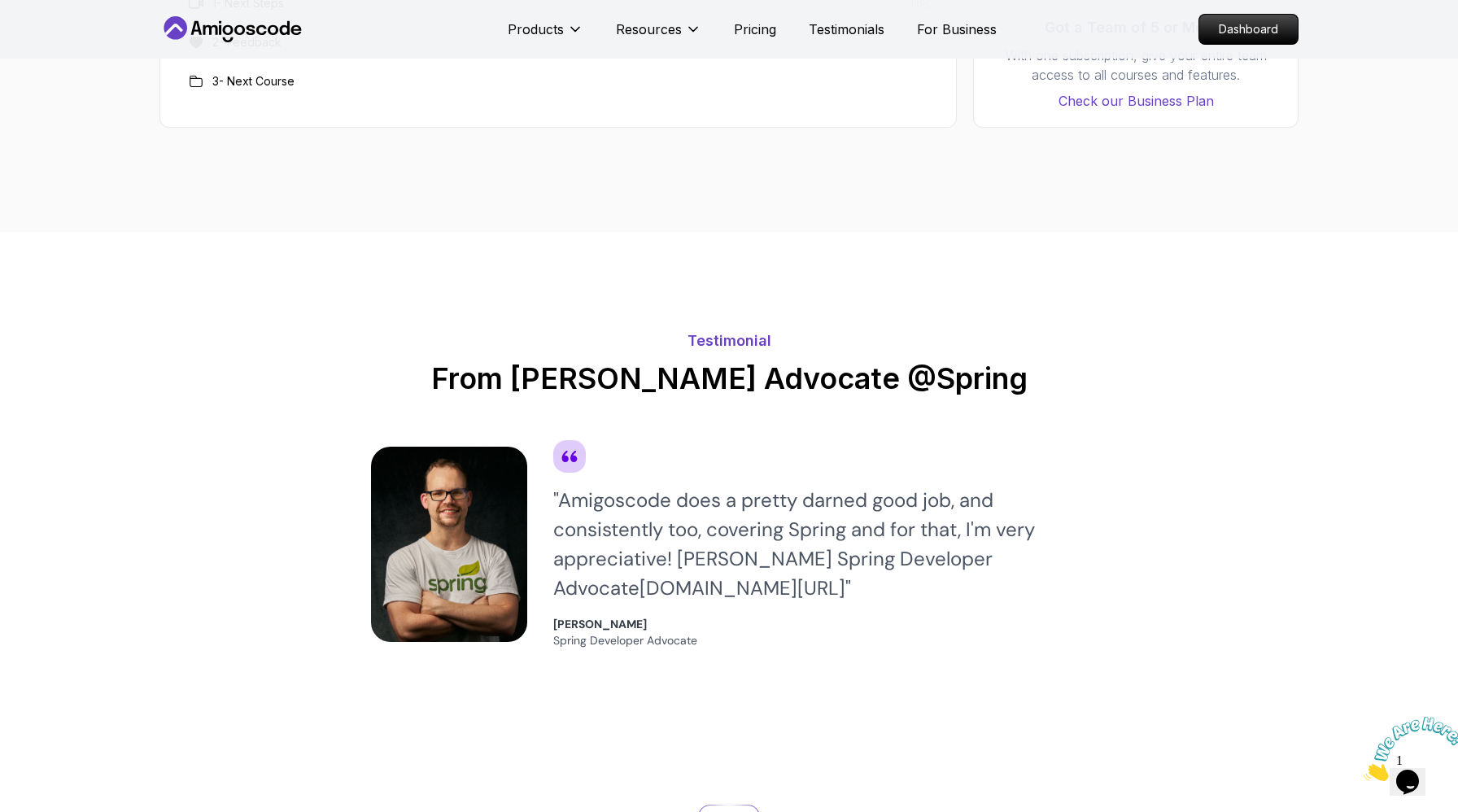
scroll to position [2506, 0]
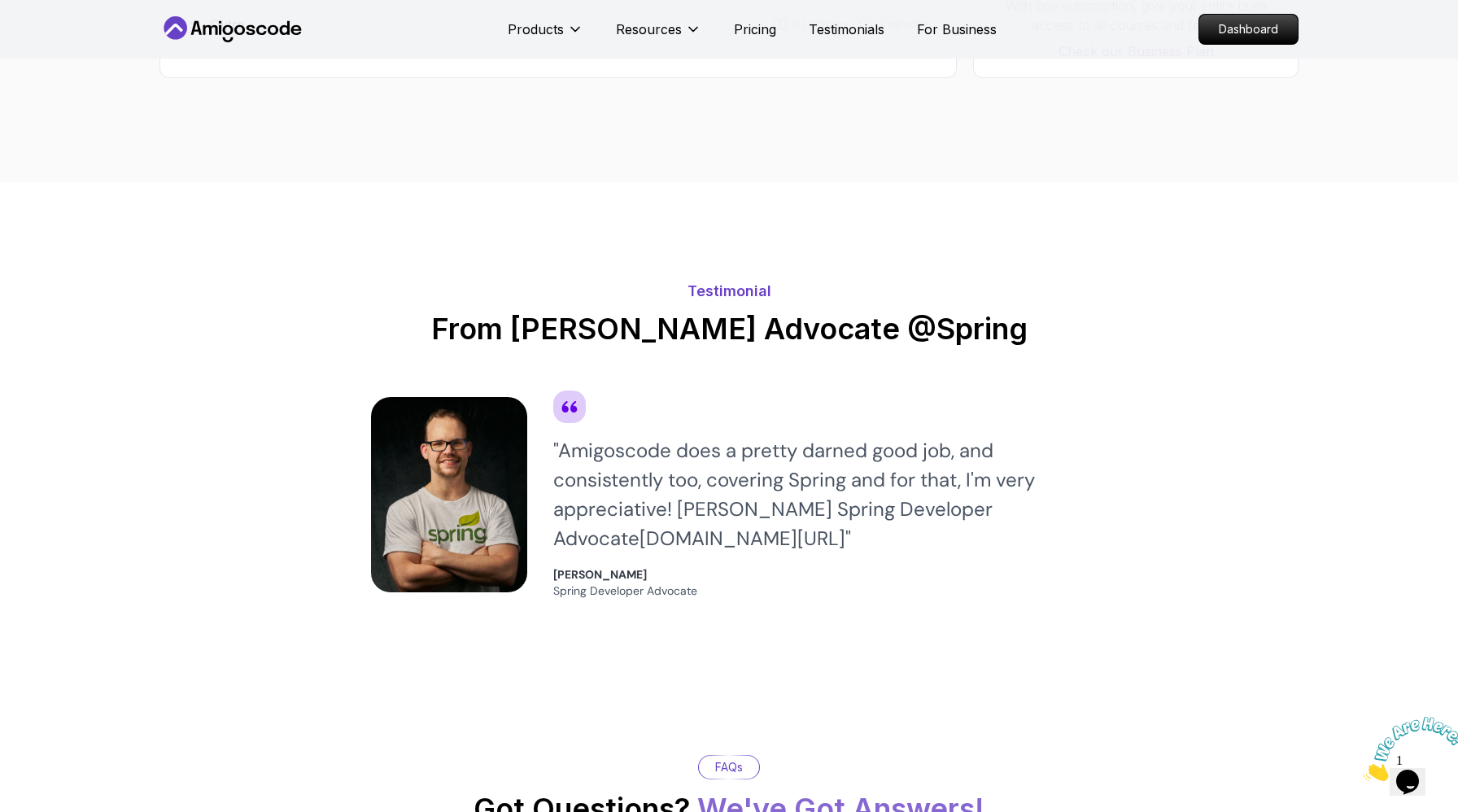
scroll to position [2435, 0]
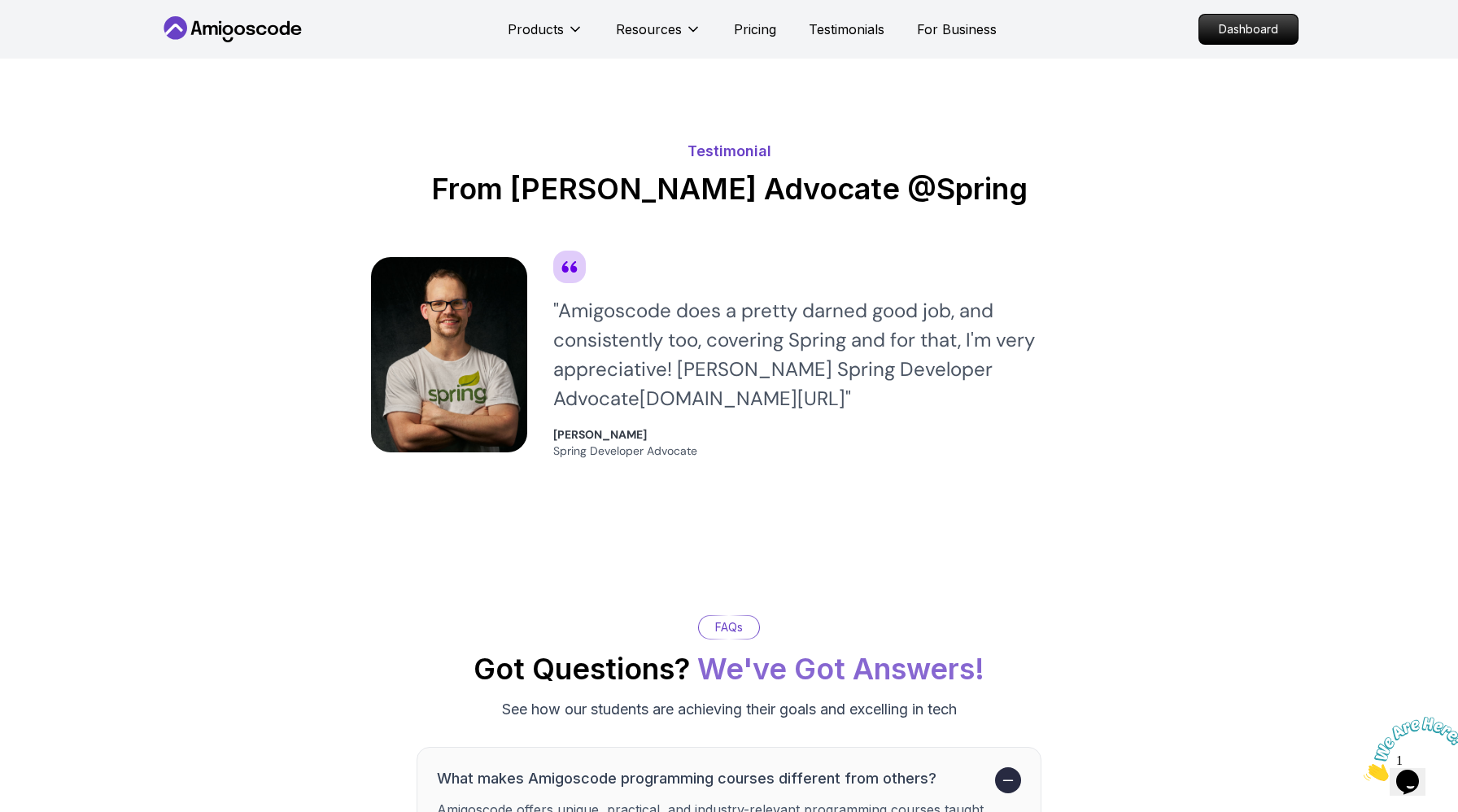
scroll to position [2838, 0]
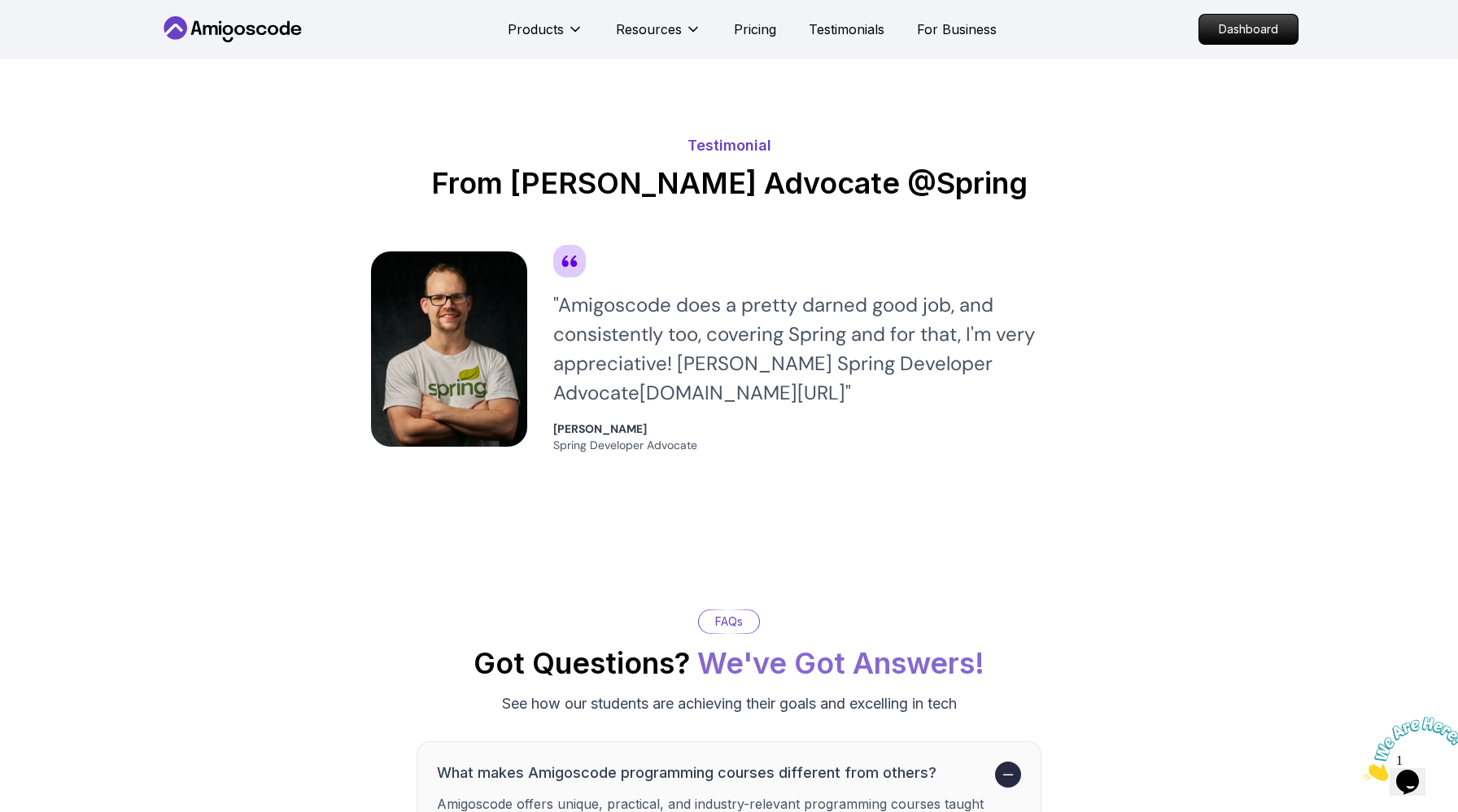
scroll to position [2604, 0]
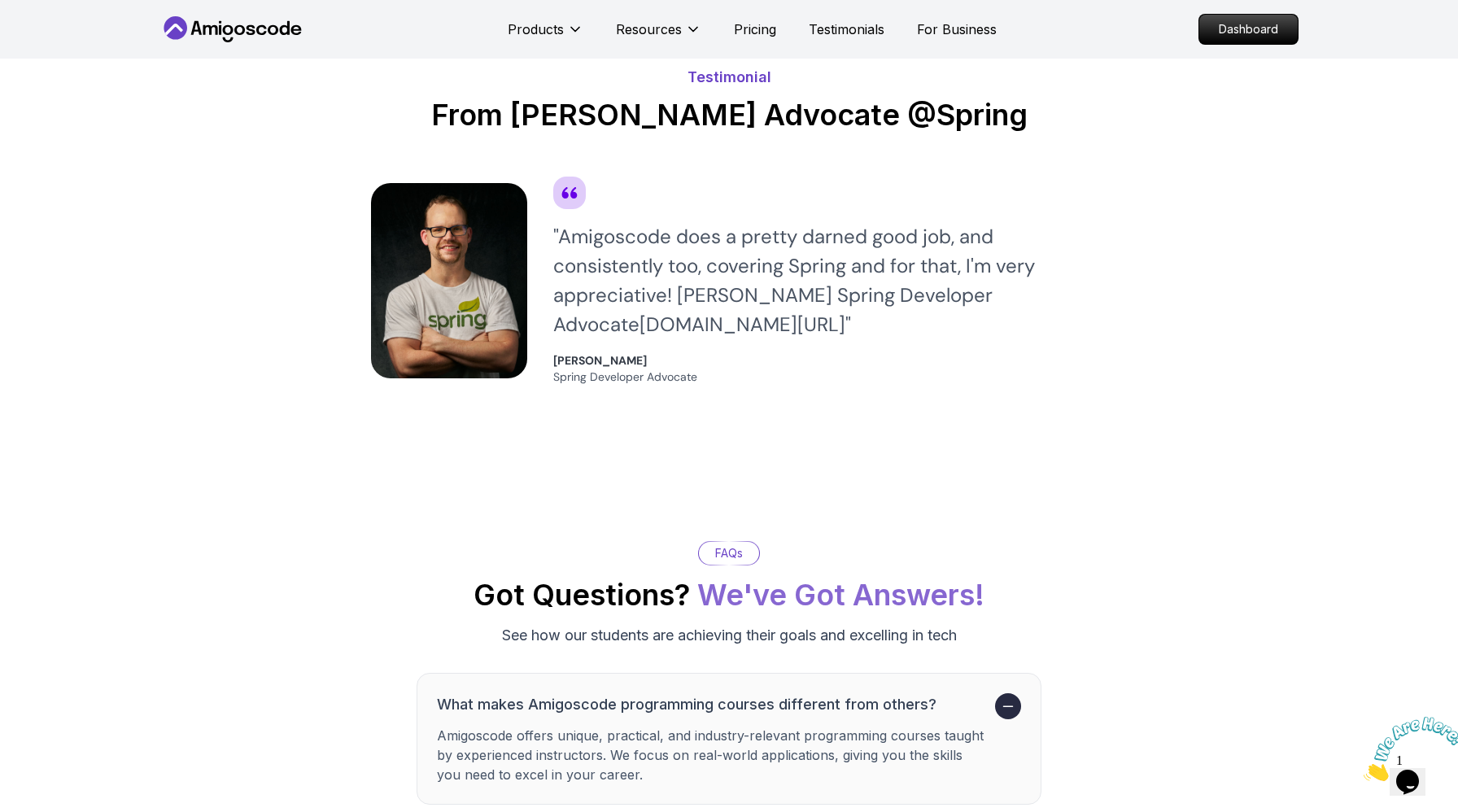
scroll to position [2668, 0]
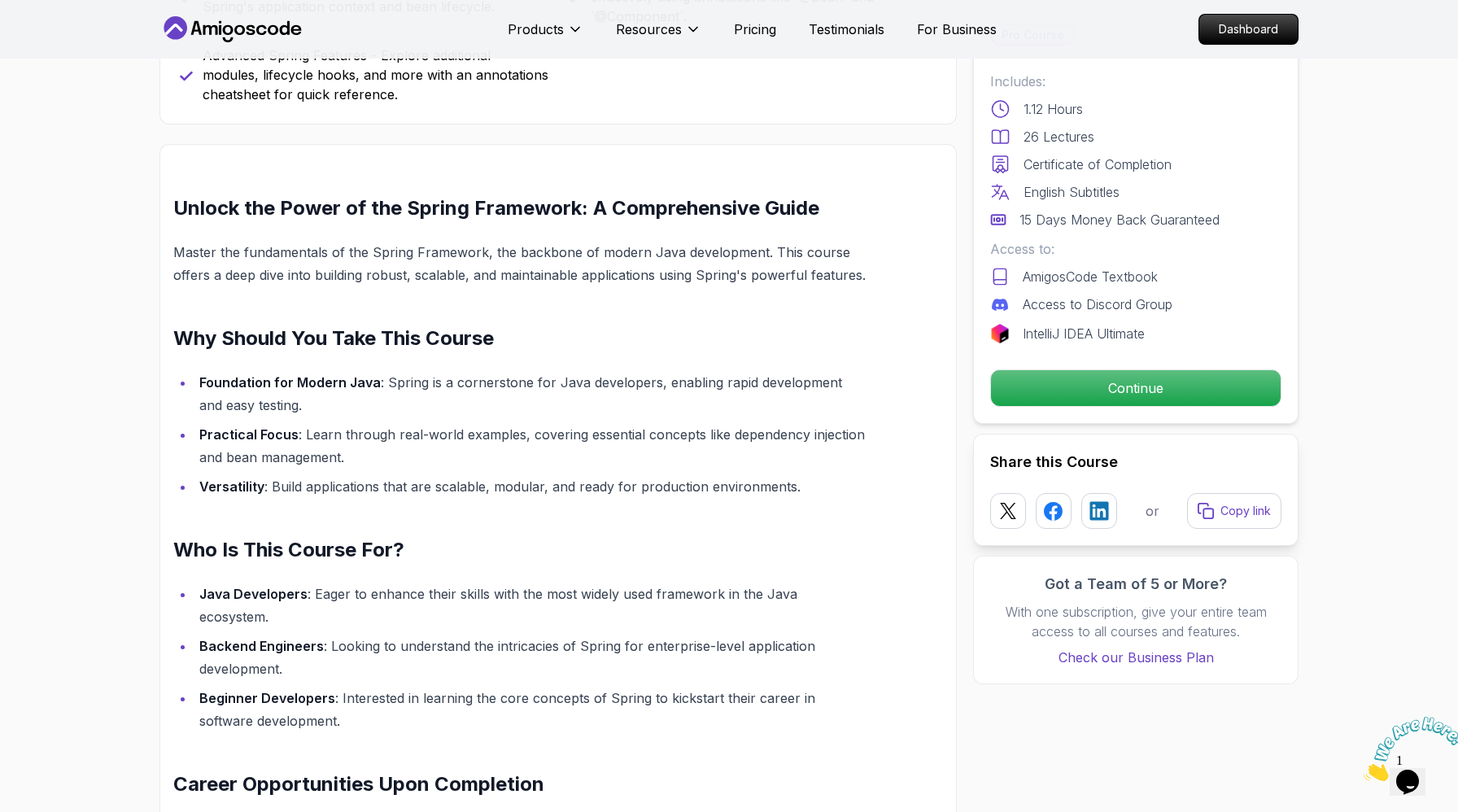
scroll to position [0, 0]
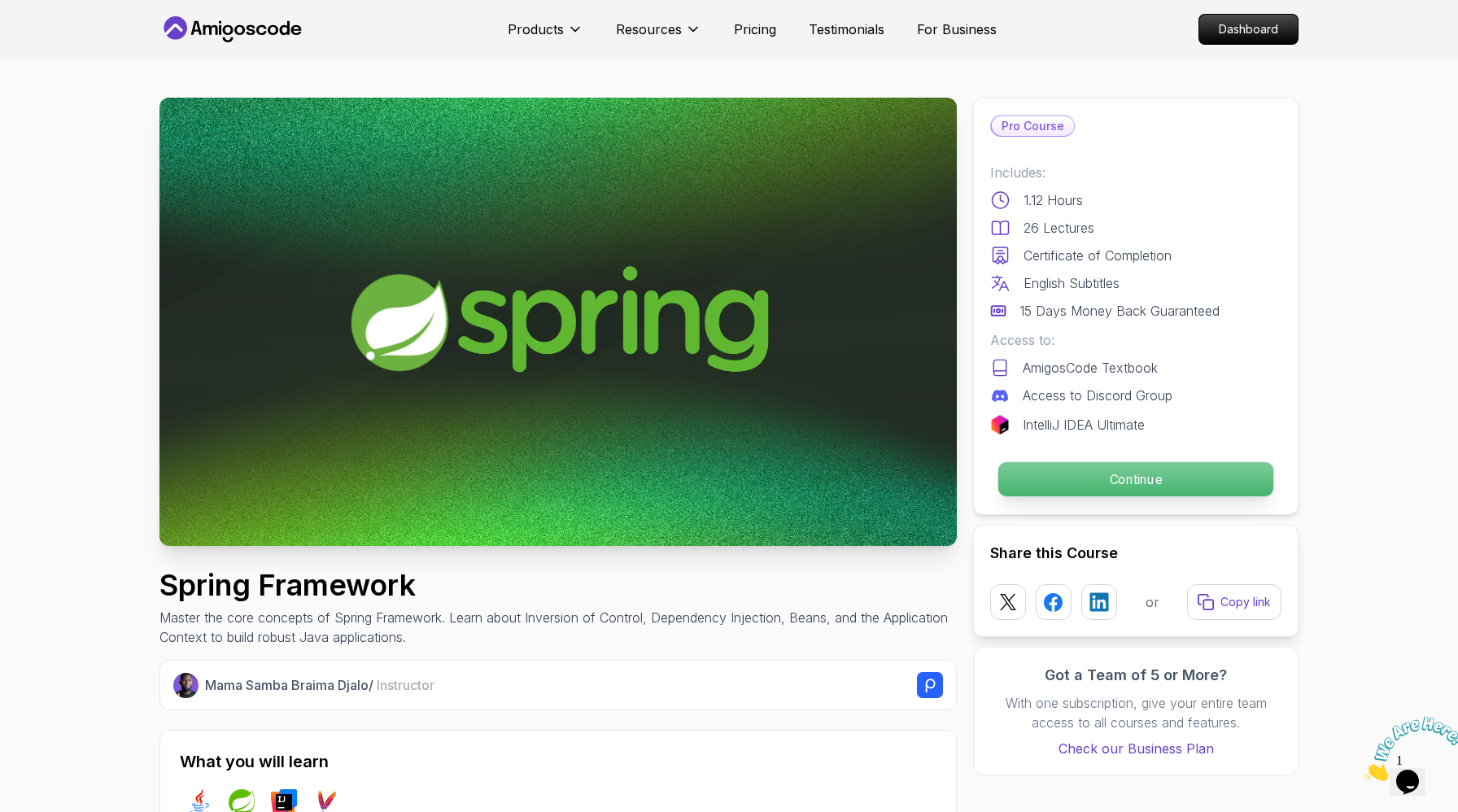
click at [1107, 496] on p "Continue" at bounding box center [1137, 479] width 275 height 34
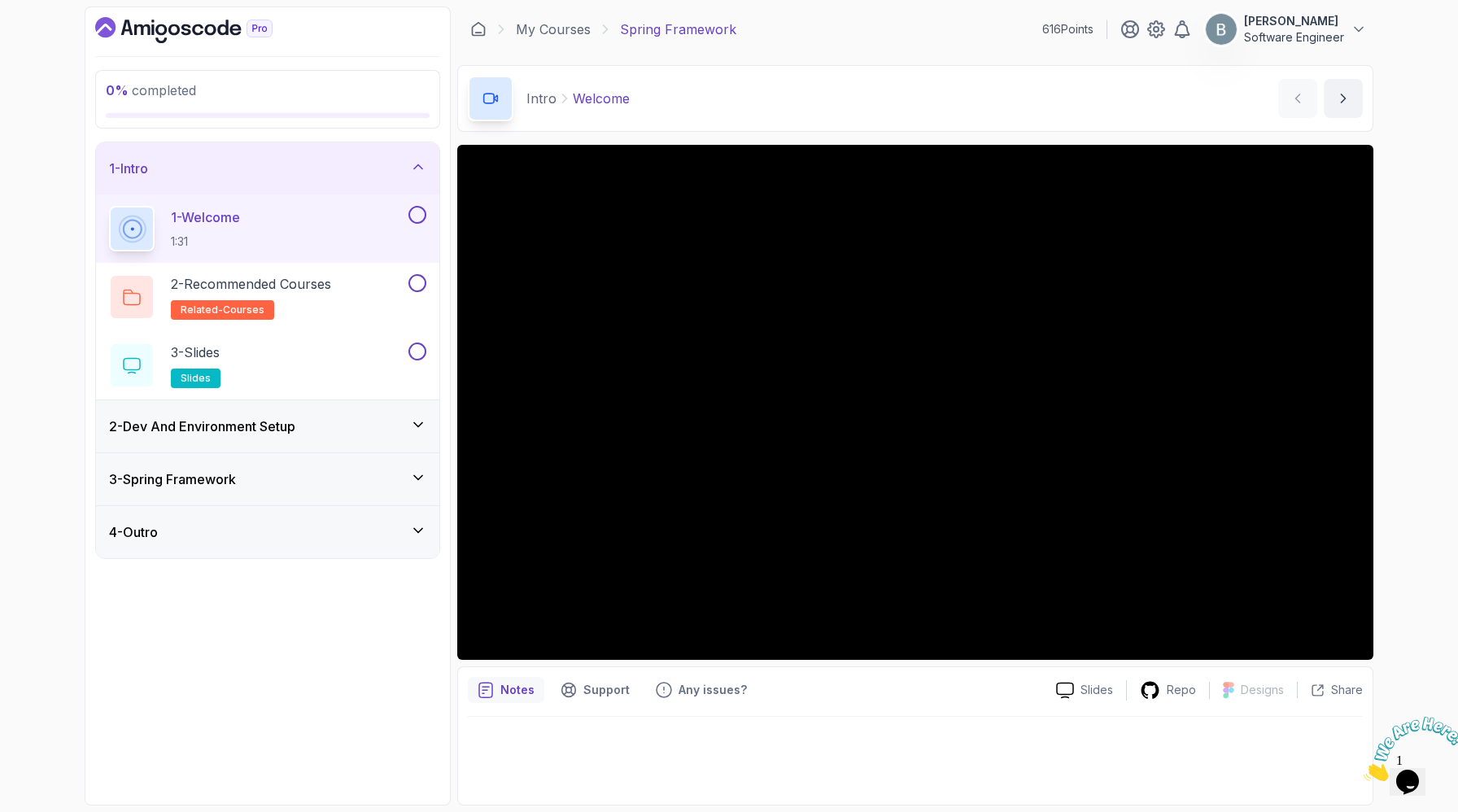
click at [380, 436] on div "2 - Dev And Environment Setup" at bounding box center [268, 426] width 318 height 20
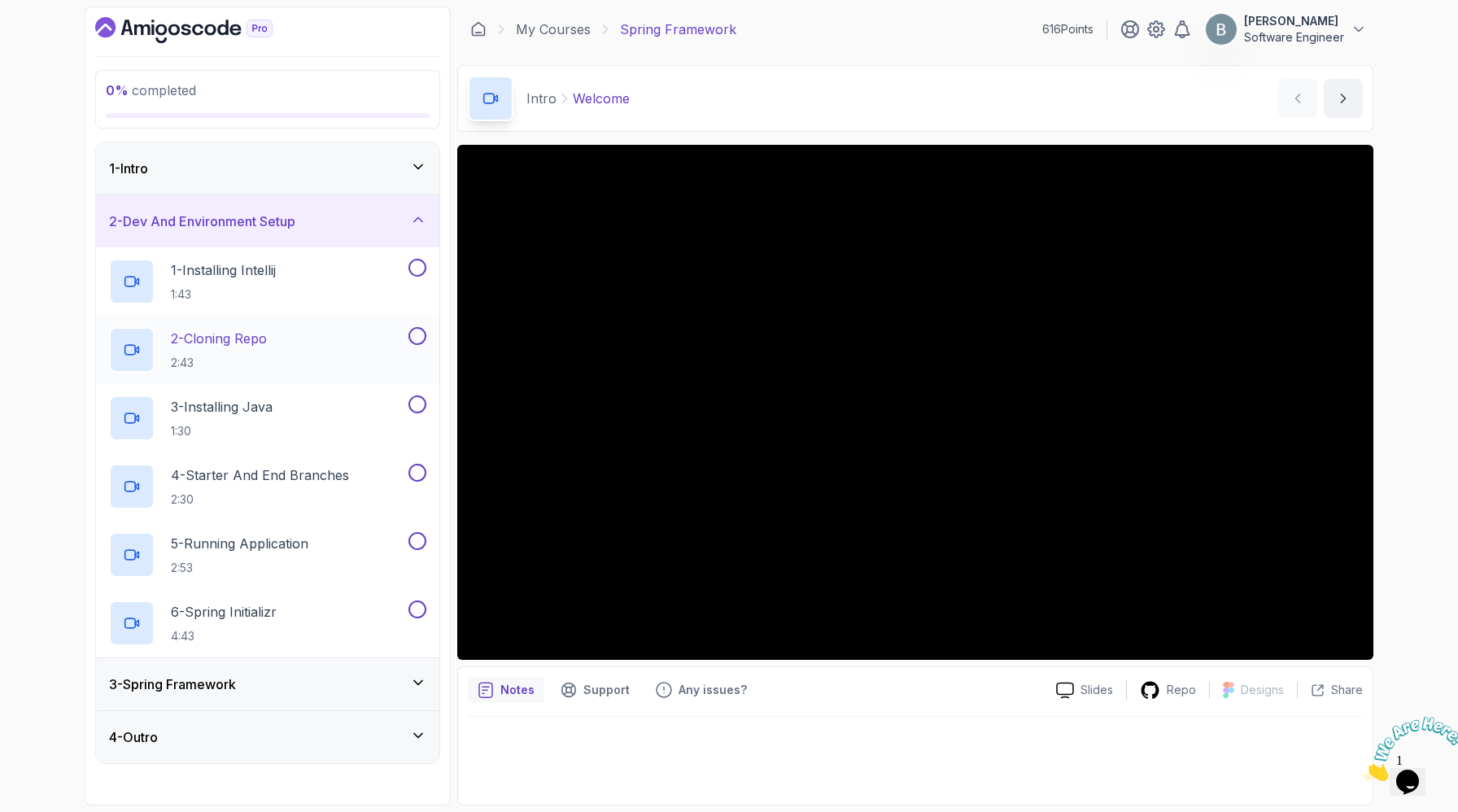
scroll to position [76, 0]
click at [409, 204] on div "2 - Dev And Environment Setup" at bounding box center [268, 220] width 343 height 52
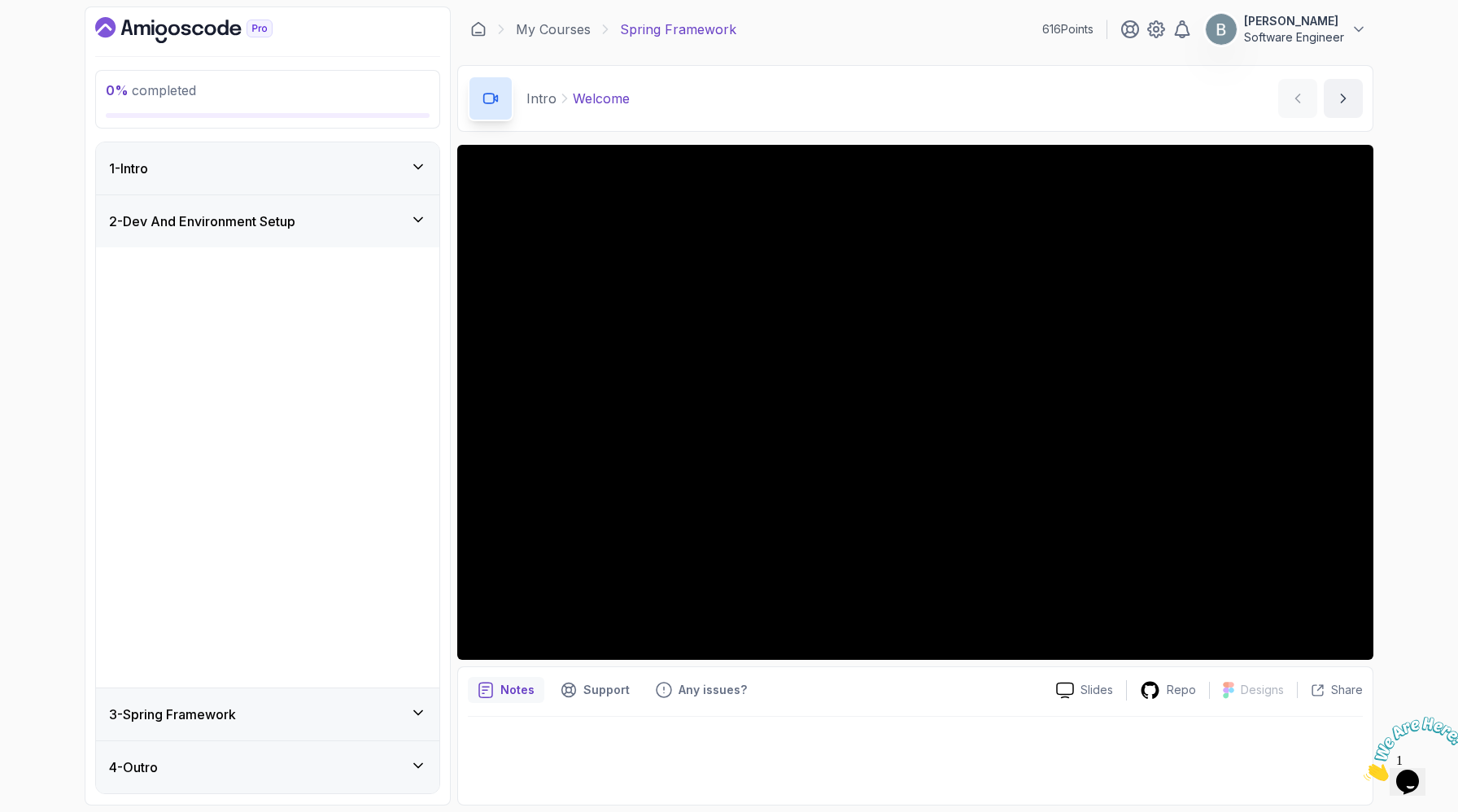
scroll to position [0, 0]
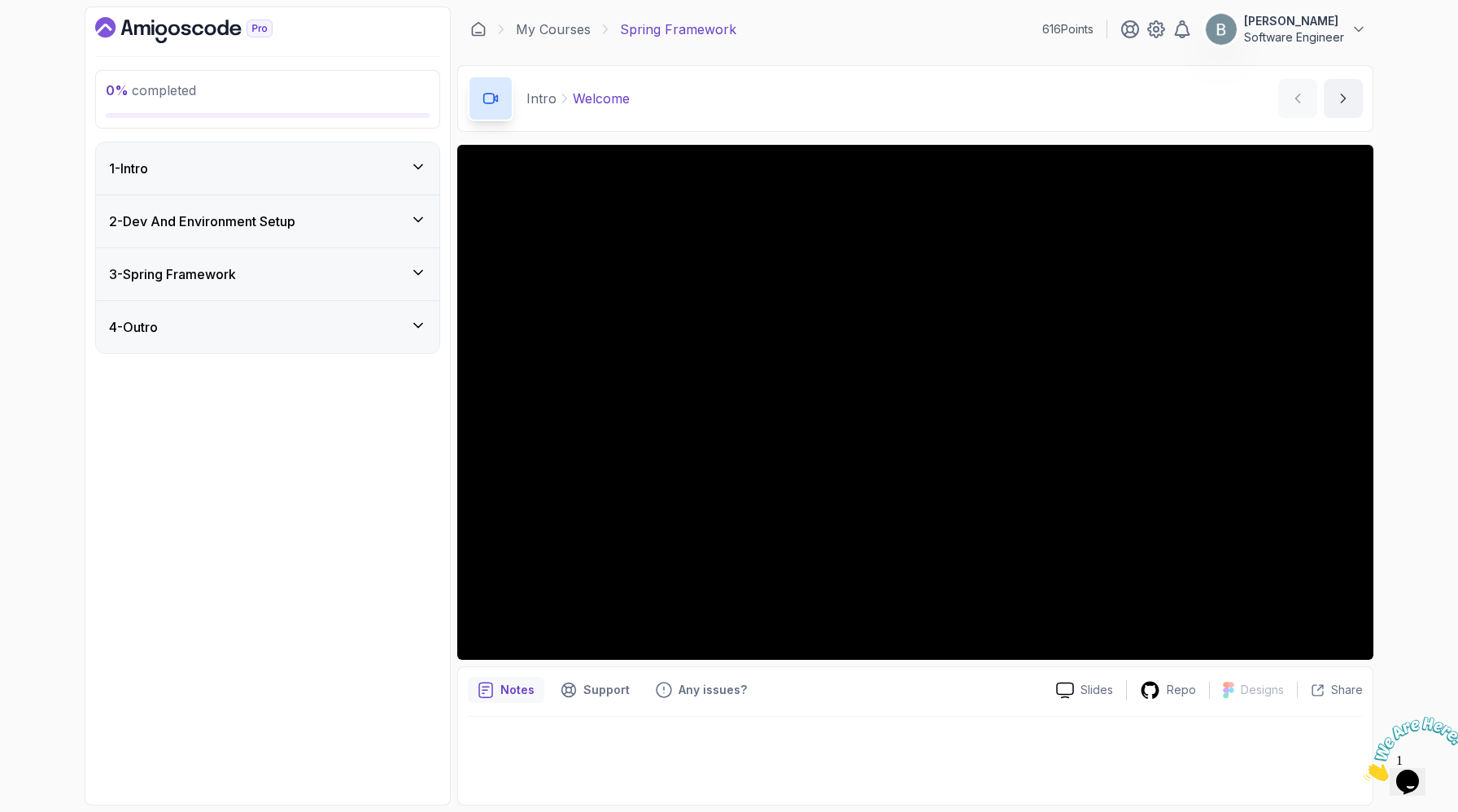
click at [381, 248] on div "2 - Dev And Environment Setup" at bounding box center [268, 220] width 343 height 52
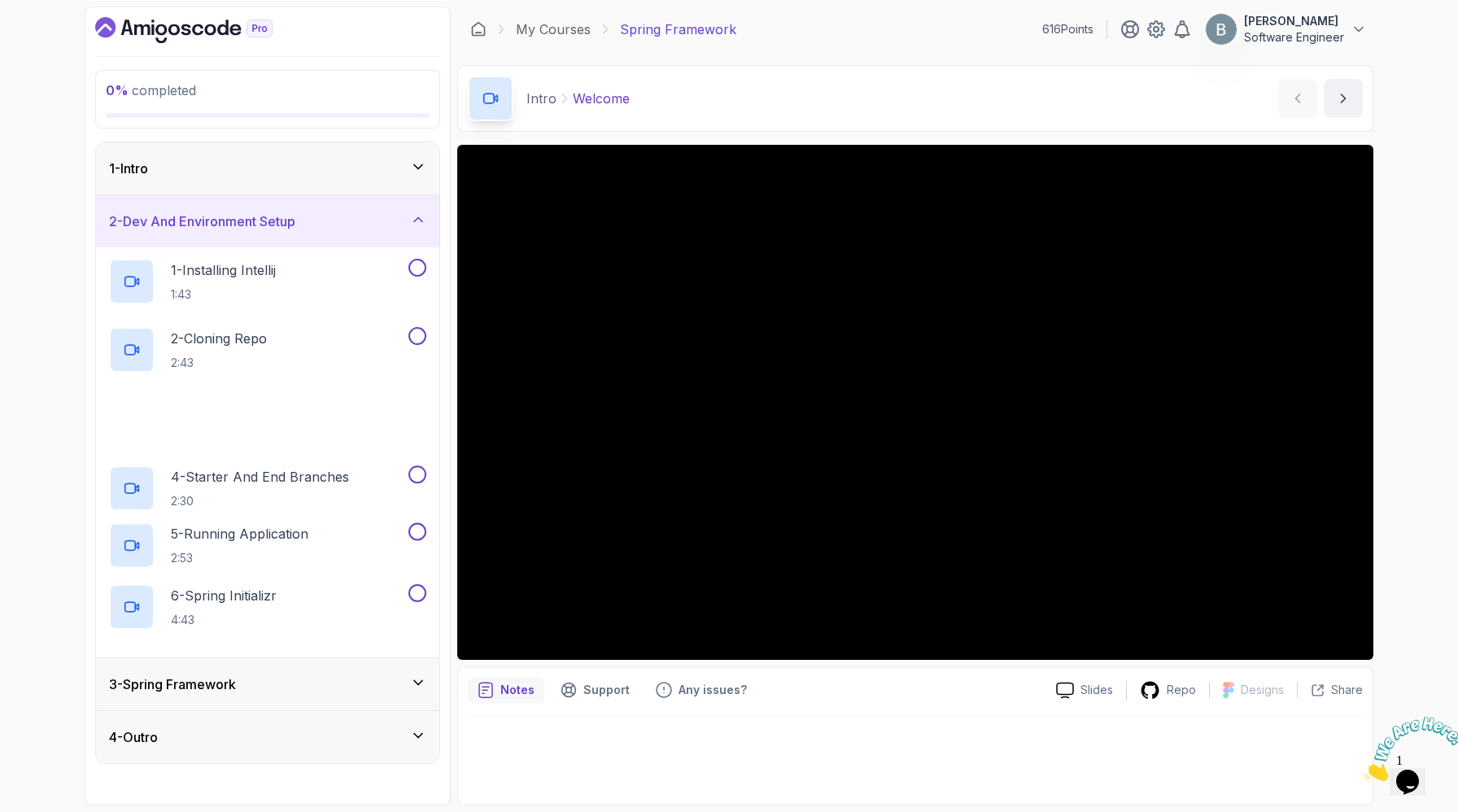
click at [393, 231] on div "2 - Dev And Environment Setup" at bounding box center [268, 221] width 318 height 20
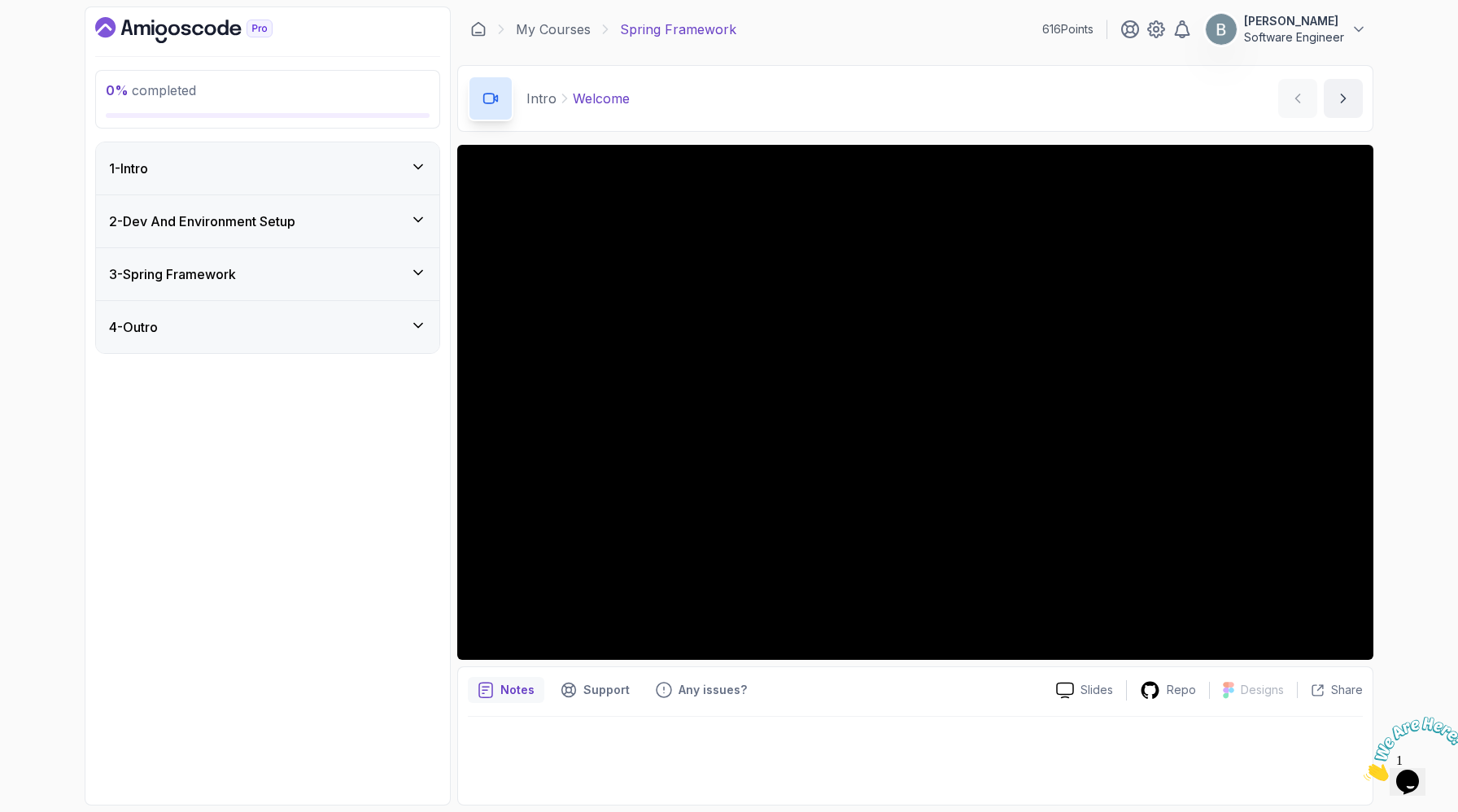
click at [397, 284] on div "3 - Spring Framework" at bounding box center [268, 274] width 318 height 20
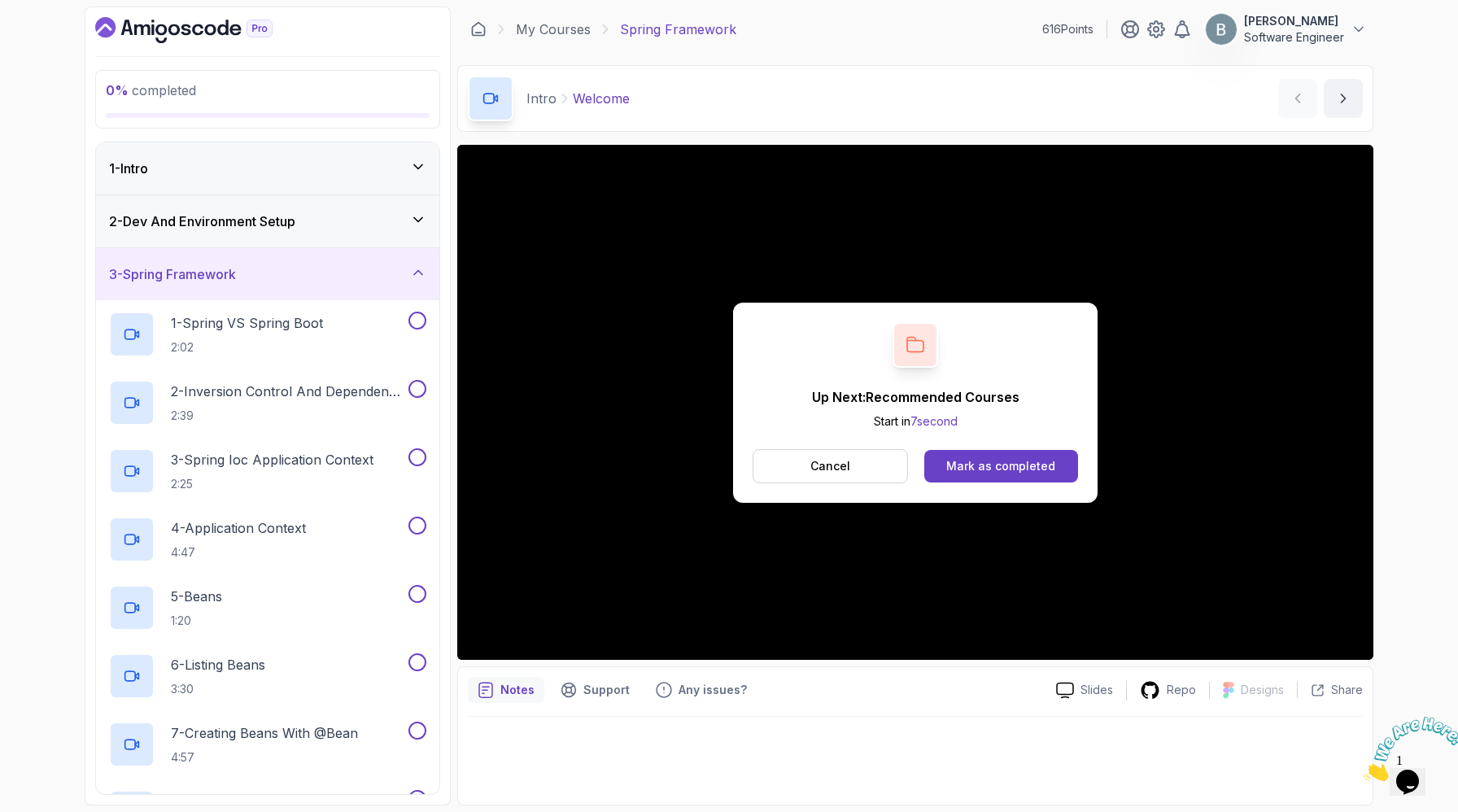
click at [417, 281] on icon at bounding box center [418, 272] width 16 height 16
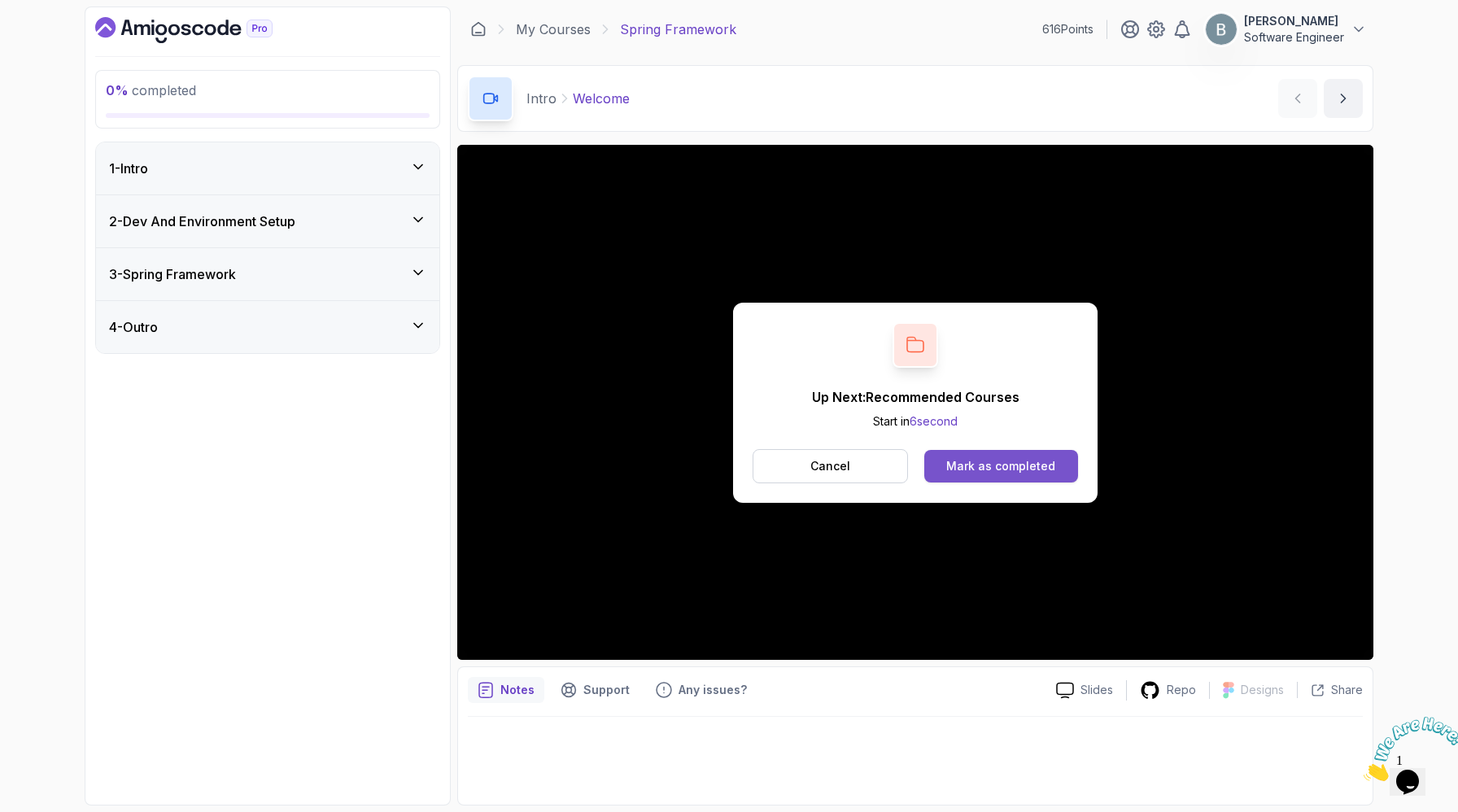
click at [999, 474] on div "Mark as completed" at bounding box center [1001, 465] width 109 height 16
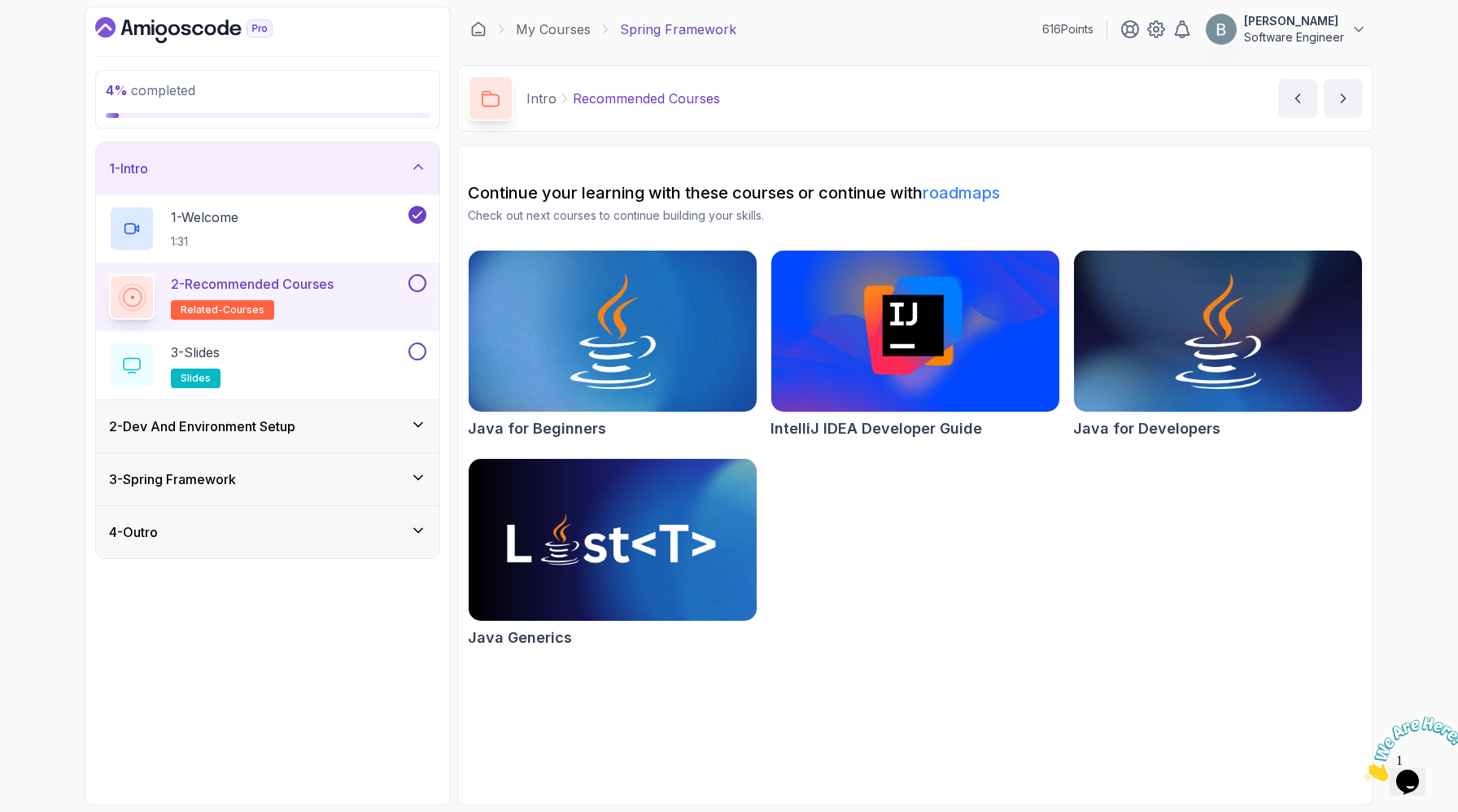
click at [410, 292] on button at bounding box center [418, 283] width 18 height 18
click at [391, 388] on div "3 - Slides slides" at bounding box center [257, 365] width 296 height 45
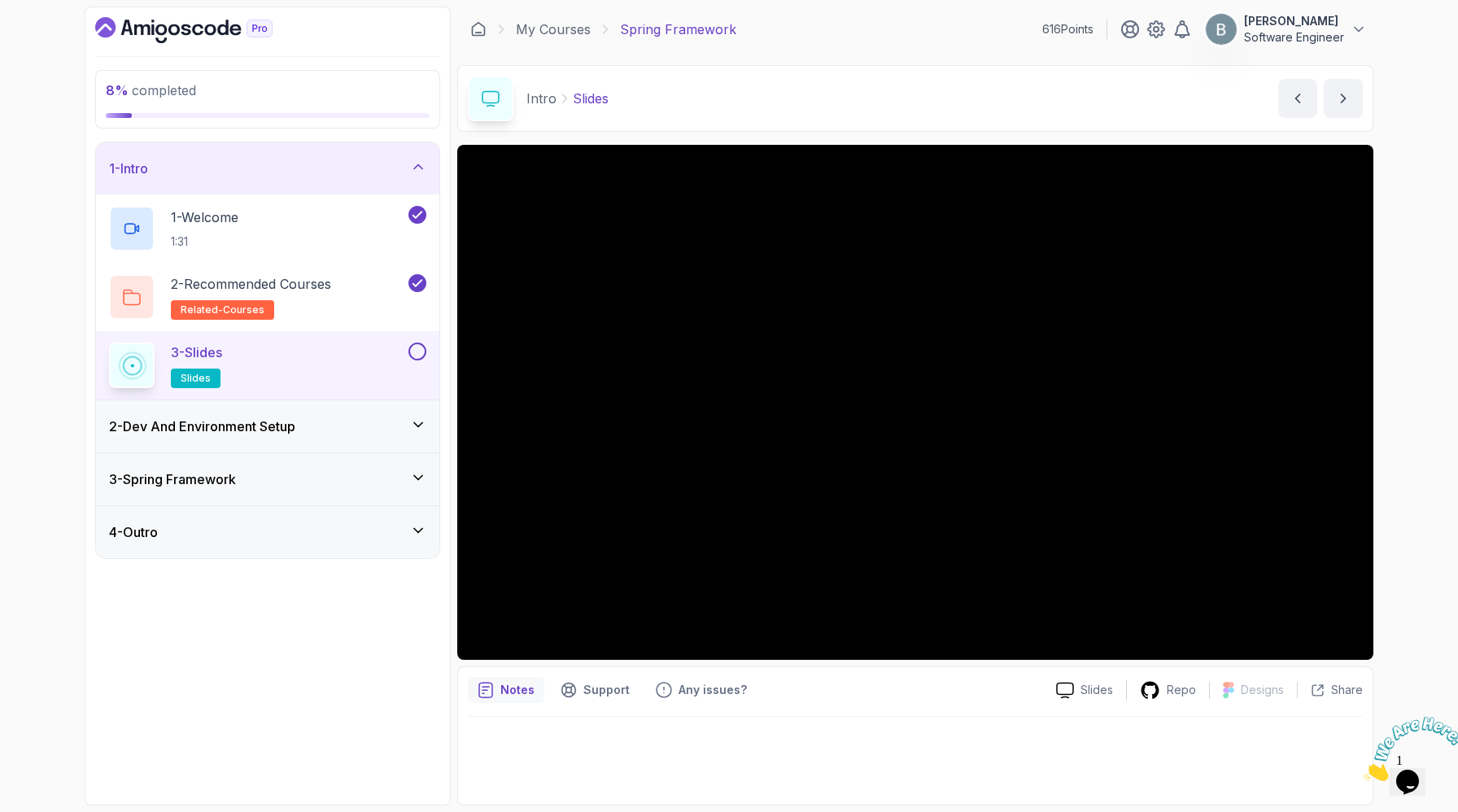
click at [412, 175] on icon at bounding box center [418, 166] width 16 height 16
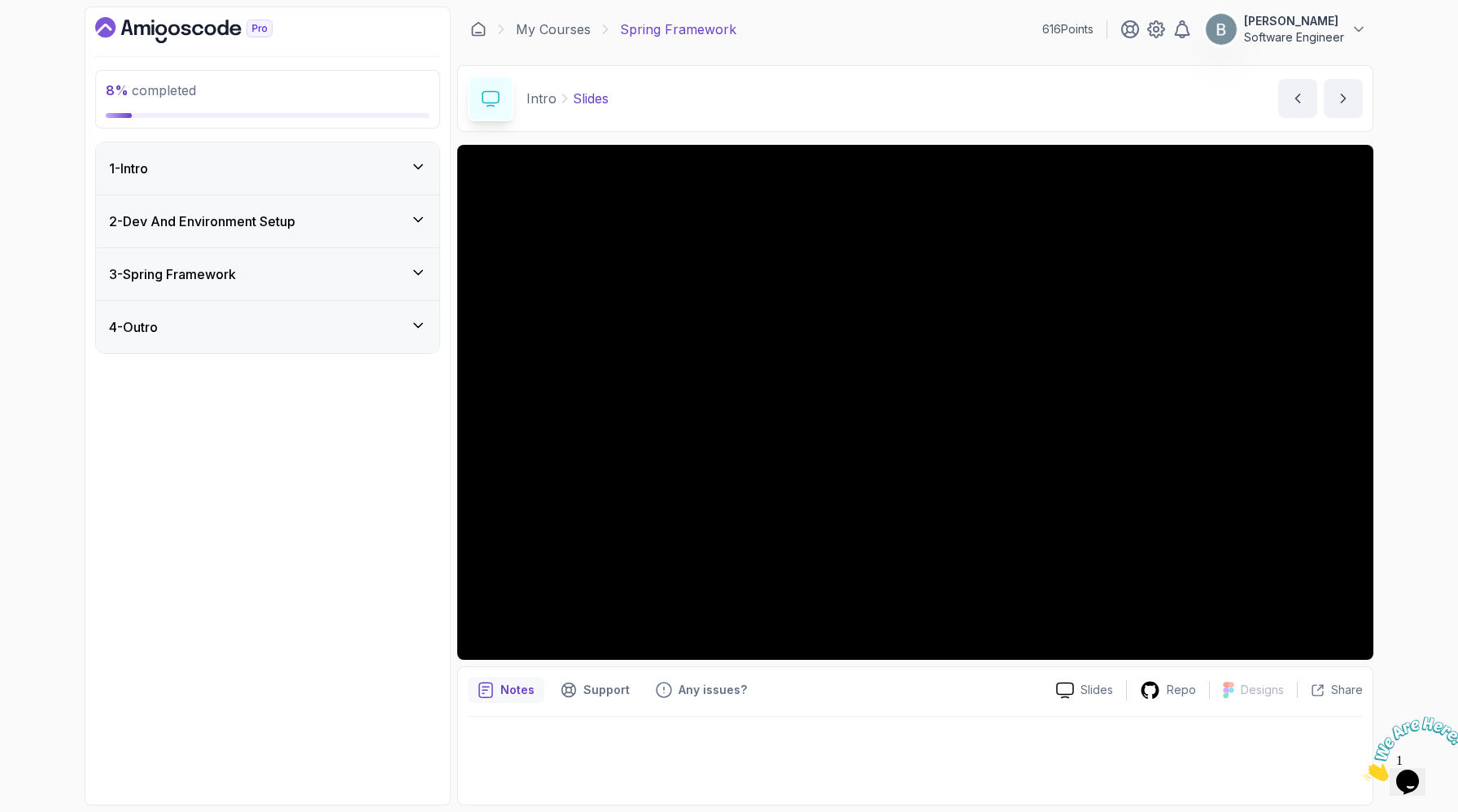
click at [412, 175] on icon at bounding box center [418, 166] width 16 height 16
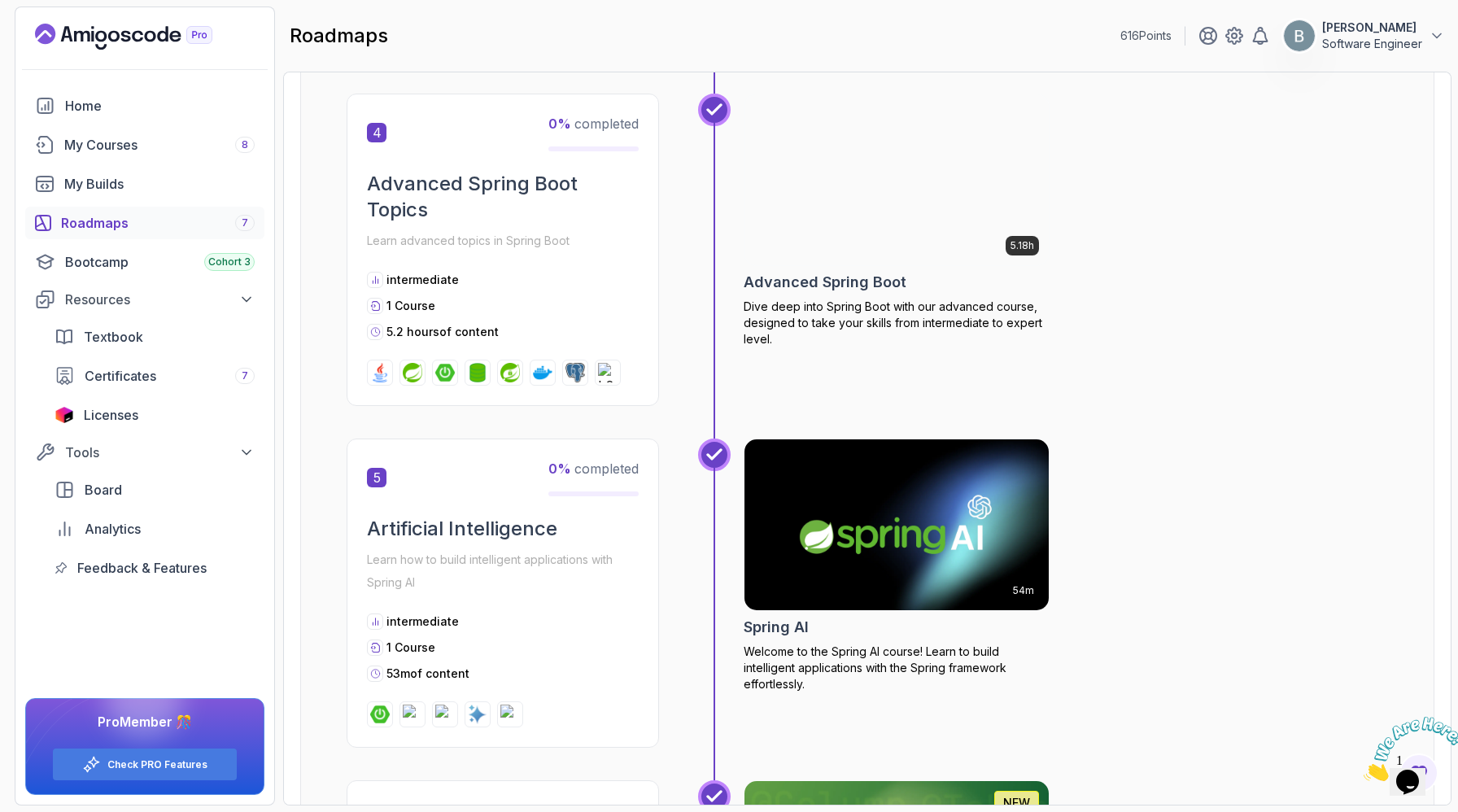
scroll to position [1453, 0]
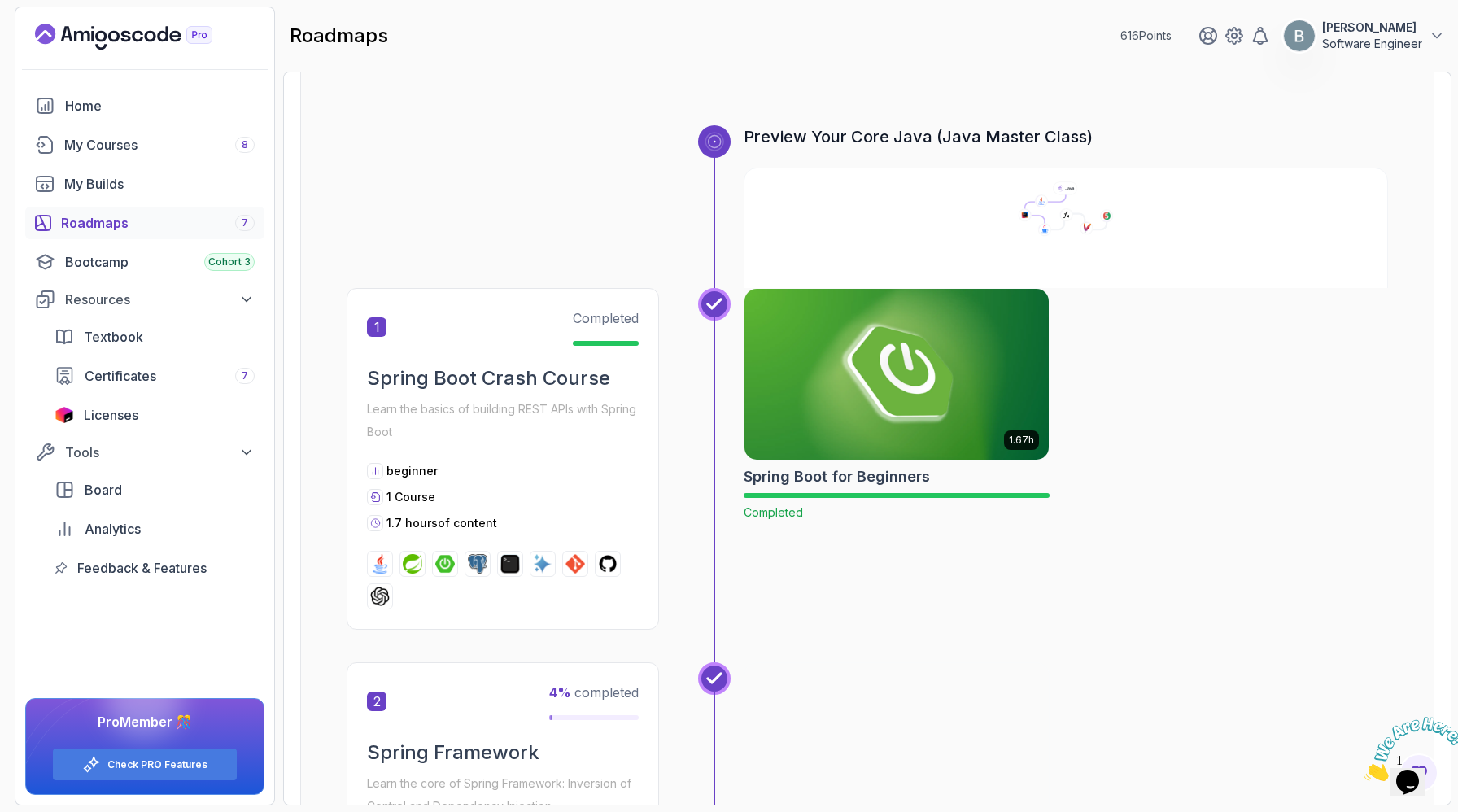
scroll to position [0, 0]
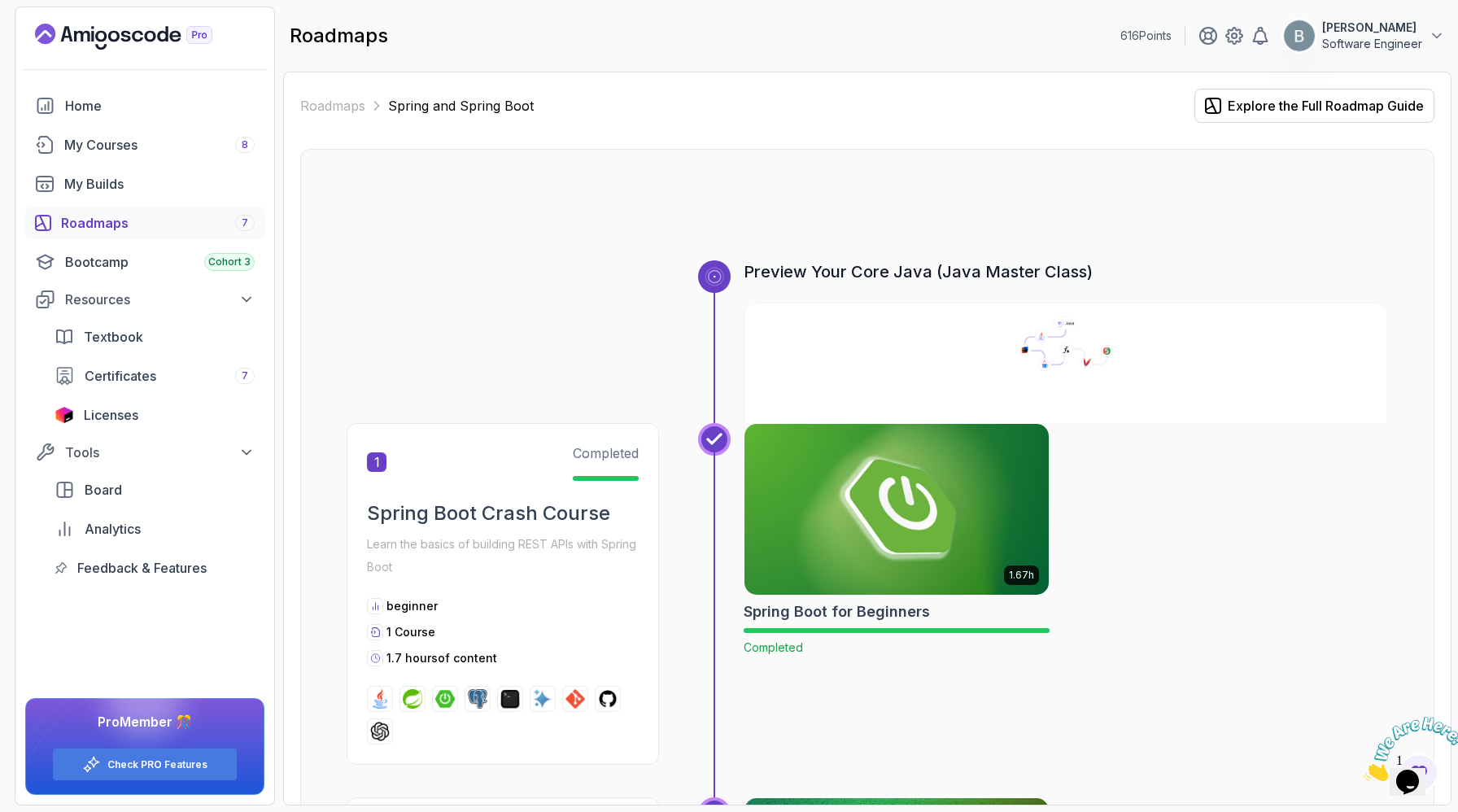
click at [854, 564] on img at bounding box center [896, 510] width 319 height 179
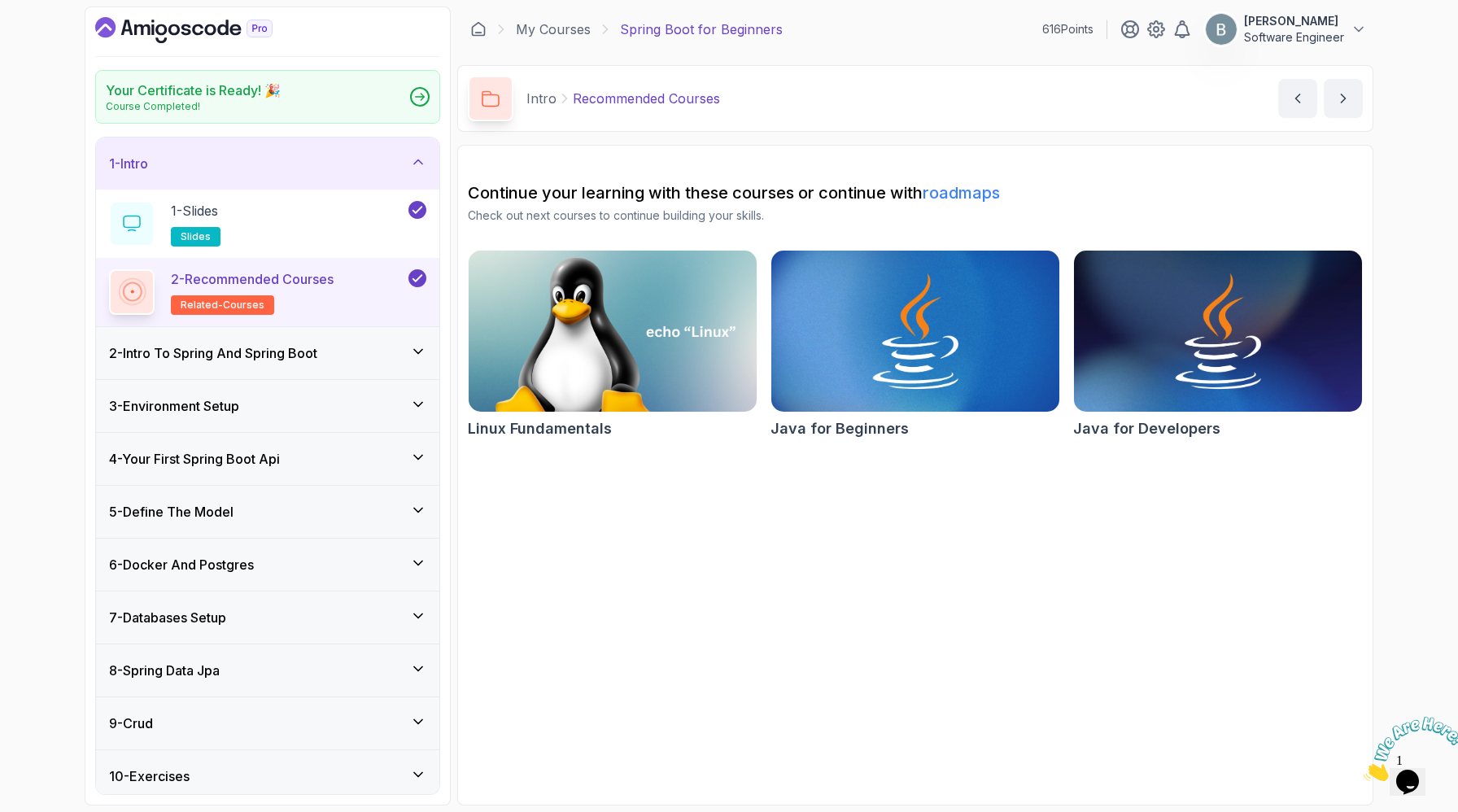
click at [428, 189] on div "1 - Intro" at bounding box center [268, 163] width 343 height 52
